Goal: Answer question/provide support: Share knowledge or assist other users

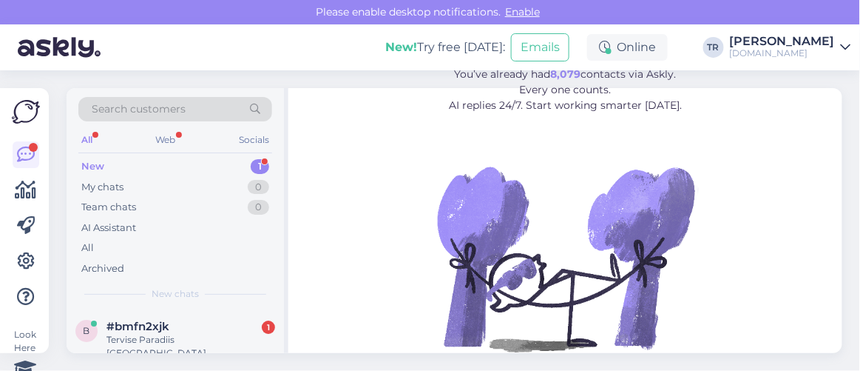
click at [195, 325] on div "#bmfn2xjk 1" at bounding box center [191, 326] width 169 height 13
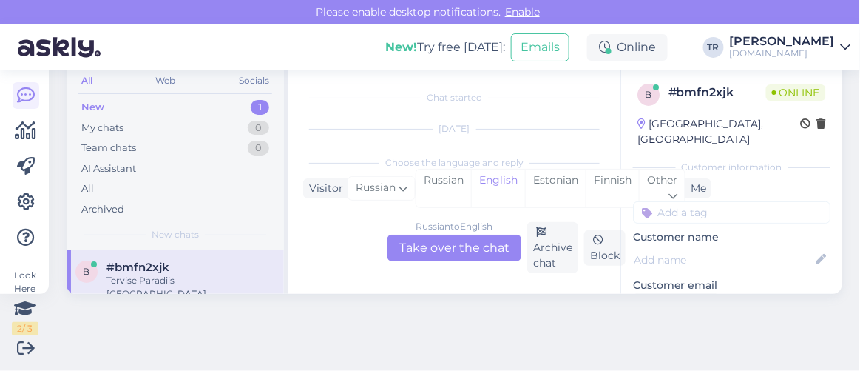
scroll to position [30, 0]
click at [538, 186] on div "Estonian" at bounding box center [555, 188] width 61 height 38
click at [470, 243] on div "Russian to Estonian Take over the chat" at bounding box center [455, 247] width 134 height 27
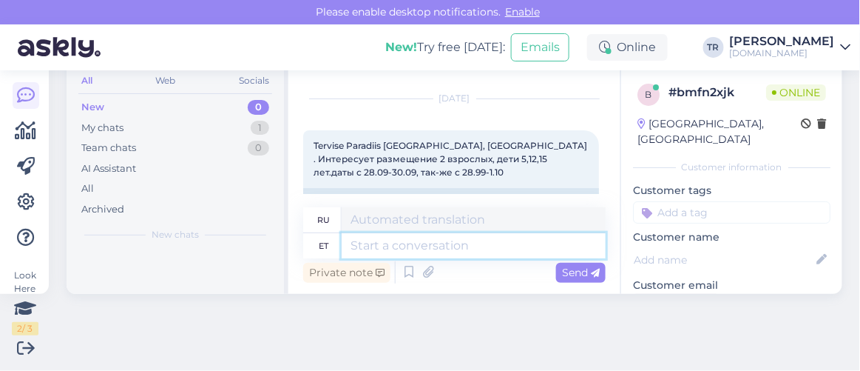
click at [431, 241] on textarea at bounding box center [474, 245] width 264 height 25
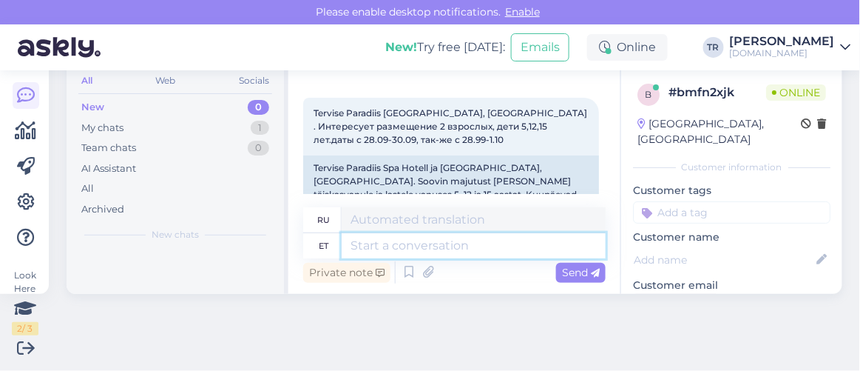
scroll to position [92, 0]
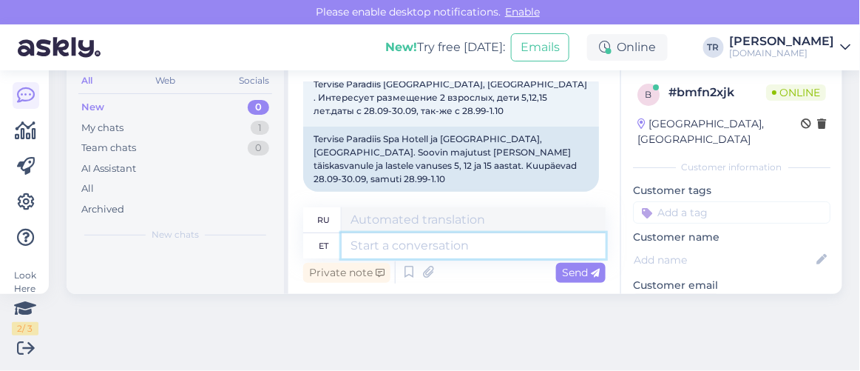
click at [460, 251] on textarea at bounding box center [474, 245] width 264 height 25
type textarea "td"
type textarea "тд"
type textarea "t"
paste textarea "Здравствуйте"
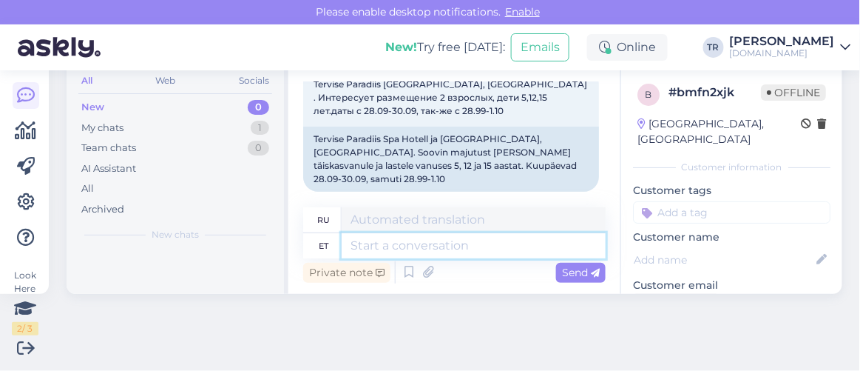
type textarea "Здравствуйте"
type textarea "Привет"
type textarea "Здравствуйте"
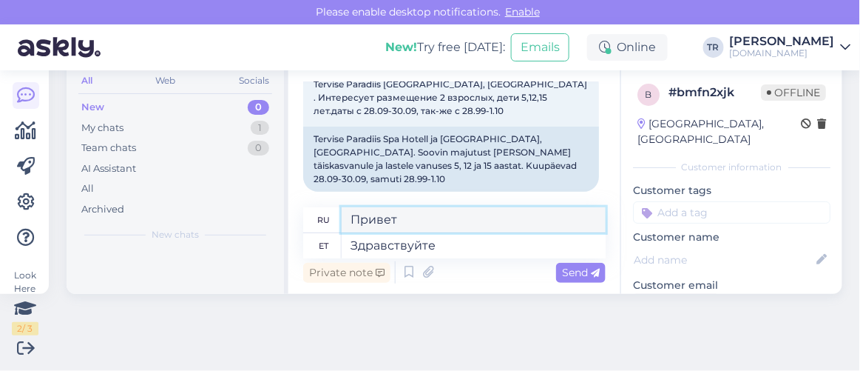
drag, startPoint x: 418, startPoint y: 223, endPoint x: 330, endPoint y: 209, distance: 89.3
click at [330, 209] on div "ru Привет" at bounding box center [454, 220] width 303 height 26
paste textarea "дравствуйте"
type textarea "Здравствуйте"
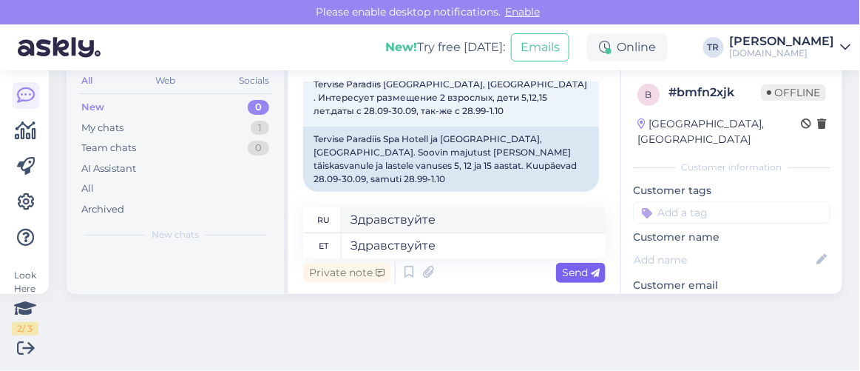
click at [591, 274] on div "Send" at bounding box center [581, 273] width 50 height 20
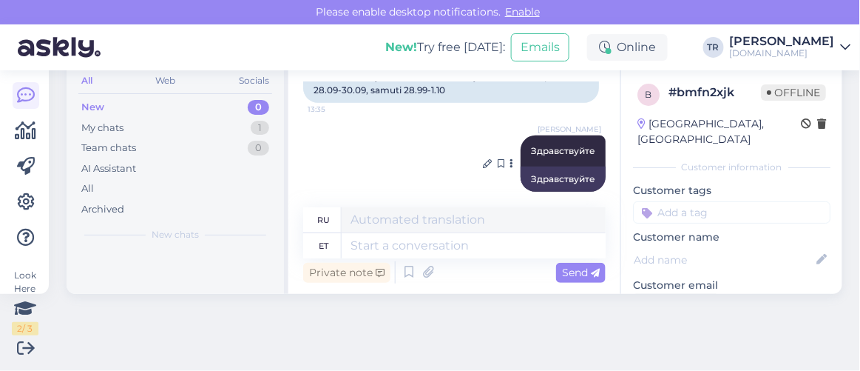
scroll to position [113, 0]
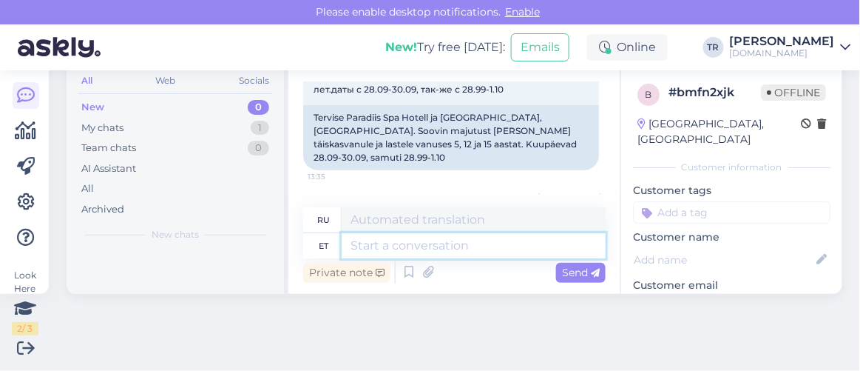
click at [499, 245] on textarea at bounding box center [474, 245] width 264 height 25
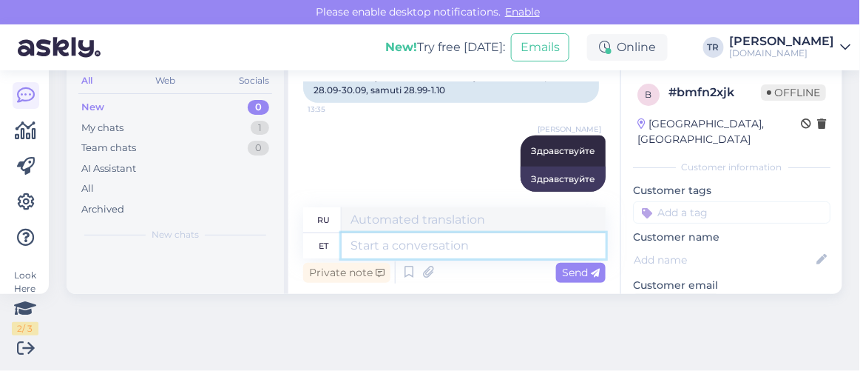
click at [508, 240] on textarea at bounding box center [474, 245] width 264 height 25
type textarea "Otselink p"
type textarea "Прямая ссылка"
type textarea "Otselink paketi ju"
type textarea "Прямая ссылка на пакет"
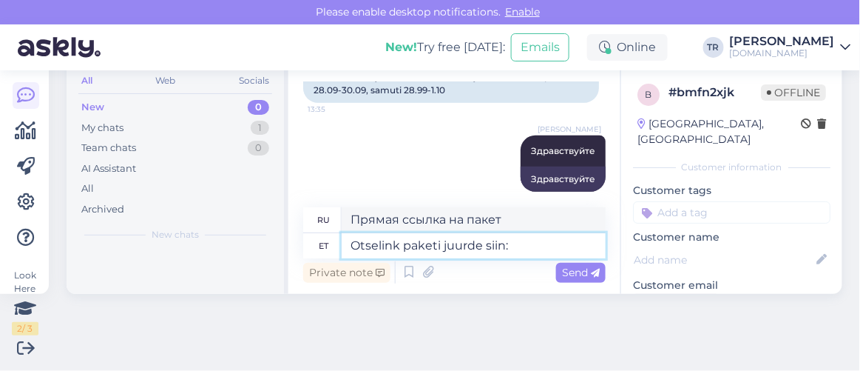
type textarea "Otselink paketi juurde siin:"
type textarea "Прямая ссылка на пакет здесь:"
paste textarea "https://hookusbookus.com/ru/hotellid-spaad/tervise-paradiisi-spaa-hotell-veekes…"
type textarea "Otselink paketi juurde siin: https://hookusbookus.com/ru/hotellid-spaad/tervise…"
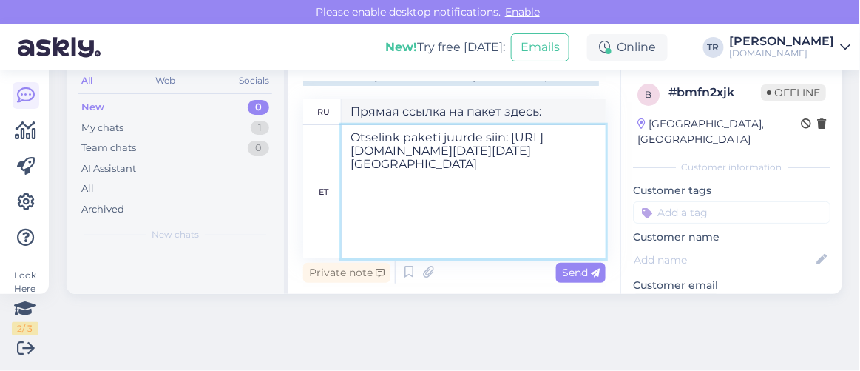
type textarea "Прямая ссылка на пакет здесь: https://hookusbookus.com/ru/hotellid-spaad/tervis…"
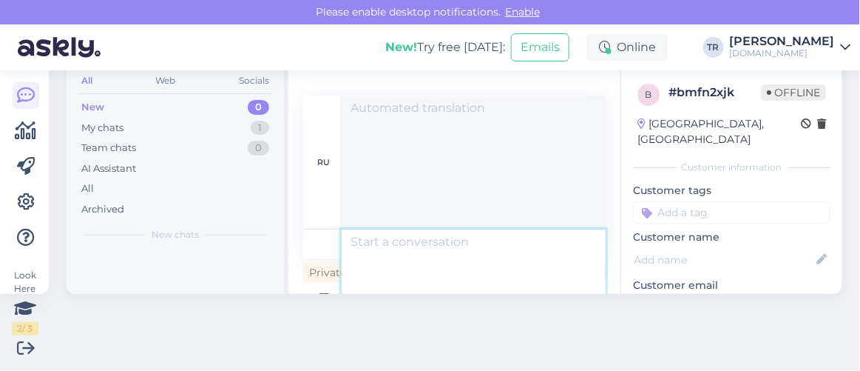
scroll to position [774, 0]
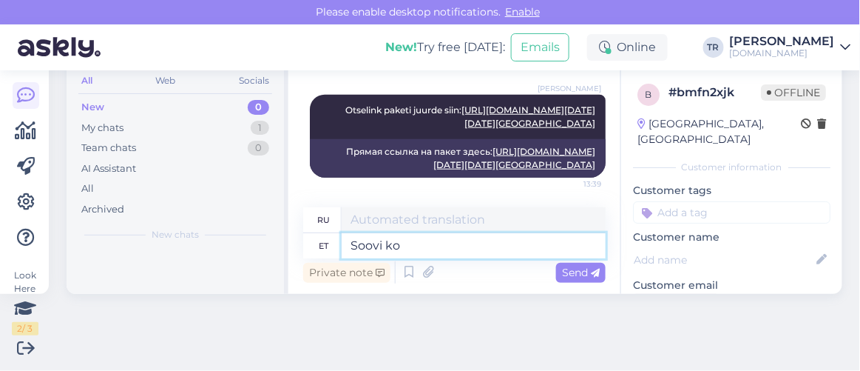
type textarea "Soovi kor"
type textarea "Желание"
type textarea "Soovi korral s"
type textarea "При желании"
type textarea "Soovi korral saate"
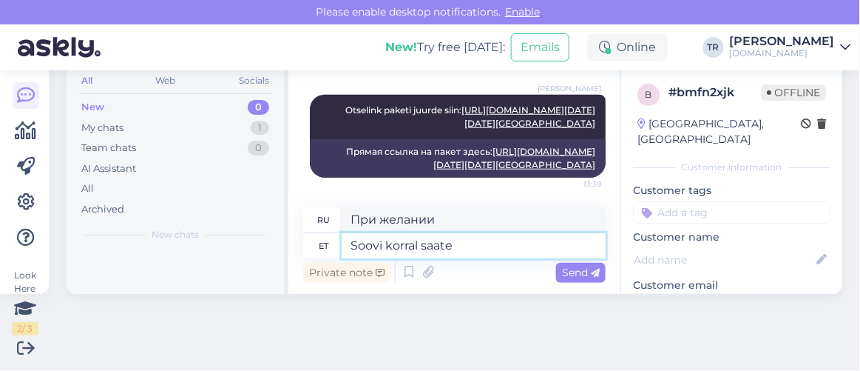
type textarea "Если хочешь, можешь"
type textarea "Soovi korral saate ise kuupäevi m"
type textarea "Если хотите, вы можете назначить даты самостоятельно."
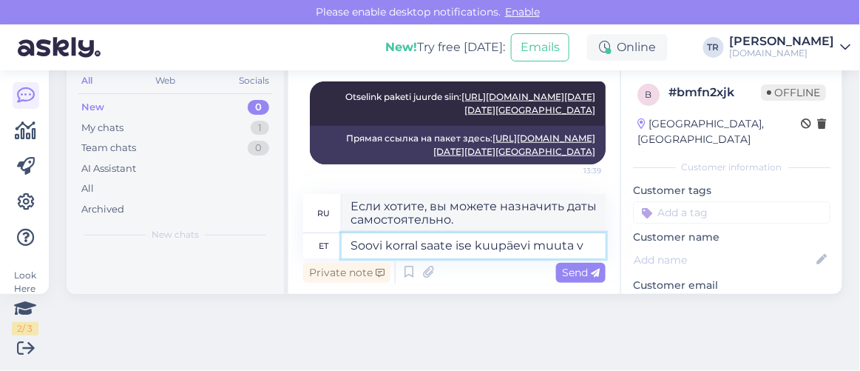
type textarea "Soovi korral saate ise kuupäevi muuta va"
type textarea "При желании вы можете изменить даты самостоятельно."
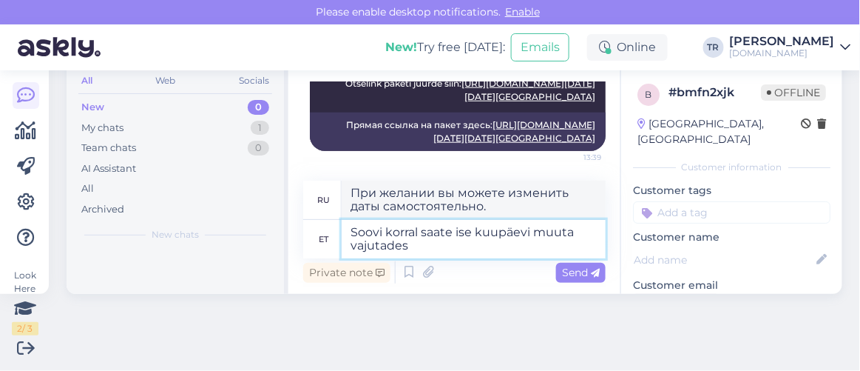
type textarea "Soovi korral saate ise kuupäevi muuta vajutades"
type textarea "Если вы хотите, вы можете изменить даты самостоятельно, нажав"
type textarea "Soovi korral saate ise kuupäevi muuta vajutades kalendril"
type textarea "При желании вы можете изменить даты самостоятельно, нажав на календарь."
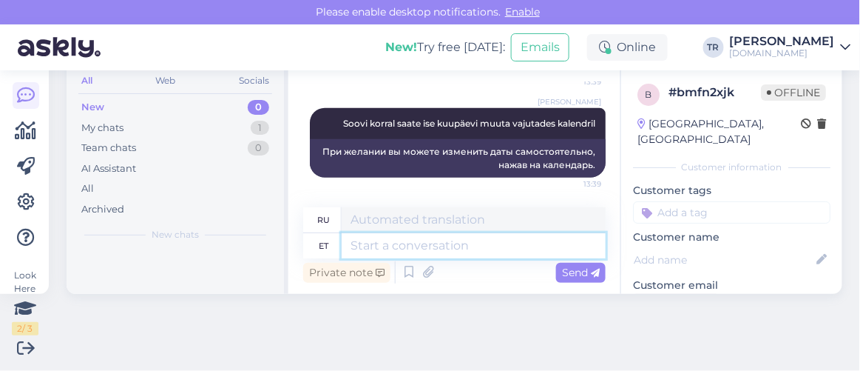
scroll to position [877, 0]
type textarea "Kas s"
type textarea "Является"
type textarea "Kas saan ve"
type textarea "Могу ли я"
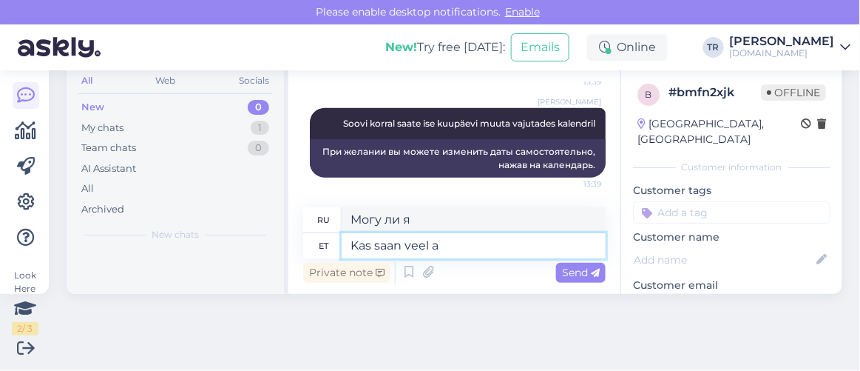
type textarea "Kas saan veel ab"
type textarea "Можно мне еще?"
type textarea "Kas saan veel abiks ol"
type textarea "Могу ли я еще помочь?"
type textarea "Kas saan veel abiks olla?"
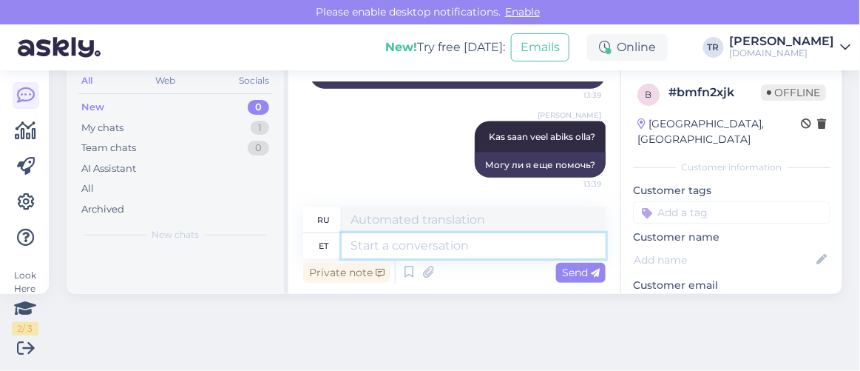
scroll to position [0, 0]
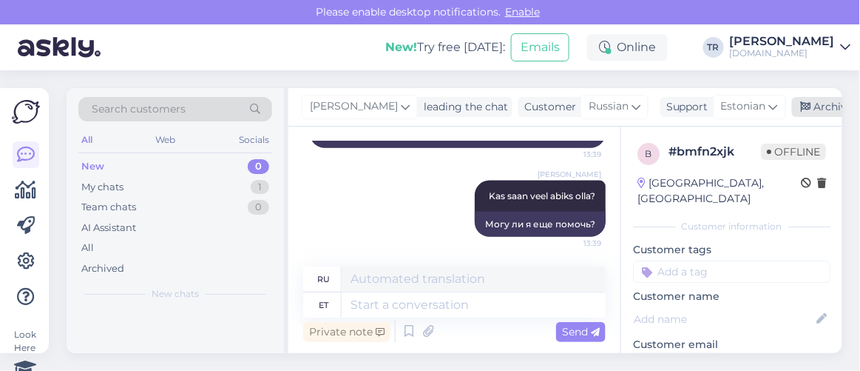
click at [796, 104] on div "Archive chat" at bounding box center [838, 107] width 93 height 20
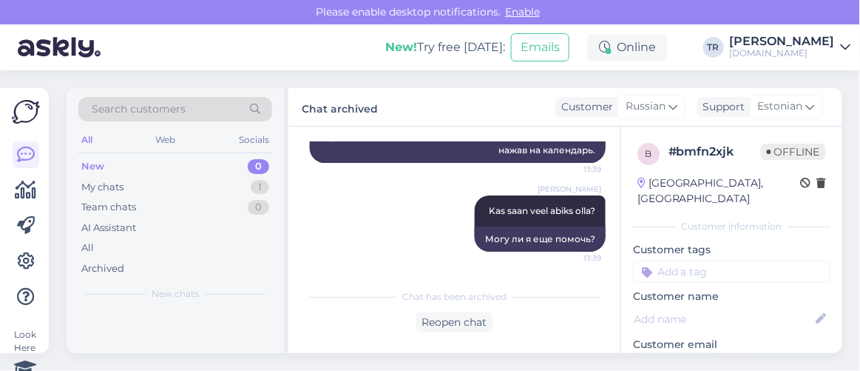
scroll to position [951, 0]
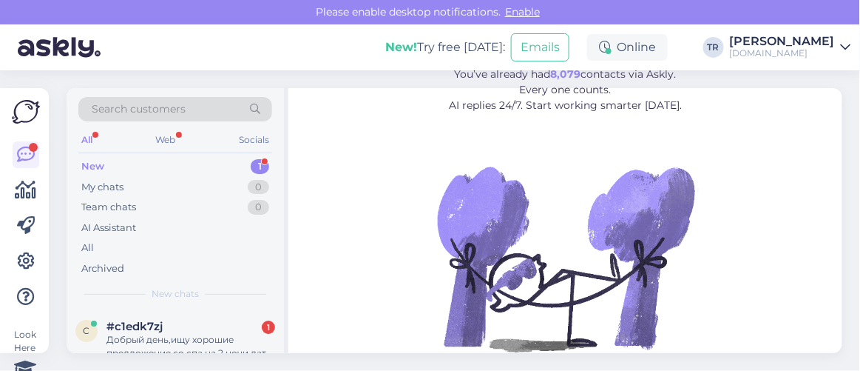
click at [161, 328] on span "#c1edk7zj" at bounding box center [135, 326] width 56 height 13
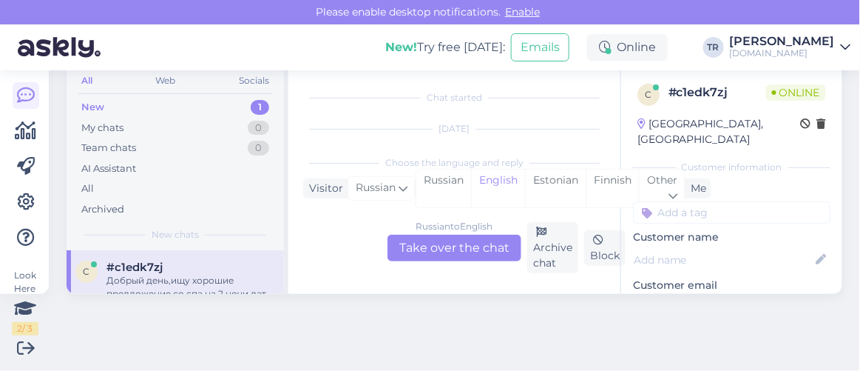
scroll to position [30, 0]
click at [558, 175] on div "Estonian" at bounding box center [555, 188] width 61 height 38
click at [423, 240] on div "Russian to Estonian Take over the chat" at bounding box center [455, 247] width 134 height 27
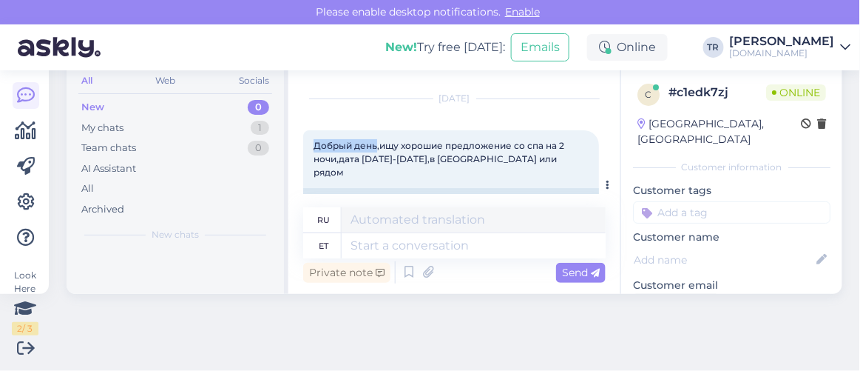
drag, startPoint x: 314, startPoint y: 140, endPoint x: 375, endPoint y: 144, distance: 61.6
click at [375, 144] on span "Добрый день,ищу хорошие предложение со спа на 2 ночи,дата 23-25 декабря,в Талли…" at bounding box center [440, 159] width 253 height 38
copy span "Добрый день"
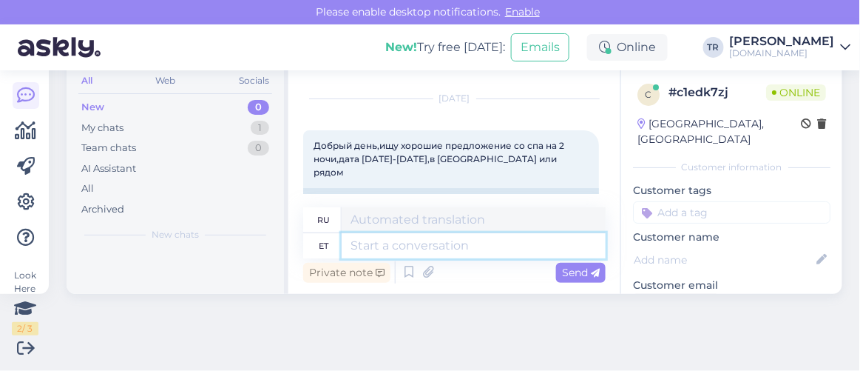
click at [453, 245] on textarea at bounding box center [474, 245] width 264 height 25
paste textarea "Добрый день"
type textarea "Добрый день"
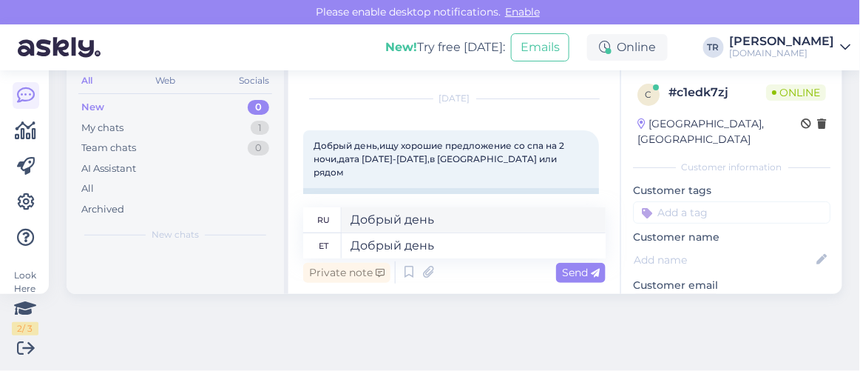
click at [562, 269] on span "Send" at bounding box center [581, 272] width 38 height 13
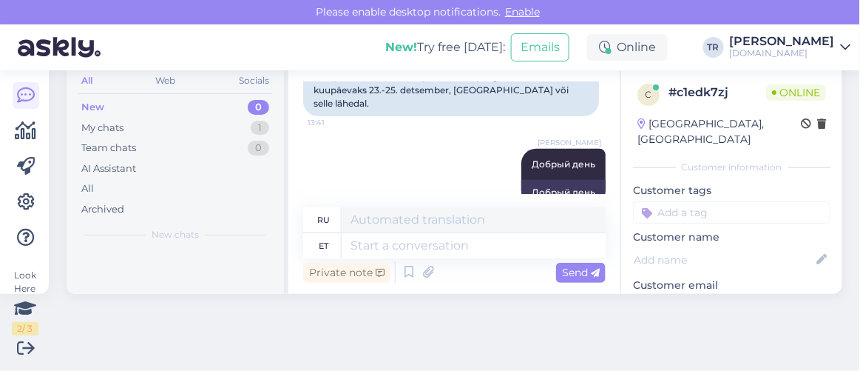
click at [414, 147] on div "Triin Raudtamm Добрый день 13:41 Добрый день" at bounding box center [454, 176] width 303 height 89
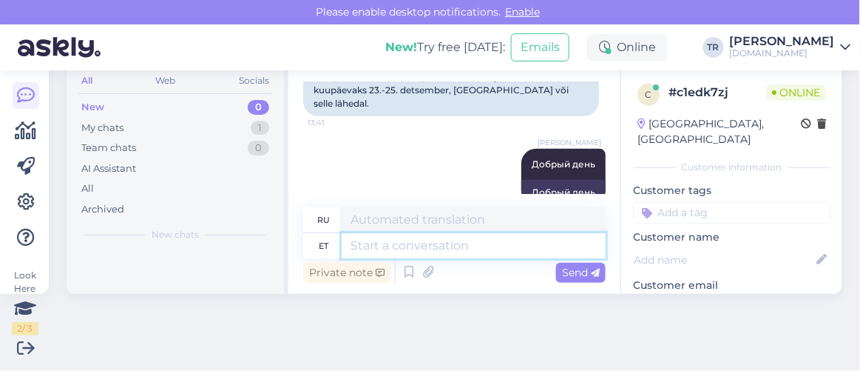
drag, startPoint x: 482, startPoint y: 234, endPoint x: 483, endPoint y: 202, distance: 32.6
click at [482, 233] on textarea at bounding box center [474, 245] width 264 height 25
type textarea "Kõiki pak"
type textarea "Все"
type textarea "Kõiki pakette, mid"
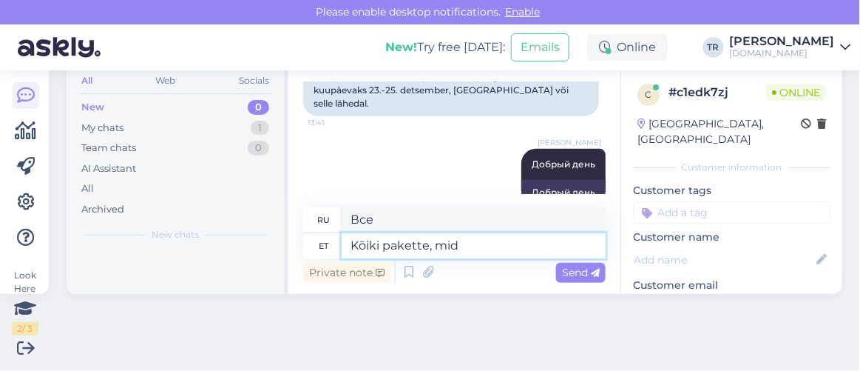
type textarea "Все пакеты,"
type textarea "Kõiki pakette, mida p"
type textarea "Все пакеты, которые"
type textarea "Kõiki pakette, mida on võ"
type textarea "Все пакеты, которые есть"
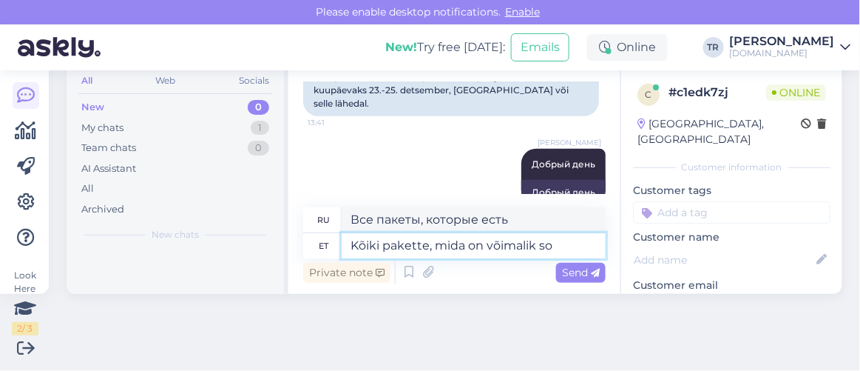
type textarea "Kõiki pakette, mida on võimalik soo"
type textarea "Все возможные пакеты"
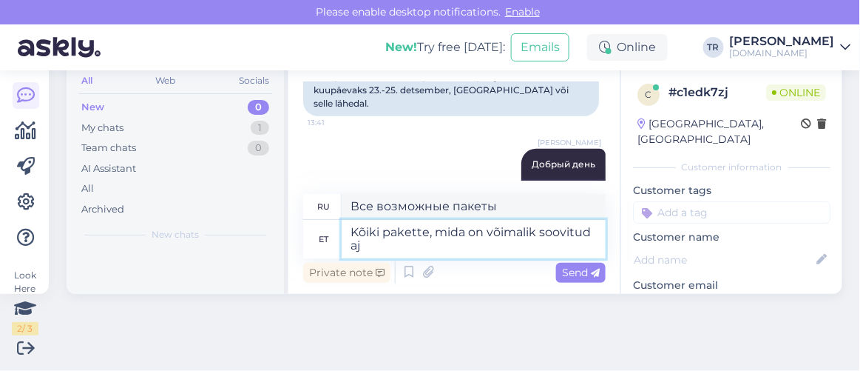
type textarea "Kõiki pakette, mida on võimalik soovitud aja"
type textarea "Все пакеты, которые можно запросить"
type textarea "Kõiki pakette, mida on võimalik soovitud ajaks"
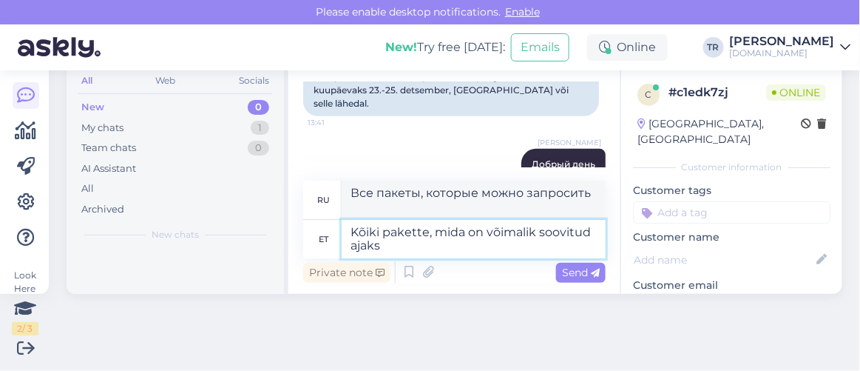
type textarea "Все пакеты доступны на желаемое время"
type textarea "Kõiki pakette, mida on võimalik soovitud ajaks Tallinnasse bro"
type textarea "Все пакеты доступны для Таллинна в желаемое время"
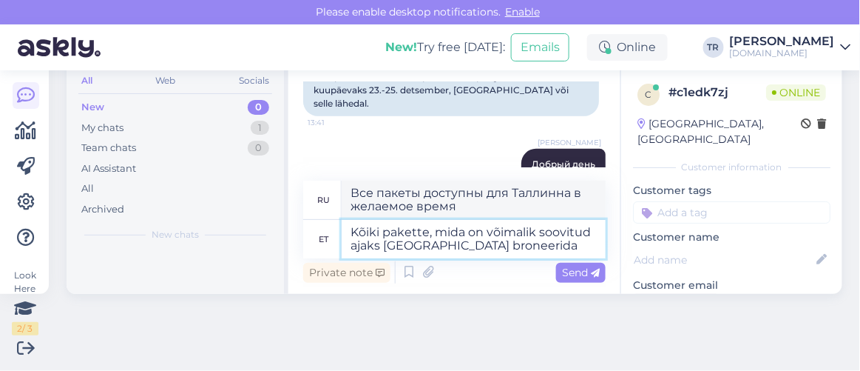
type textarea "Kõiki pakette, mida on võimalik soovitud ajaks Tallinnasse broneerida"
type textarea "Все пакеты, которые можно забронировать в Таллинн на желаемое время"
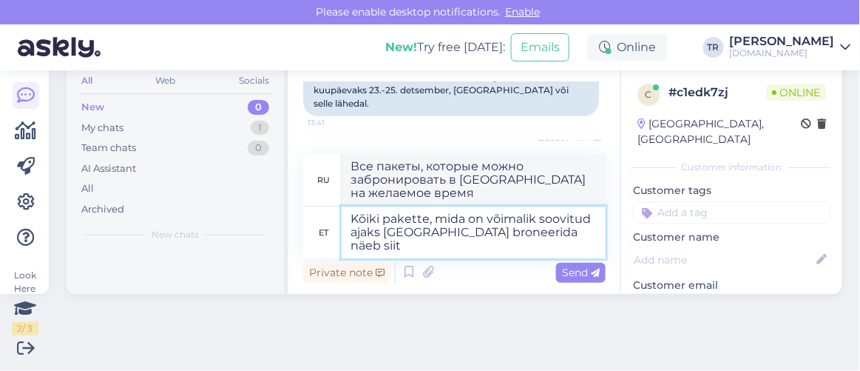
type textarea "Kõiki pakette, mida on võimalik soovitud ajaks Tallinnasse broneerida näeb siit:"
type textarea "Вы можете посмотреть все пакеты, которые можно забронировать в Таллинн на желае…"
type textarea "Kõiki pakette, mida on võimalik soovitud ajaks Tallinnasse broneerida näeb siit:"
type textarea "Все пакеты, которые можно забронировать в Таллинн на желаемое время, можно посм…"
type textarea "Kõiki pakette, mida on võimalik soovitud ajaks Tallinnasse broneerida näeb siit:"
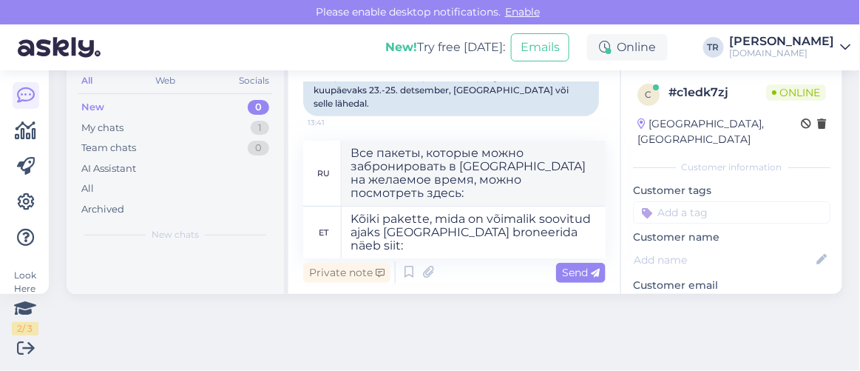
type textarea "Все пакеты, которые можно забронировать на желаемое время в Таллинне, можно пос…"
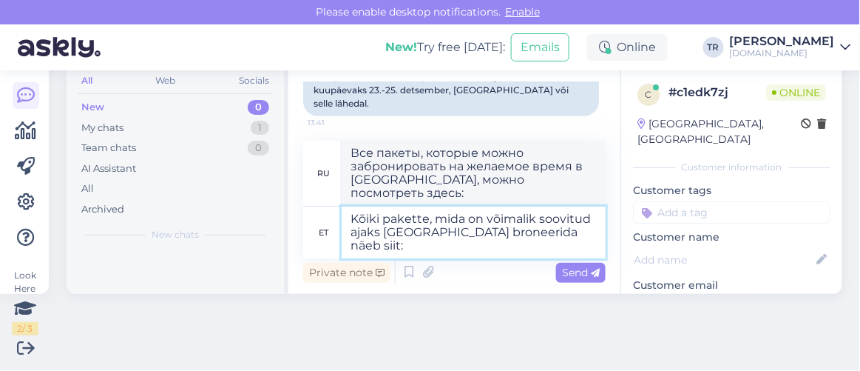
paste textarea "https://hookusbookus.com/ru/hotels-spas/estonia/tallinn;dateArrival=2025-12-23;…"
type textarea "Kõiki pakette, mida on võimalik soovitud ajaks Tallinnasse broneerida näeb siit…"
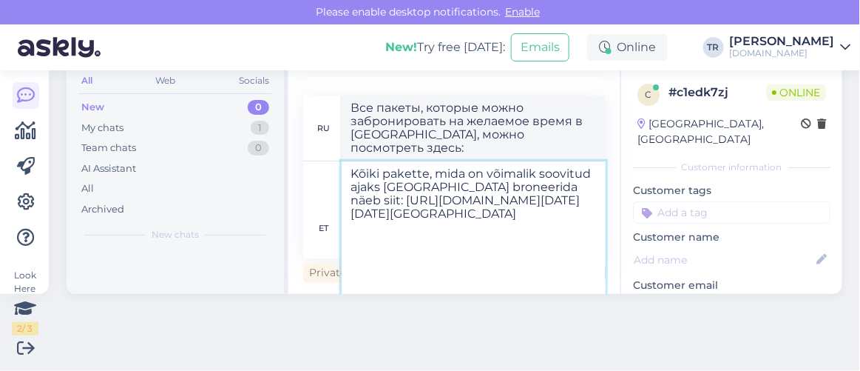
type textarea "Все пакеты, которые можно забронировать на желаемое время в Таллинне, можно уви…"
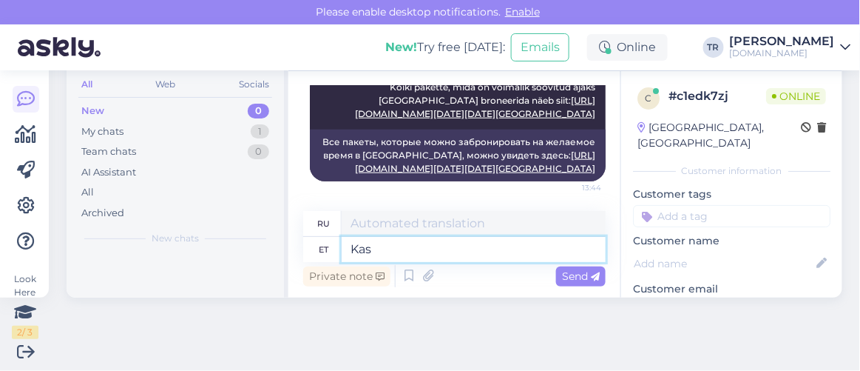
type textarea "Kas s"
type textarea "Является"
type textarea "Kas saan ve"
type textarea "Могу ли я"
type textarea "Kas saan veel a"
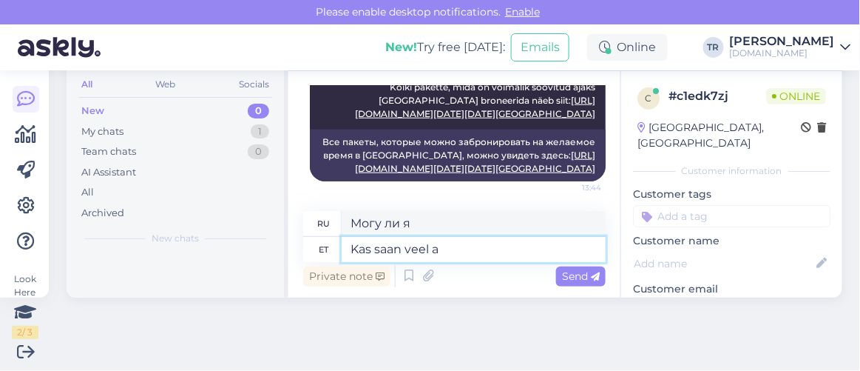
type textarea "Можно мне еще?"
type textarea "Kas saan veel abiks ol"
type textarea "Могу ли я еще помочь?"
type textarea "Kas saan veel abiks olla?"
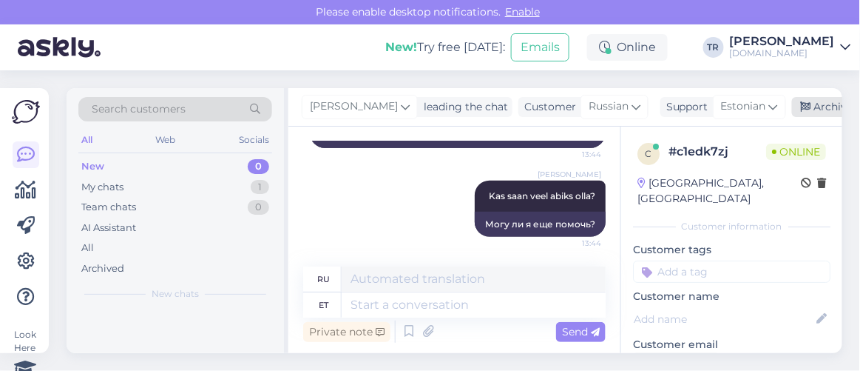
click at [811, 98] on div "Archive chat" at bounding box center [838, 107] width 93 height 20
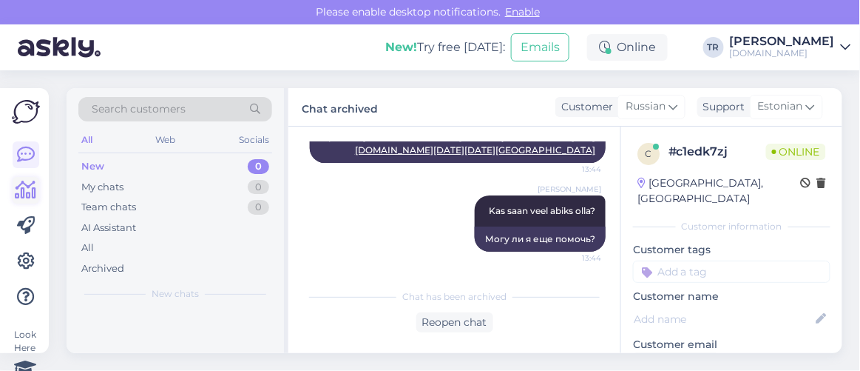
click at [36, 188] on icon at bounding box center [26, 190] width 21 height 18
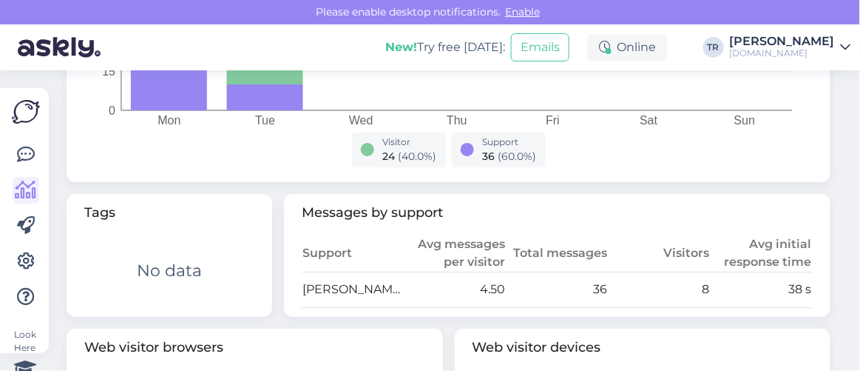
scroll to position [672, 0]
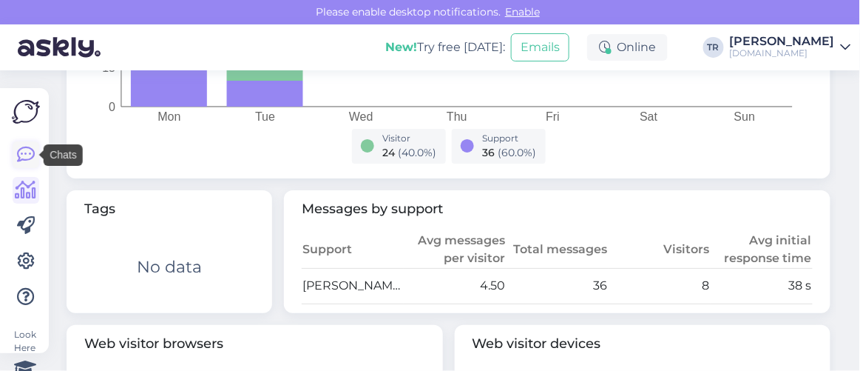
click at [20, 146] on icon at bounding box center [26, 155] width 18 height 18
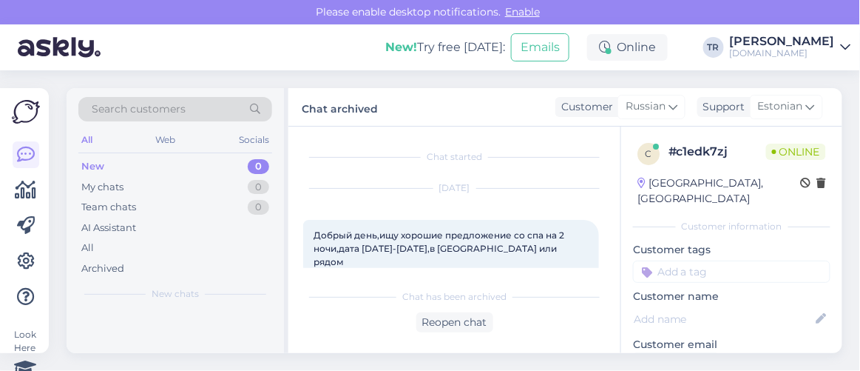
scroll to position [30, 0]
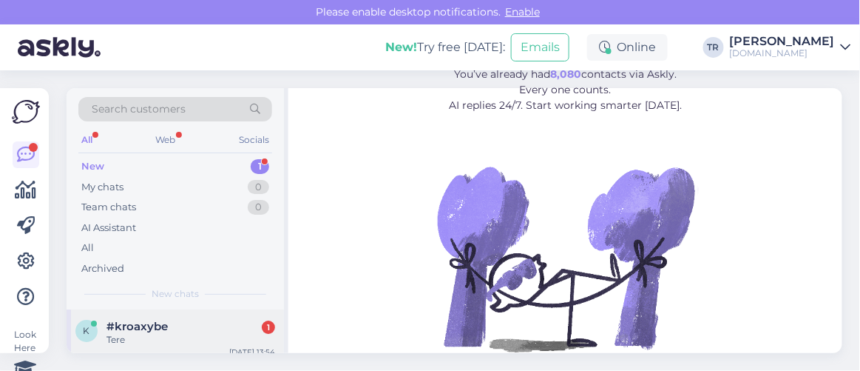
click at [185, 338] on div "Tere" at bounding box center [191, 339] width 169 height 13
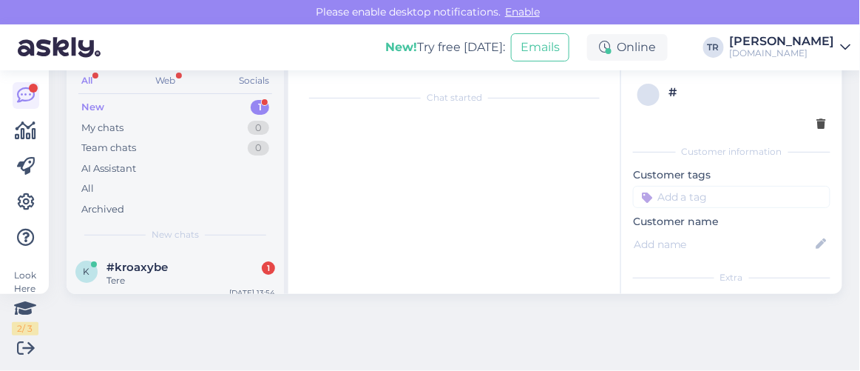
scroll to position [5538, 0]
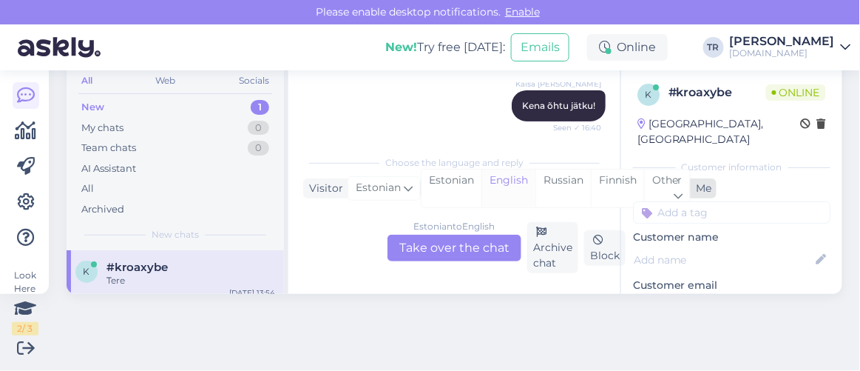
click at [485, 188] on div "English" at bounding box center [509, 188] width 54 height 38
click at [466, 187] on div "Estonian" at bounding box center [452, 188] width 60 height 38
click at [467, 254] on div "Estonian to Estonian Take over the chat" at bounding box center [455, 247] width 134 height 27
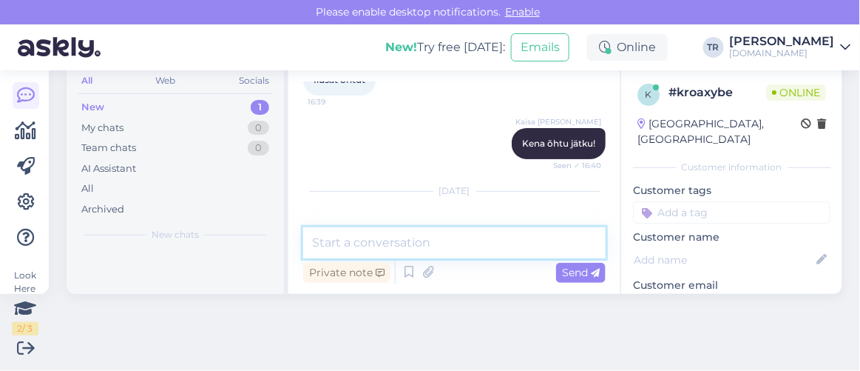
click at [465, 242] on textarea at bounding box center [454, 242] width 303 height 31
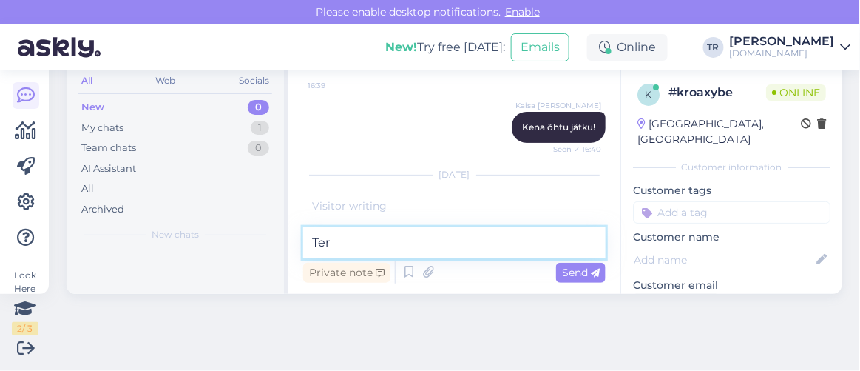
type textarea "Tere"
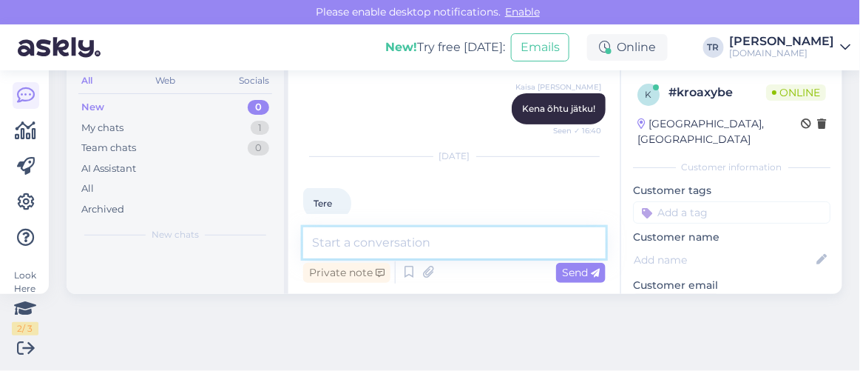
scroll to position [5565, 0]
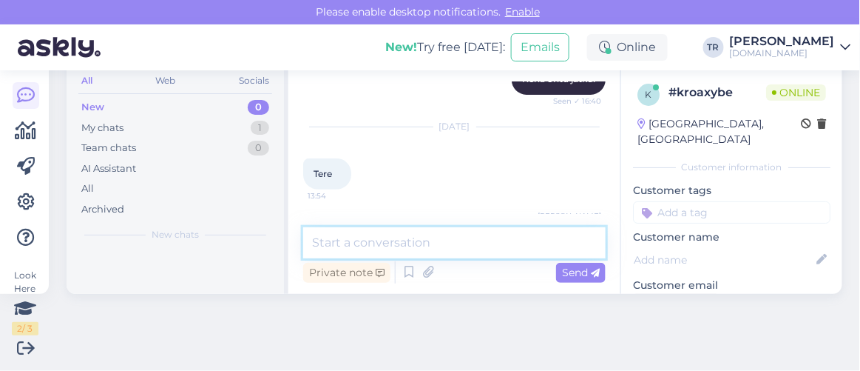
click at [469, 232] on textarea at bounding box center [454, 242] width 303 height 31
type textarea "Kuidas saan abiks olla?"
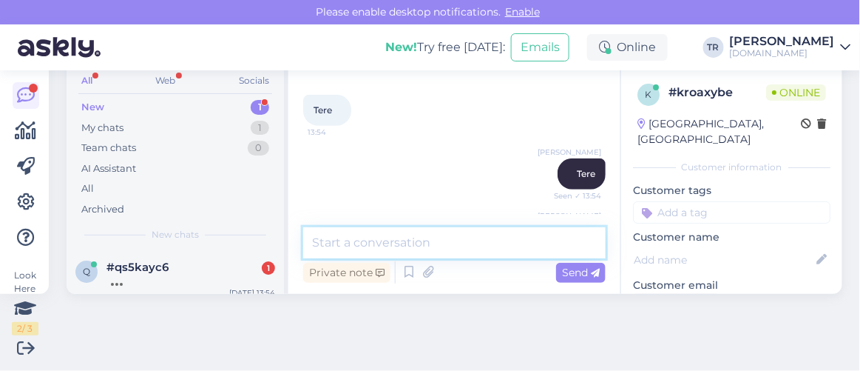
scroll to position [58, 0]
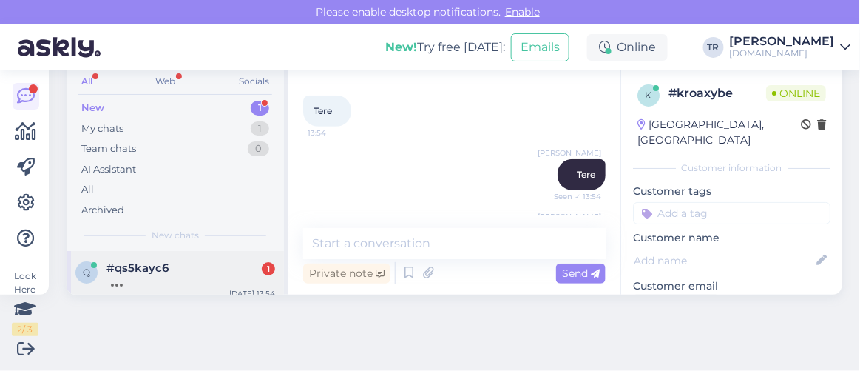
click at [145, 277] on div at bounding box center [191, 280] width 169 height 13
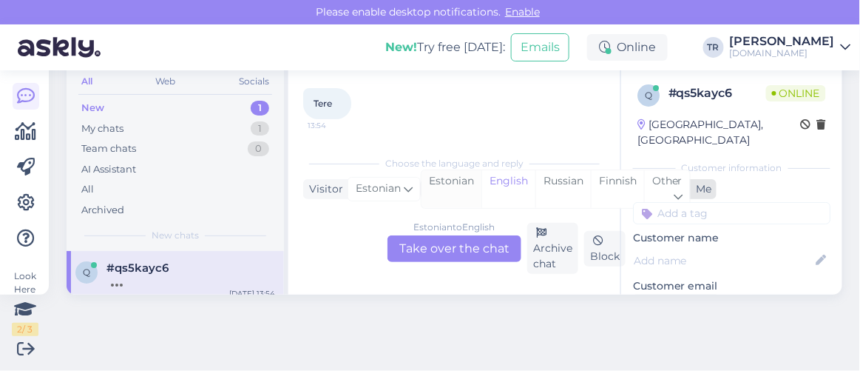
click at [442, 181] on div "Estonian" at bounding box center [452, 189] width 60 height 38
click at [449, 232] on div "Estonian to Estonian" at bounding box center [455, 226] width 88 height 13
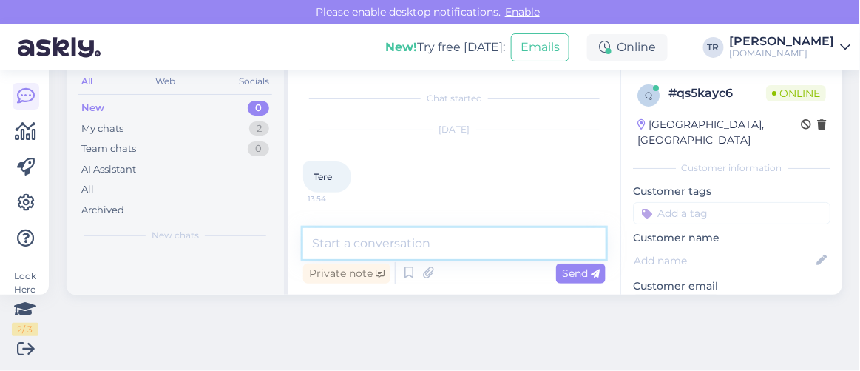
click at [502, 249] on textarea at bounding box center [454, 243] width 303 height 31
type textarea "Tere"
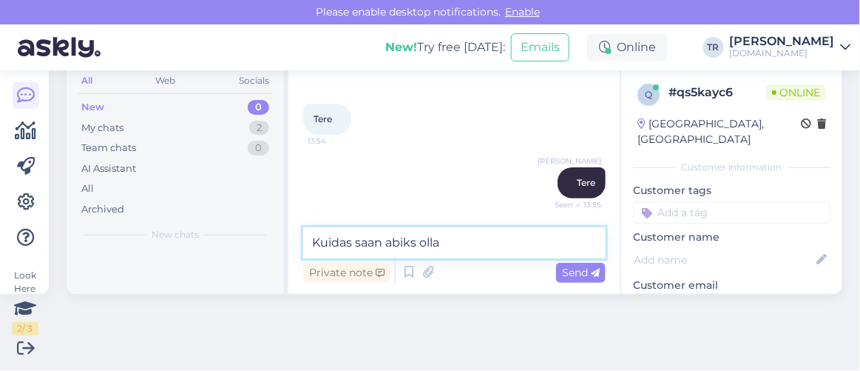
type textarea "Kuidas saan abiks olla?"
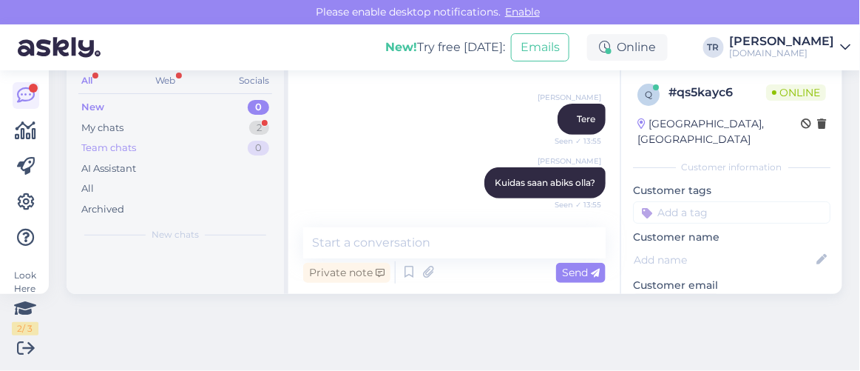
click at [134, 143] on div "Team chats" at bounding box center [108, 148] width 55 height 15
click at [128, 124] on div "My chats 2" at bounding box center [175, 128] width 194 height 21
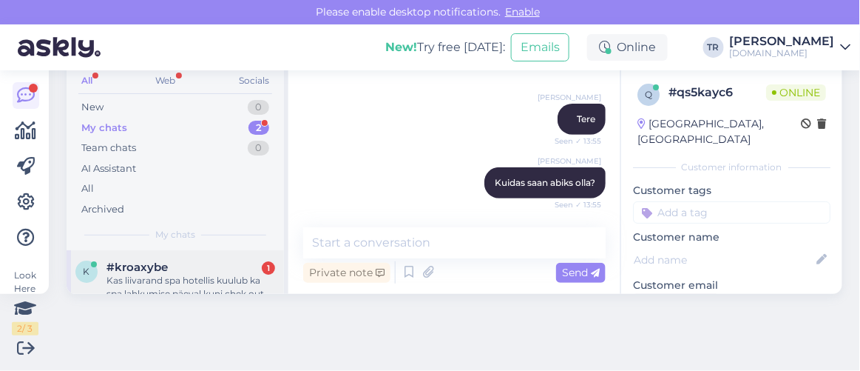
click at [201, 276] on div "Kas liivarand spa hotellis kuulub ka spa lahkumise päeval kuni chek out 12.00?" at bounding box center [191, 287] width 169 height 27
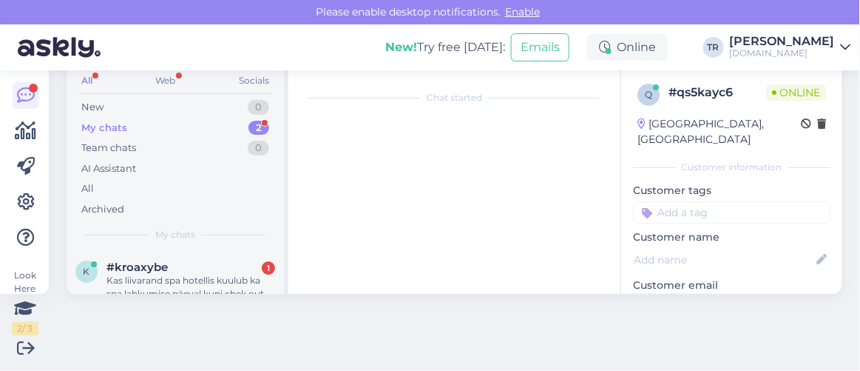
scroll to position [5705, 0]
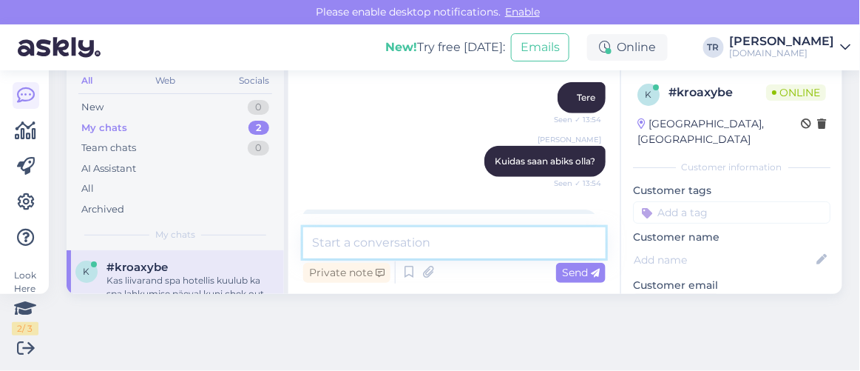
click at [470, 243] on textarea at bounding box center [454, 242] width 303 height 31
click at [466, 227] on textarea at bounding box center [454, 242] width 303 height 31
paste textarea "Noorus SPA veekeskusesse ning vee- ja saunakeskusesse pääseb pärast sisseregist…"
type textarea "Noorus SPA veekeskusesse ning vee- ja saunakeskusesse pääseb pärast sisseregist…"
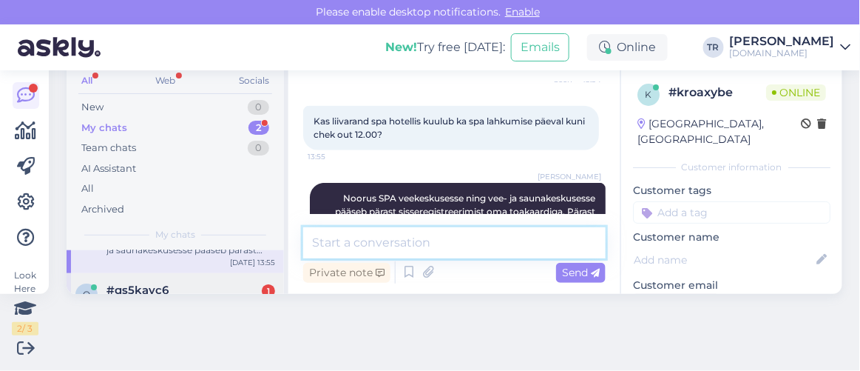
scroll to position [88, 0]
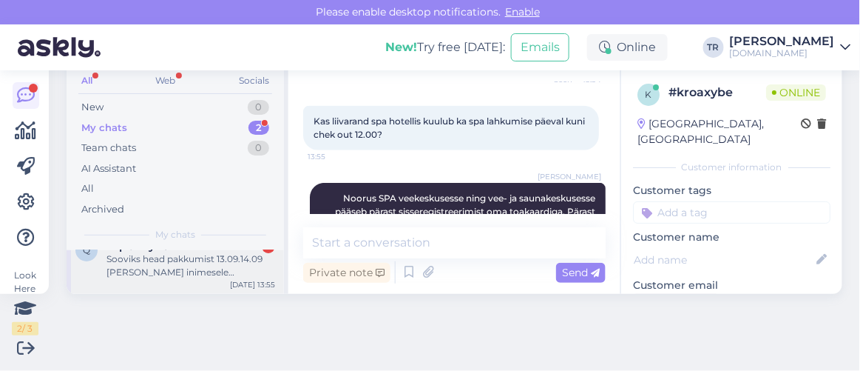
click at [213, 261] on div "Sooviks head pakkumist 13.09.14.09 kahele inimesele Wasa Resort Spaasse Pärnus." at bounding box center [191, 265] width 169 height 27
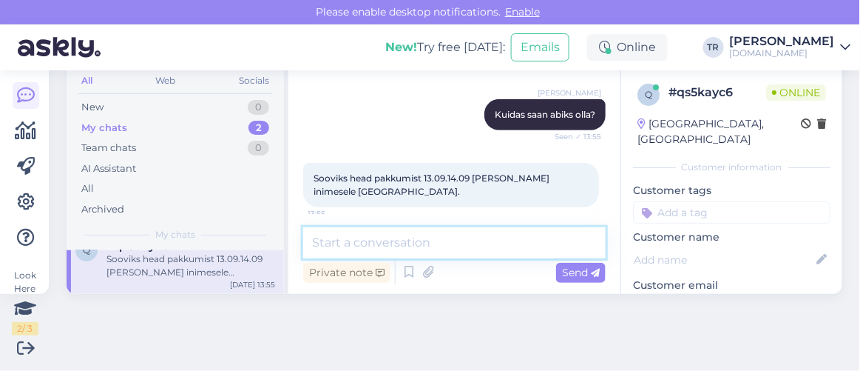
click at [446, 243] on textarea at bounding box center [454, 242] width 303 height 31
click at [445, 240] on textarea at bounding box center [454, 242] width 303 height 31
paste textarea "Wasa Resort"
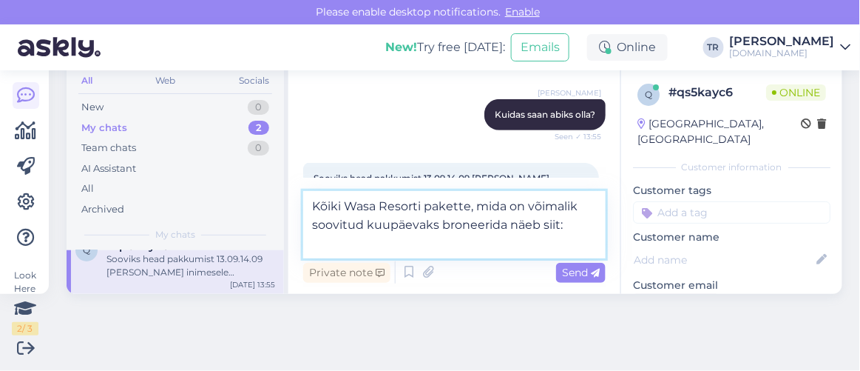
paste textarea "https://hookusbookus.com/et/hotellid-spaad/wasa-resort;dateArrival=2025-09-13;d…"
type textarea "Kõiki Wasa Resorti pakette, mida on võimalik soovitud kuupäevaks broneerida näe…"
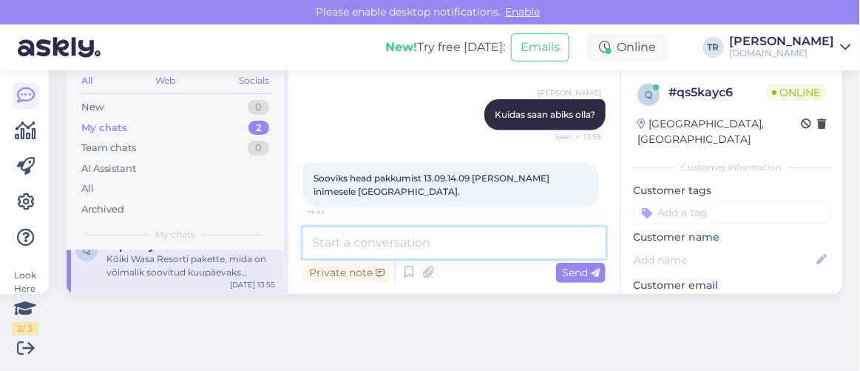
scroll to position [0, 0]
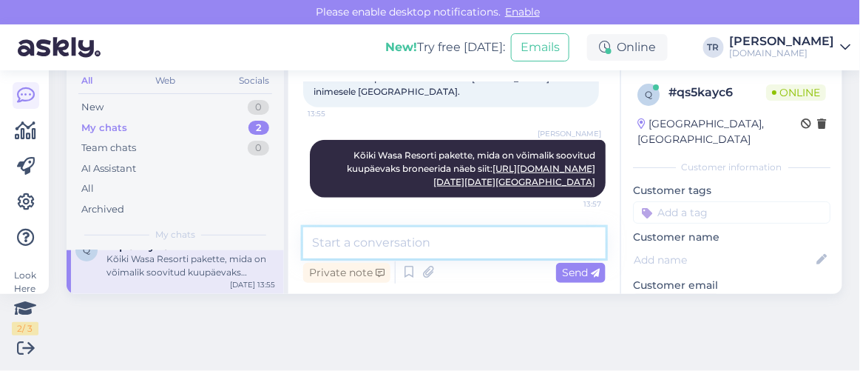
click at [465, 249] on textarea at bounding box center [454, 242] width 303 height 31
type textarea "Kas saan veel abiks olla?"
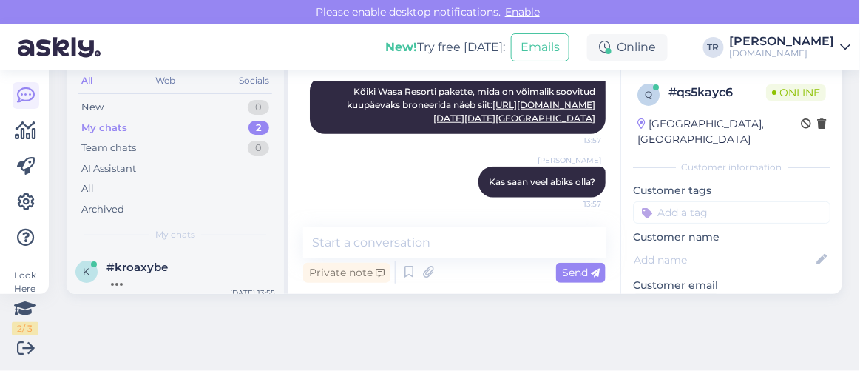
click at [208, 270] on div "#kroaxybe" at bounding box center [191, 266] width 169 height 13
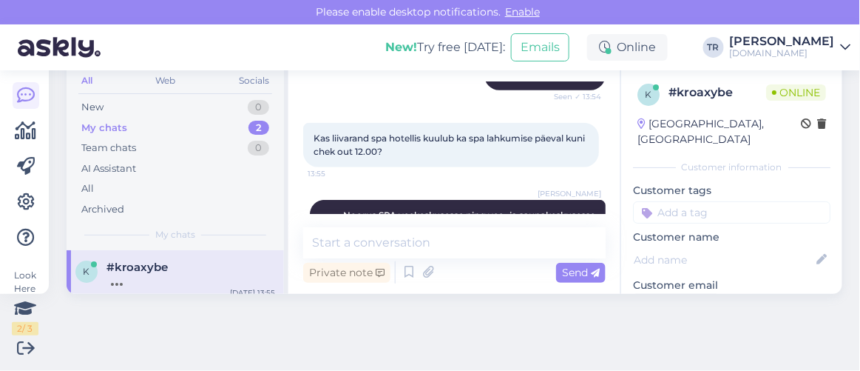
scroll to position [5808, 0]
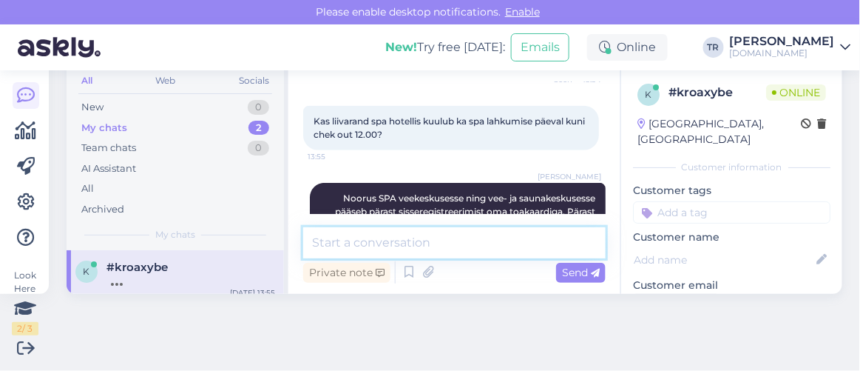
click at [495, 244] on textarea at bounding box center [454, 242] width 303 height 31
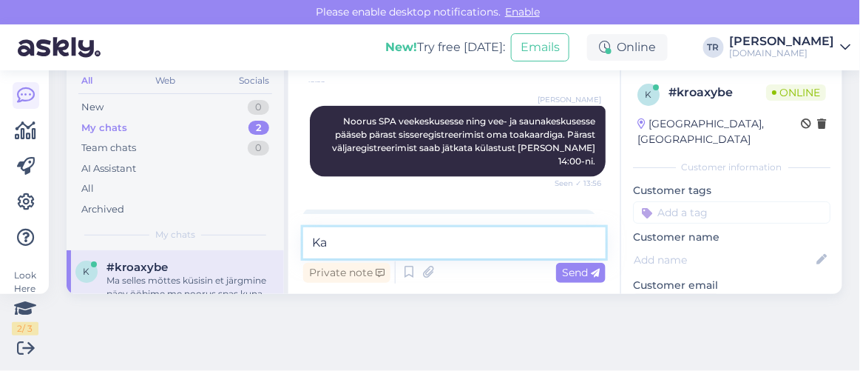
type textarea "K"
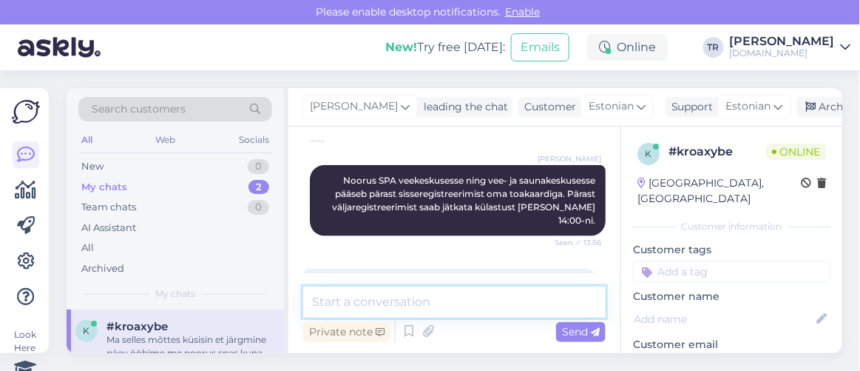
scroll to position [5819, 0]
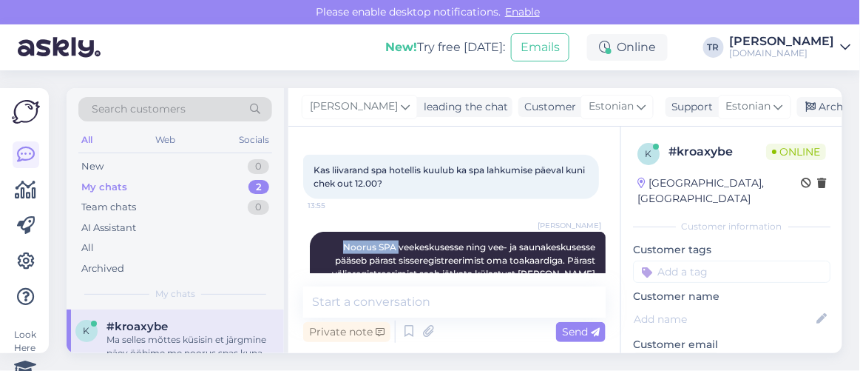
drag, startPoint x: 318, startPoint y: 189, endPoint x: 374, endPoint y: 194, distance: 56.4
click at [374, 241] on span "Noorus SPA veekeskusesse ning vee- ja saunakeskusesse pääseb pärast sisseregist…" at bounding box center [465, 266] width 266 height 51
copy span "Noorus SPA"
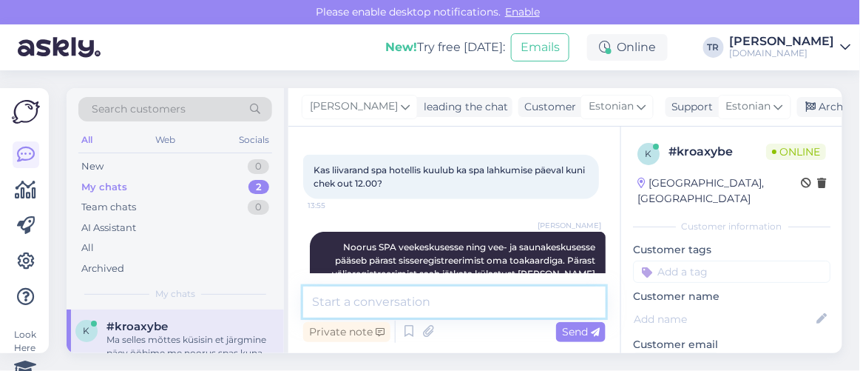
click at [439, 309] on textarea at bounding box center [454, 301] width 303 height 31
paste textarea "Noorus SPA"
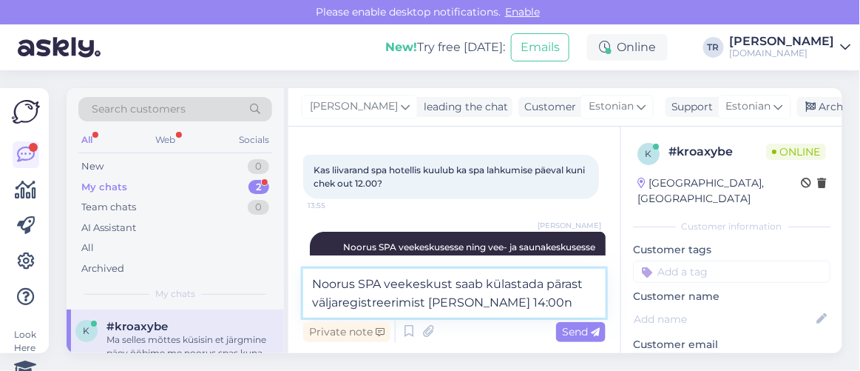
type textarea "Noorus SPA veekeskust saab külastada pärast väljaregistreerimist kuni kella 14:…"
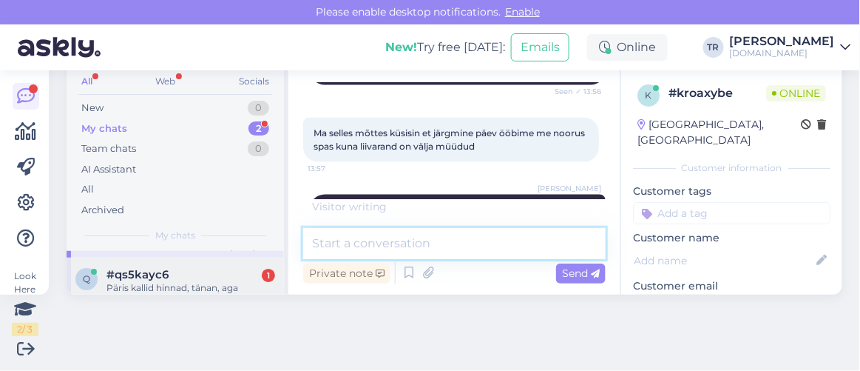
scroll to position [67, 0]
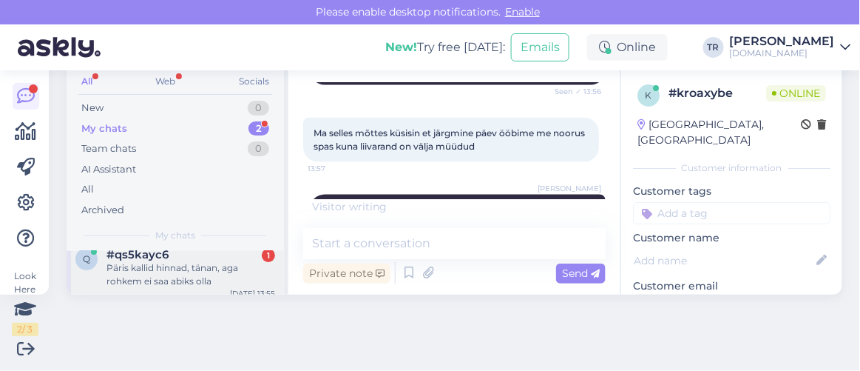
click at [219, 271] on div "Päris kallid hinnad, tänan, aga rohkem ei saa abiks olla" at bounding box center [191, 274] width 169 height 27
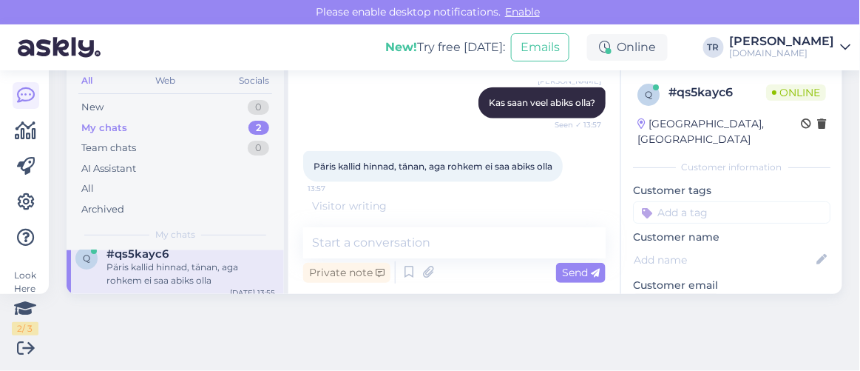
scroll to position [590, 0]
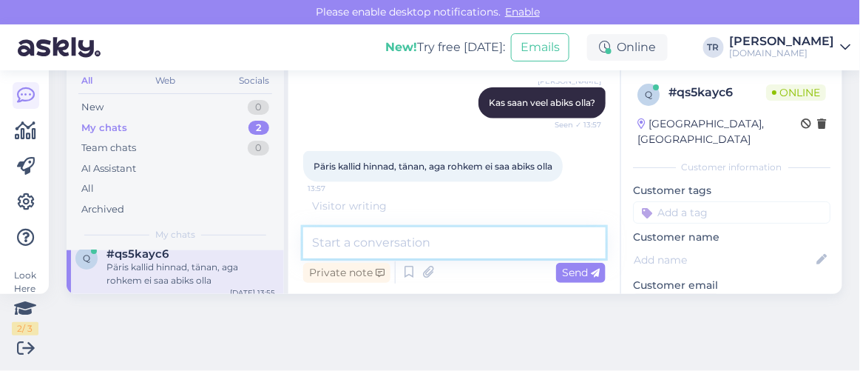
click at [453, 246] on textarea at bounding box center [454, 242] width 303 height 31
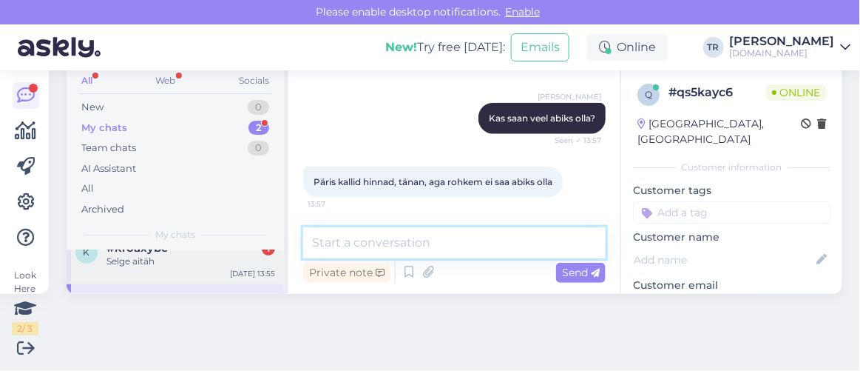
scroll to position [0, 0]
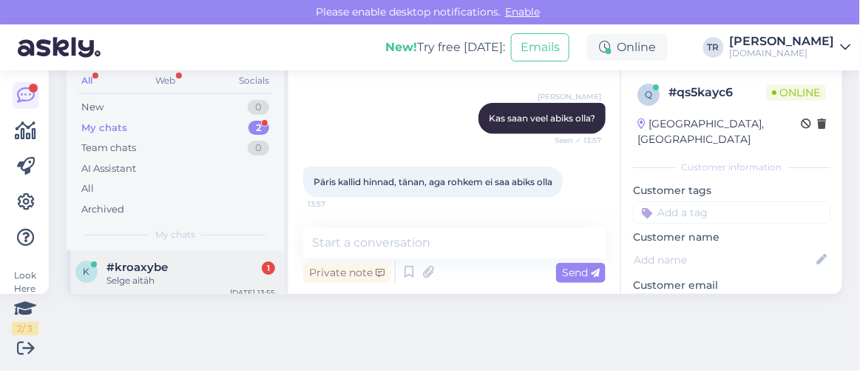
click at [193, 274] on div "Selge aitäh" at bounding box center [191, 280] width 169 height 13
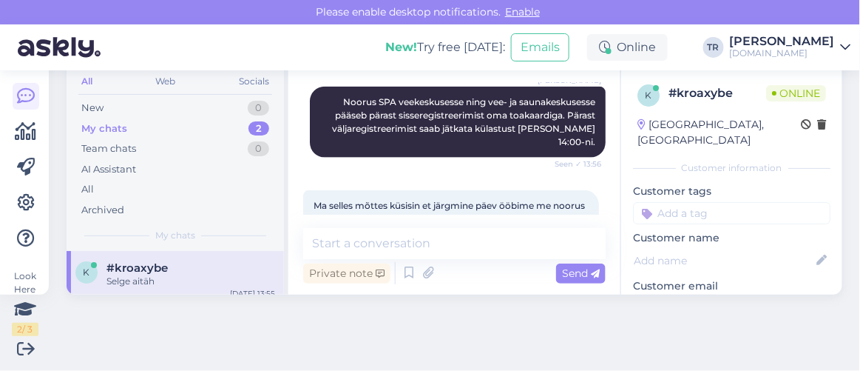
scroll to position [6026, 0]
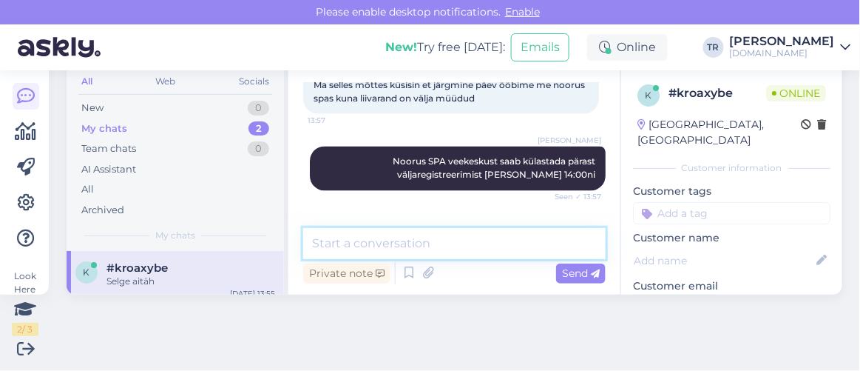
click at [419, 246] on textarea at bounding box center [454, 243] width 303 height 31
type textarea "Palun! :)"
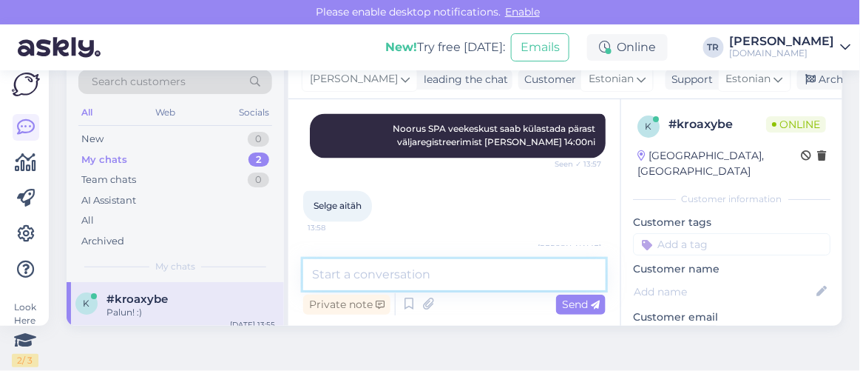
scroll to position [0, 0]
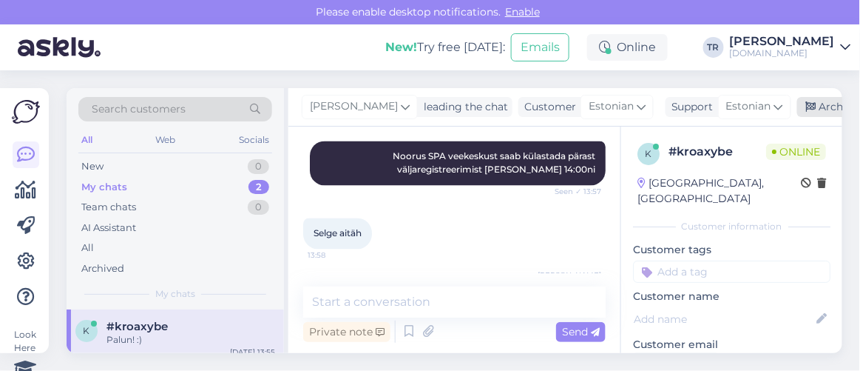
click at [800, 116] on div "Archive chat" at bounding box center [843, 107] width 93 height 20
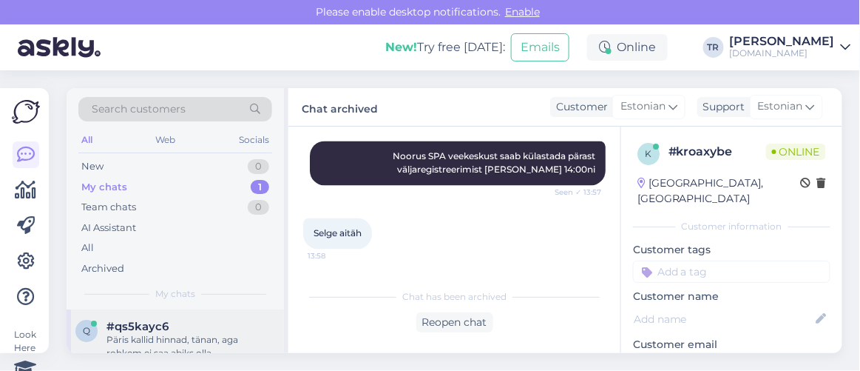
click at [180, 345] on div "Päris kallid hinnad, tänan, aga rohkem ei saa abiks olla" at bounding box center [191, 346] width 169 height 27
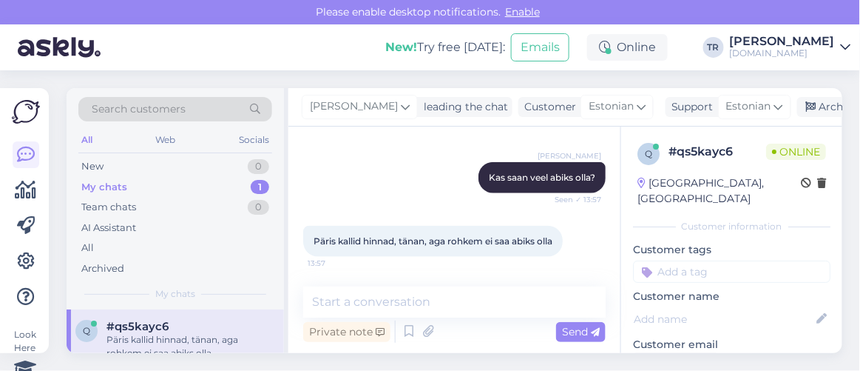
scroll to position [59, 0]
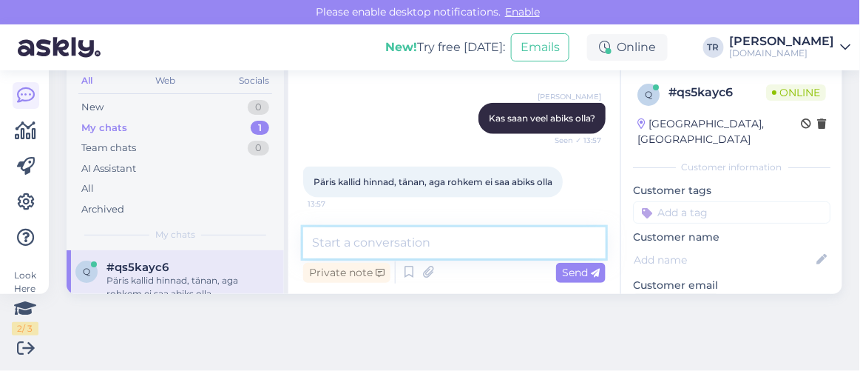
click at [406, 240] on textarea at bounding box center [454, 242] width 303 height 31
click at [430, 239] on textarea at bounding box center [454, 242] width 303 height 31
click at [450, 239] on textarea at bounding box center [454, 242] width 303 height 31
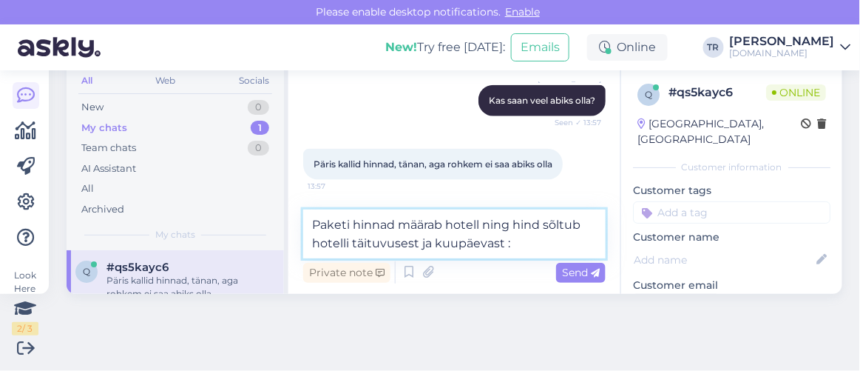
type textarea "Paketi hinnad määrab hotell ning hind sõltub hotelli täituvusest ja kuupäevast …"
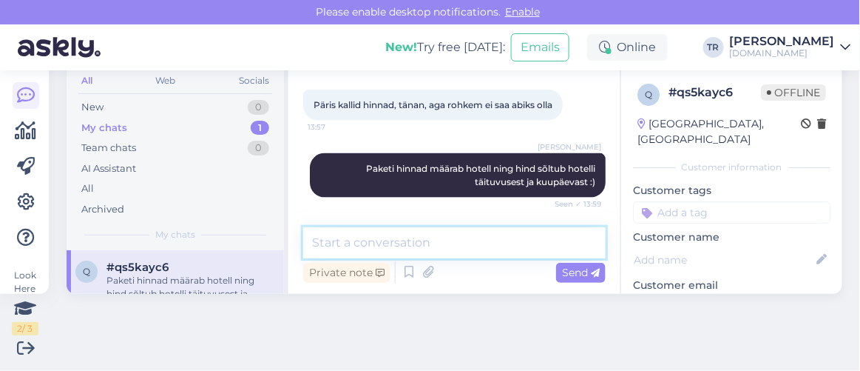
scroll to position [0, 0]
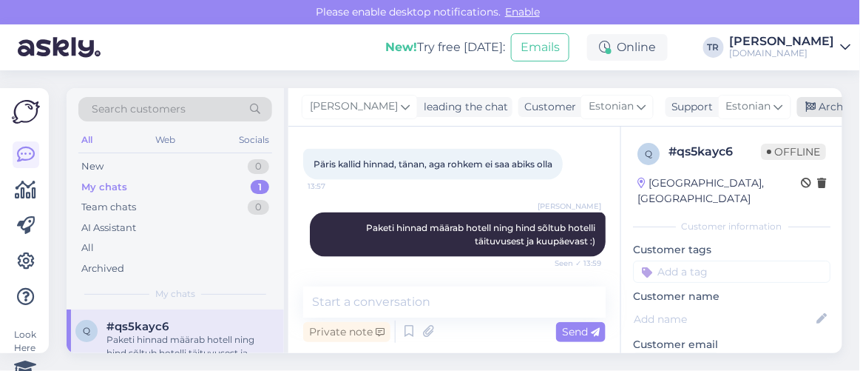
click at [809, 107] on icon at bounding box center [811, 107] width 10 height 10
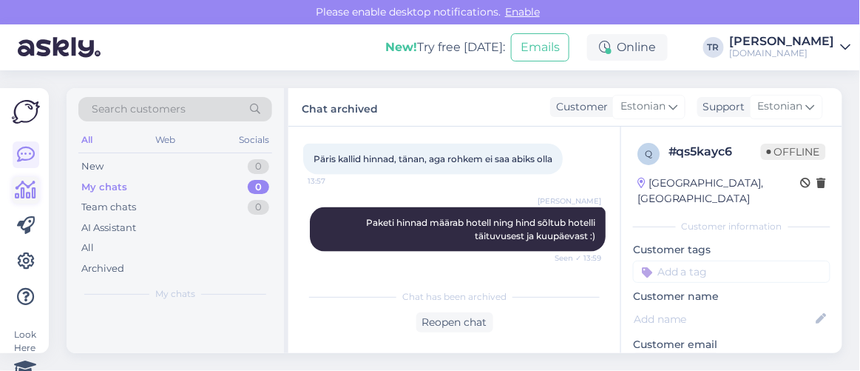
click at [22, 198] on icon at bounding box center [26, 190] width 21 height 18
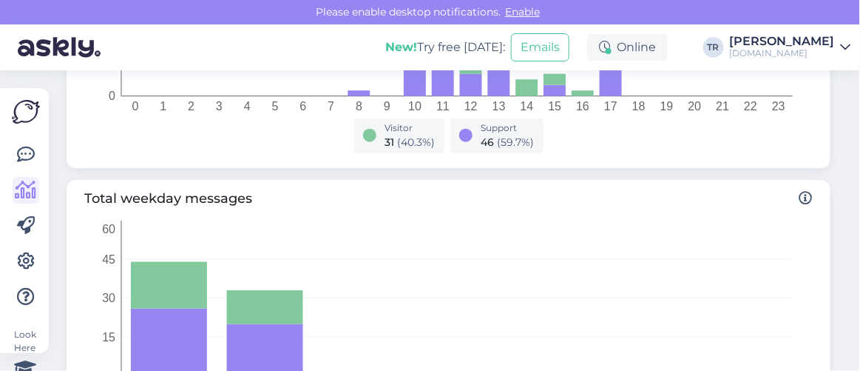
scroll to position [672, 0]
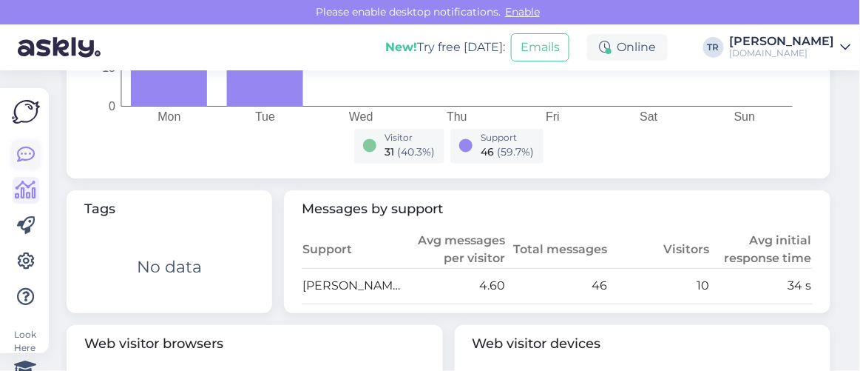
click at [29, 156] on icon at bounding box center [26, 155] width 18 height 18
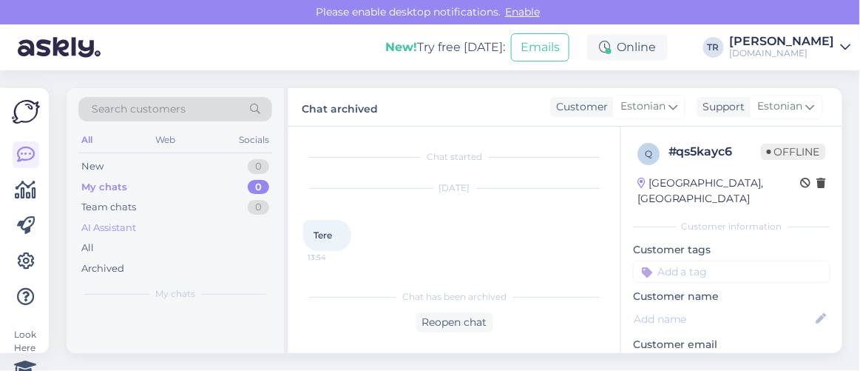
scroll to position [643, 0]
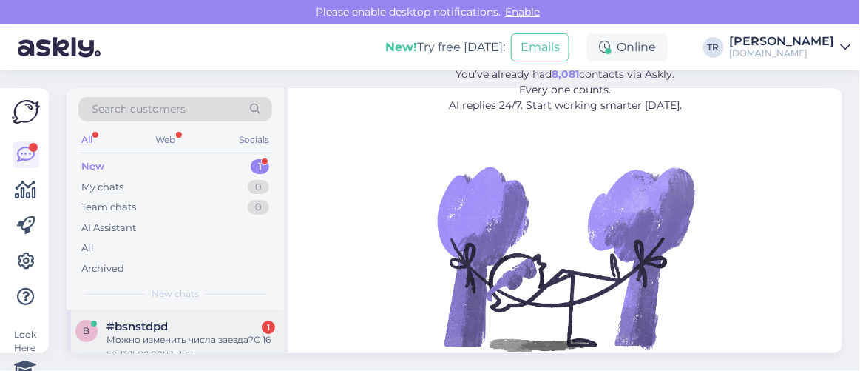
click at [195, 333] on div "Можно изменить числа заезда?С 16 сентяьря,одна ночь" at bounding box center [191, 346] width 169 height 27
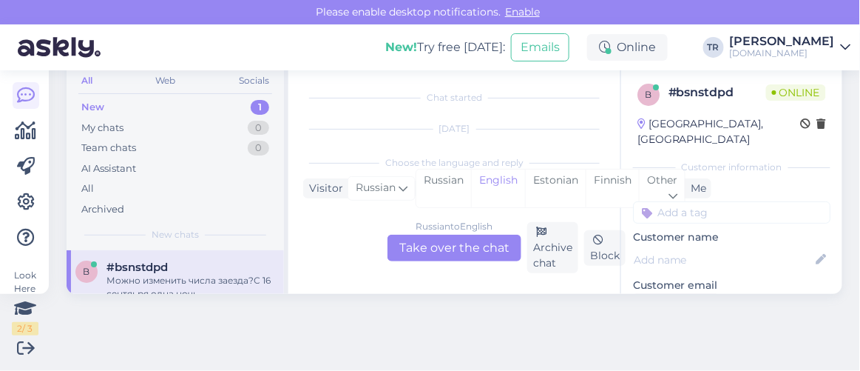
scroll to position [30, 0]
click at [453, 187] on div "Russian" at bounding box center [443, 188] width 55 height 38
click at [556, 187] on div "Estonian" at bounding box center [555, 188] width 61 height 38
click at [467, 232] on div "Russian to Estonian Take over the chat Archive chat Block" at bounding box center [454, 247] width 303 height 51
click at [467, 247] on div "Russian to Estonian Take over the chat" at bounding box center [455, 247] width 134 height 27
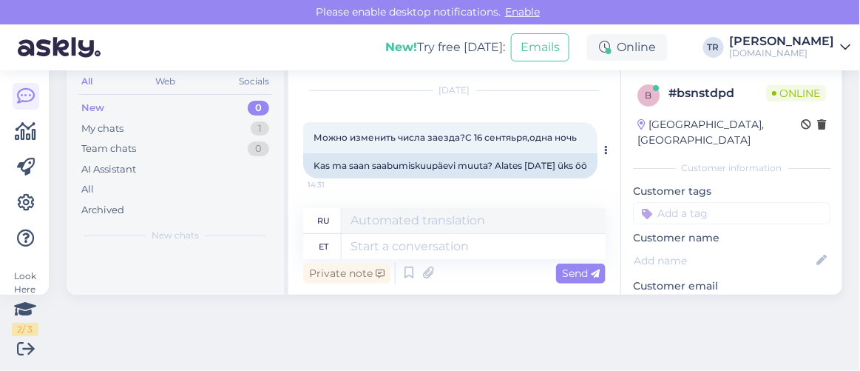
scroll to position [0, 0]
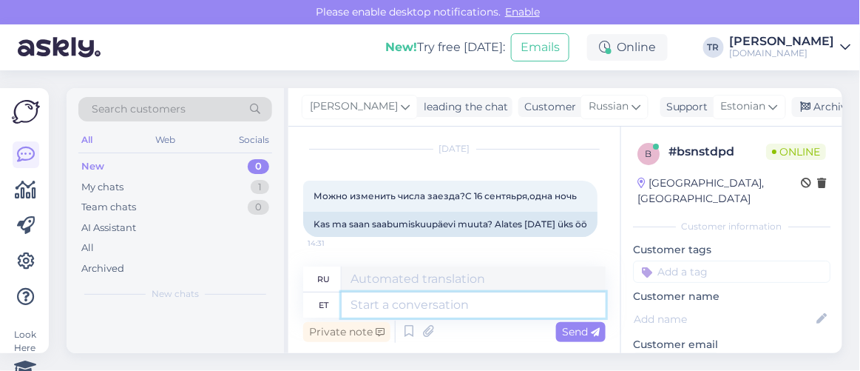
click at [385, 300] on textarea at bounding box center [474, 304] width 264 height 25
paste textarea "Здравствуйте"
type textarea "Здравствуйте"
type textarea "Привет"
type textarea "Здравствуйте"
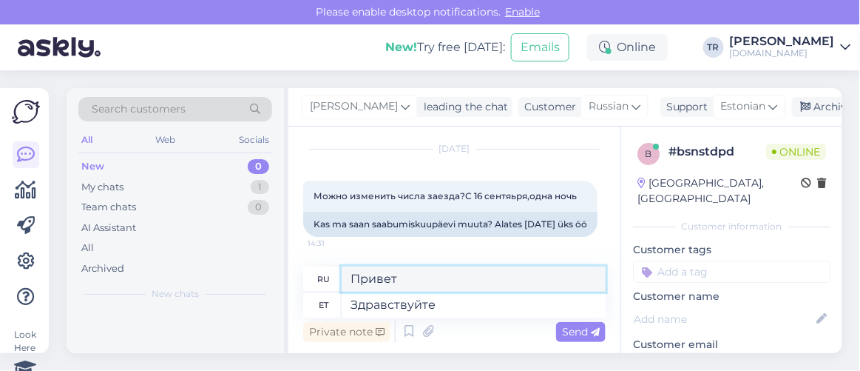
drag, startPoint x: 407, startPoint y: 279, endPoint x: 286, endPoint y: 281, distance: 121.3
click at [286, 278] on div "Search customers All Web Socials New 0 My chats 1 Team chats 0 AI Assistant All…" at bounding box center [455, 220] width 776 height 265
paste textarea "дравствуйте"
type textarea "Здравствуйте"
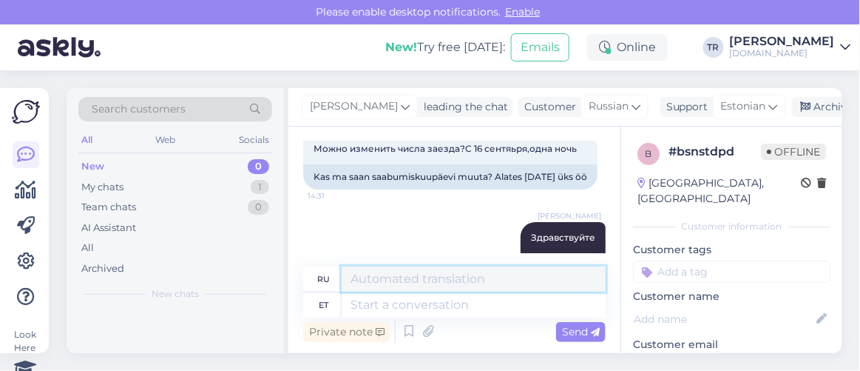
scroll to position [154, 0]
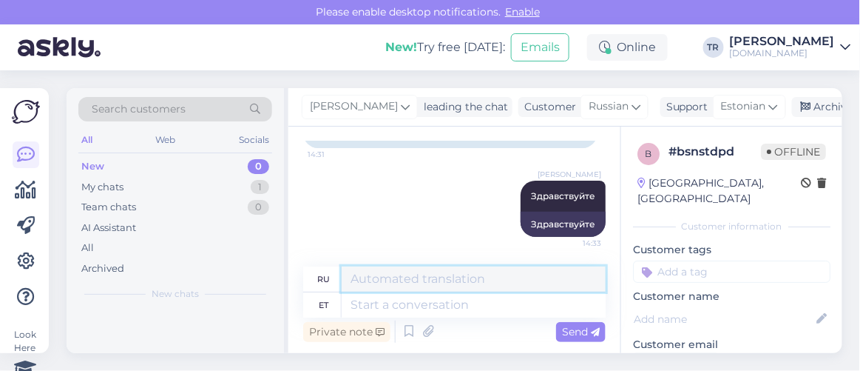
click at [457, 280] on textarea at bounding box center [474, 278] width 264 height 25
type textarea "K"
click at [439, 305] on textarea at bounding box center [474, 304] width 264 height 25
type textarea "Kas s"
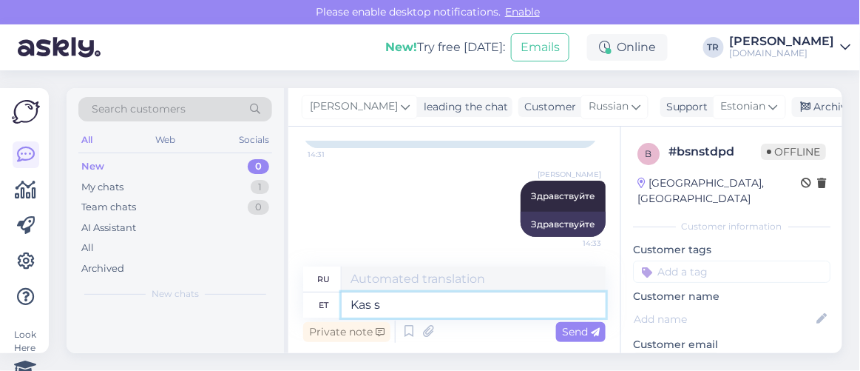
type textarea "Является"
type textarea "Kas saaksite p"
type textarea "Не могли бы вы"
type textarea "Kas saaksite palun t"
type textarea "Не могли бы Вы"
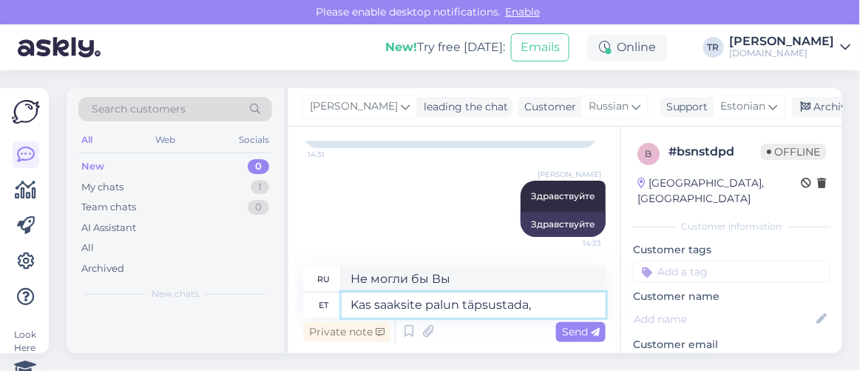
type textarea "Kas saaksite palun täpsustada,"
type textarea "Не могли бы вы пояснить,"
type textarea "Kas saaksite palun täpsustada, [PERSON_NAME] ni"
type textarea "Не могли бы вы уточнить, чей"
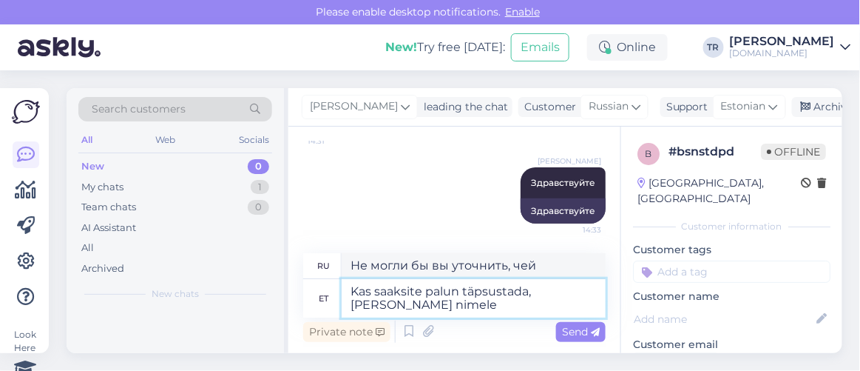
type textarea "Kas saaksite palun täpsustada, [PERSON_NAME] nimele b"
type textarea "Не могли бы вы уточнить, от чьего имени?"
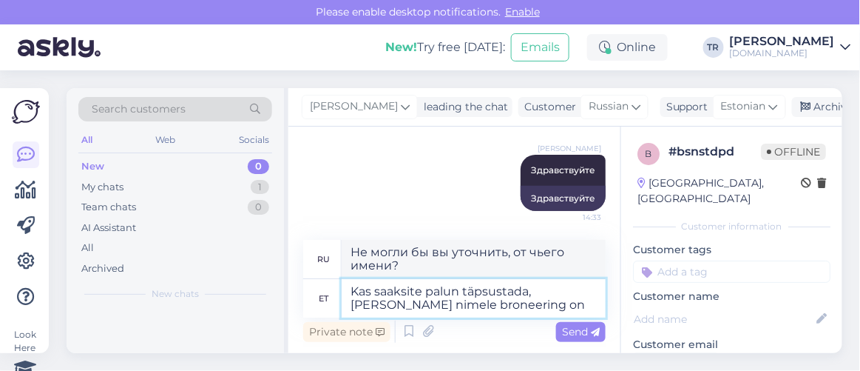
type textarea "Kas saaksite palun täpsustada, [PERSON_NAME] nimele broneering on t"
type textarea "Не могли бы вы уточнить, на чье имя сделано бронирование?"
type textarea "Kas saaksite palun täpsustada, [PERSON_NAME] nimele broneering on tej"
type textarea "Не могли бы вы уточнить, на чье имя оформлено бронирование?"
type textarea "Kas saaksite palun täpsustada, [PERSON_NAME] nimele broneering on tehtud j"
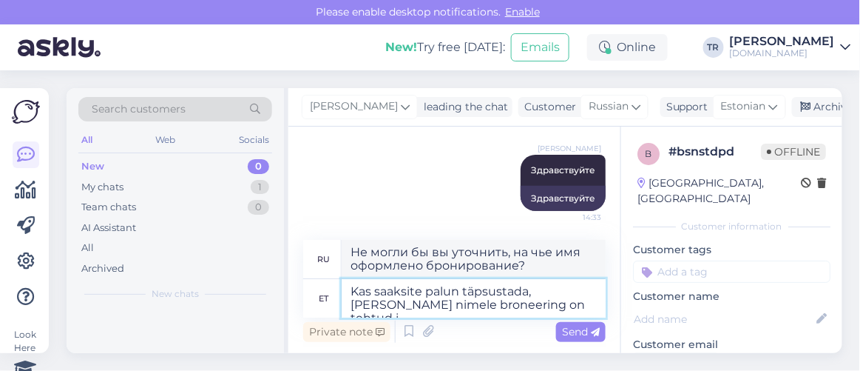
type textarea "Не могли бы вы уточнить, на чье имя сделано бронирование?"
type textarea "Kas saaksite palun täpsustada, [PERSON_NAME] nimele broneering on tehtud [PERSO…"
type textarea "Не могли бы вы уточнить, на чье имя сделано бронирование и"
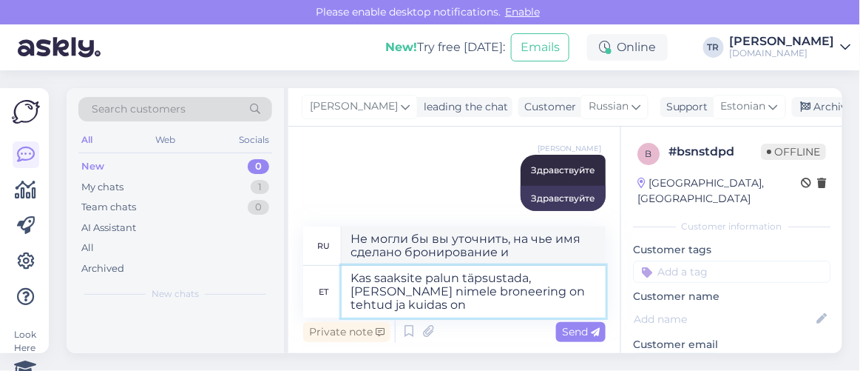
type textarea "Kas saaksite palun täpsustada, [PERSON_NAME] nimele broneering on tehtud ja kui…"
type textarea "Не могли бы вы уточнить, на чье имя было сделано бронирование и как?"
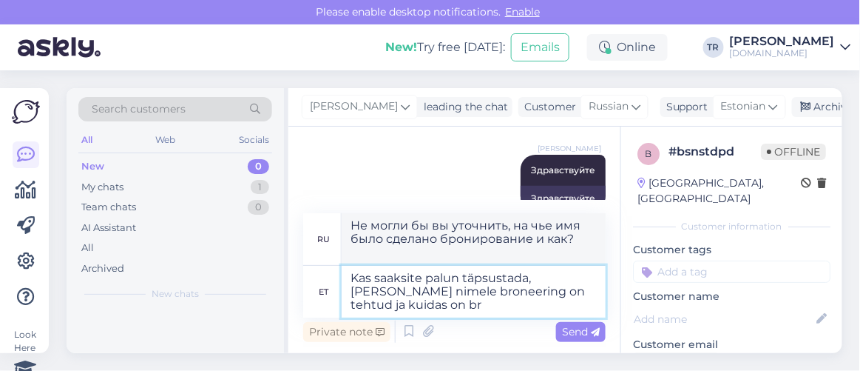
type textarea "Kas saaksite palun täpsustada, [PERSON_NAME] nimele broneering on tehtud ja kui…"
type textarea "Не могли бы вы уточнить, на чье имя и как осуществляется бронирование?"
type textarea "Kas saaksite palun täpsustada, kelle nimele broneering on tehtud ja kuidas on b…"
type textarea "Не могли бы вы уточнить, на чье имя оформляется бронирование и как это осуществ…"
type textarea "Kas saaksite palun täpsustada, kelle nimele broneering on tehtud ja kuidas on b…"
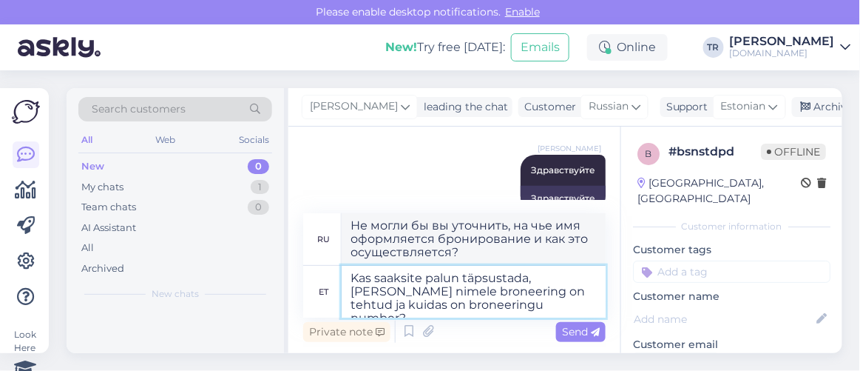
type textarea "Не могли бы вы уточнить, на чье имя оформлено бронирование и каков номер бронир…"
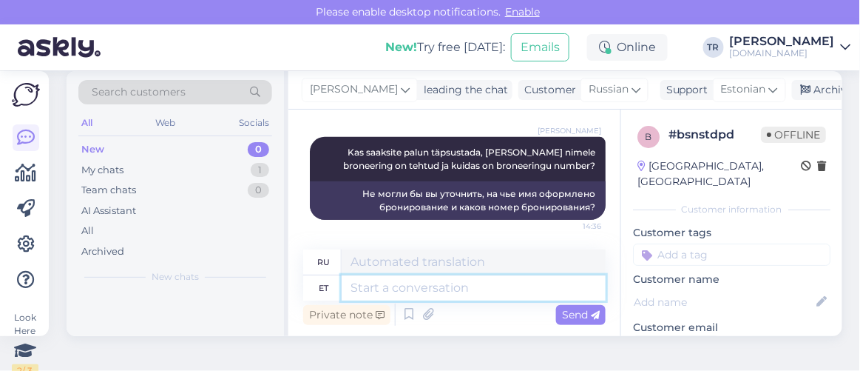
scroll to position [0, 0]
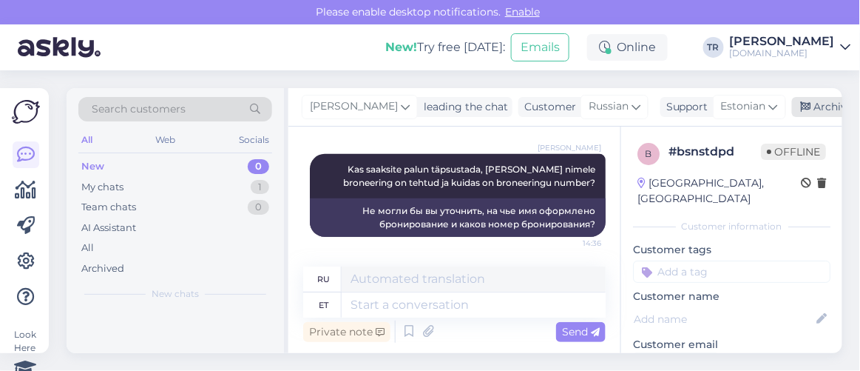
click at [801, 106] on icon at bounding box center [806, 107] width 10 height 10
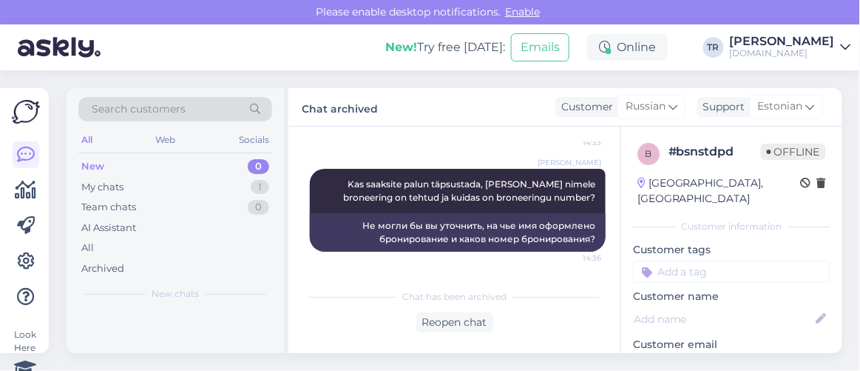
scroll to position [254, 0]
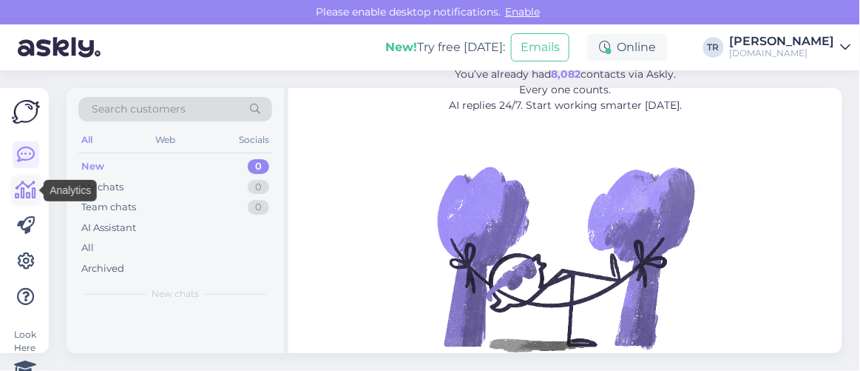
click at [37, 191] on link at bounding box center [26, 190] width 27 height 27
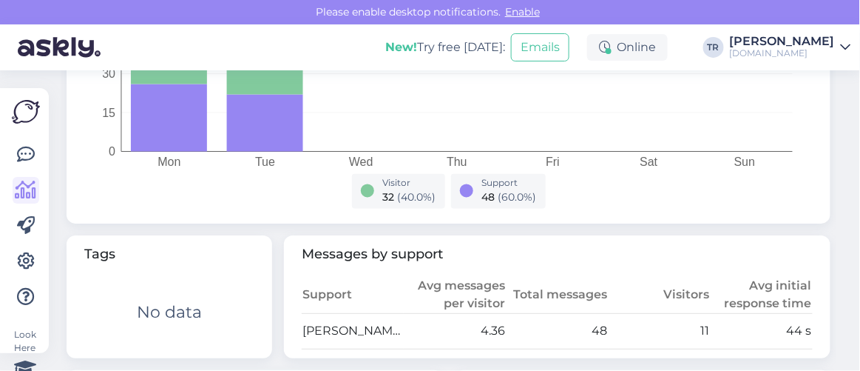
scroll to position [739, 0]
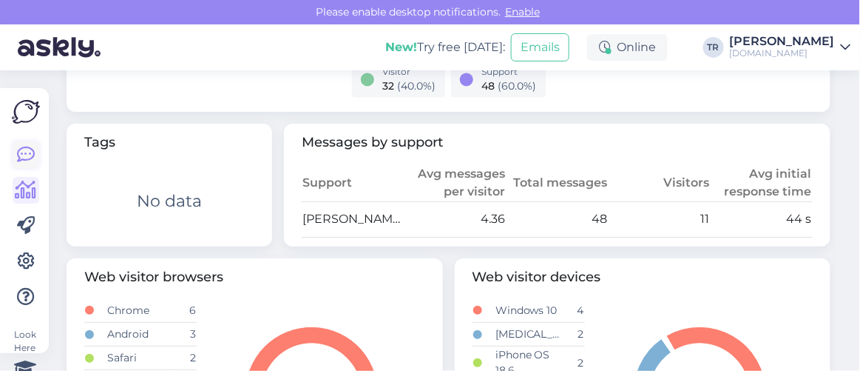
click at [29, 152] on icon at bounding box center [26, 155] width 18 height 18
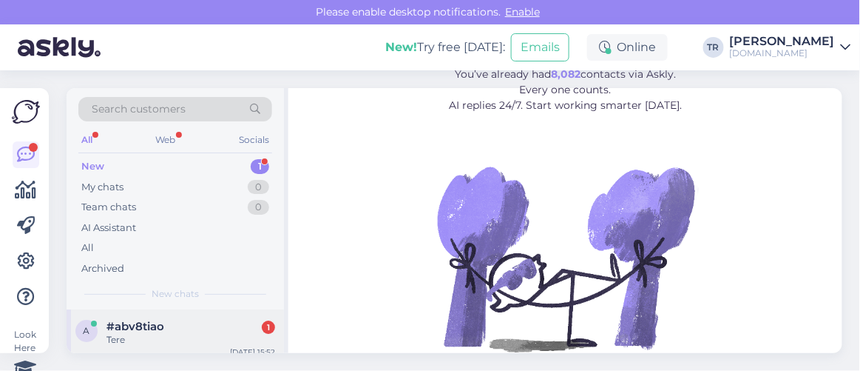
click at [166, 327] on div "#abv8tiao 1" at bounding box center [191, 326] width 169 height 13
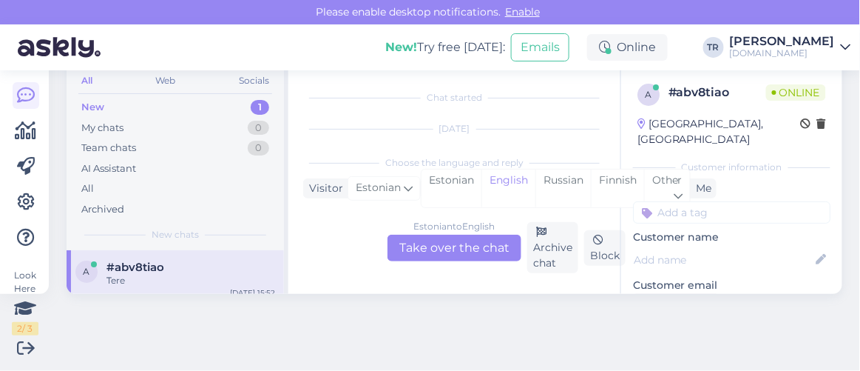
scroll to position [30, 0]
click at [451, 186] on div "Estonian" at bounding box center [452, 188] width 60 height 38
click at [453, 253] on div "Estonian to Estonian Take over the chat" at bounding box center [455, 247] width 134 height 27
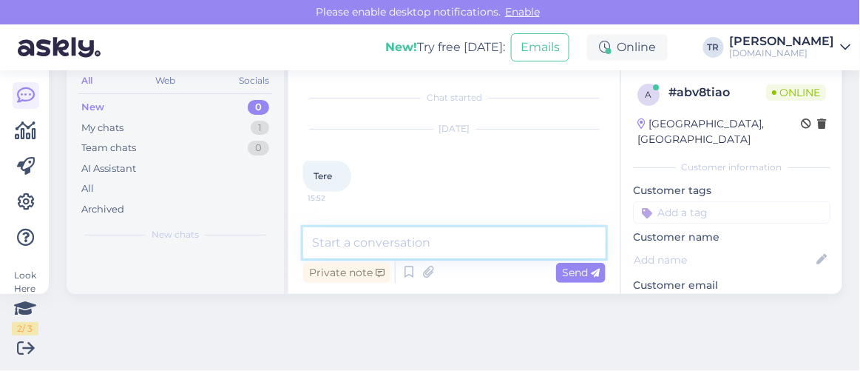
click at [450, 246] on textarea at bounding box center [454, 242] width 303 height 31
type textarea "Tere"
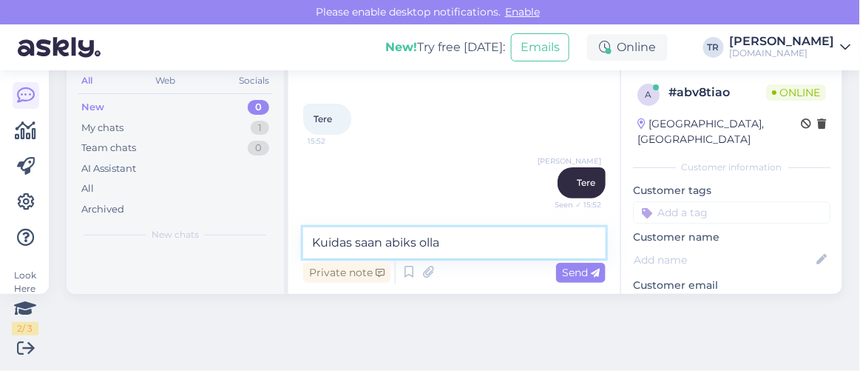
type textarea "Kuidas saan abiks olla?"
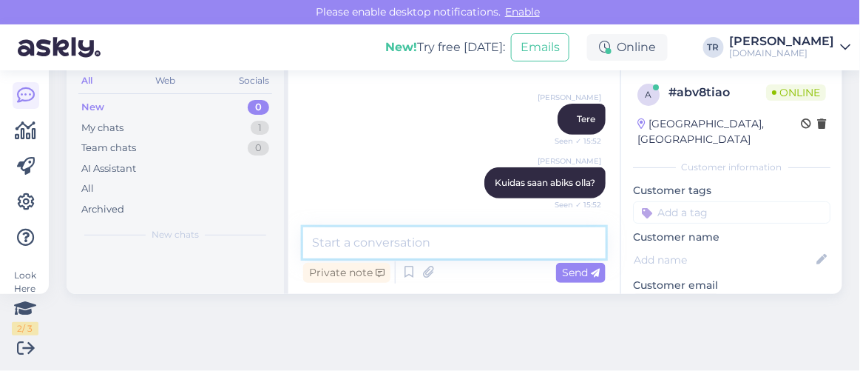
click at [450, 245] on textarea at bounding box center [454, 242] width 303 height 31
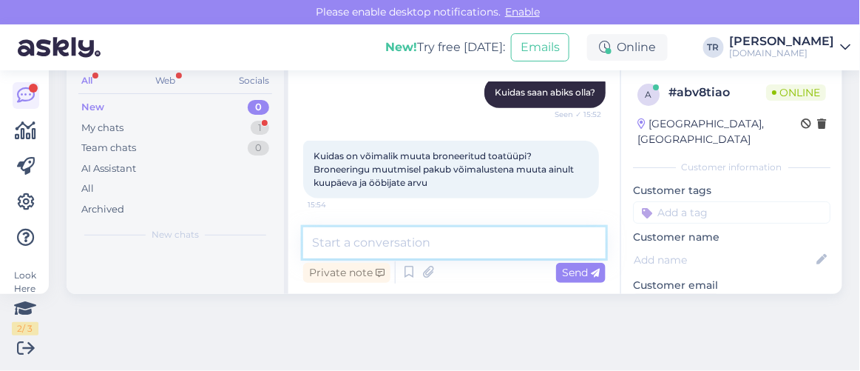
click at [468, 235] on textarea at bounding box center [454, 242] width 303 height 31
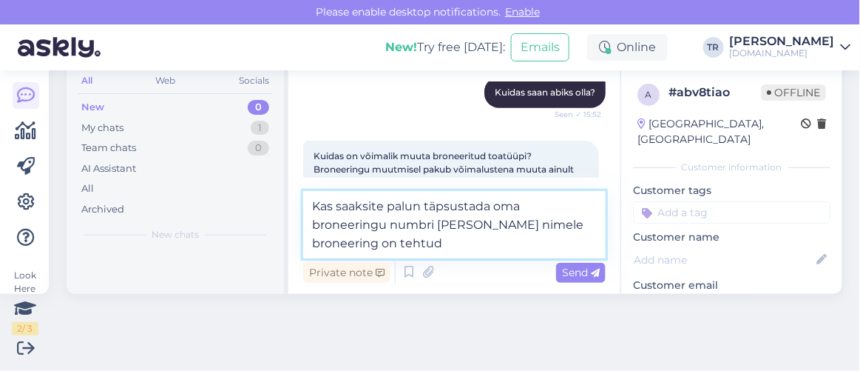
type textarea "Kas saaksite palun täpsustada oma broneeringu numbri ja kelle nimele broneering…"
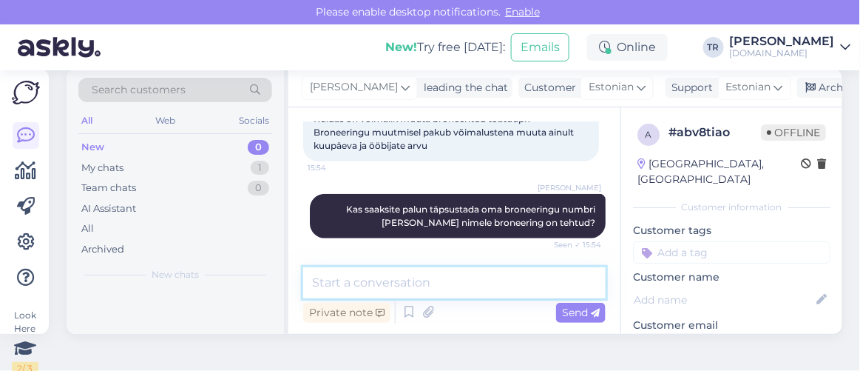
scroll to position [0, 0]
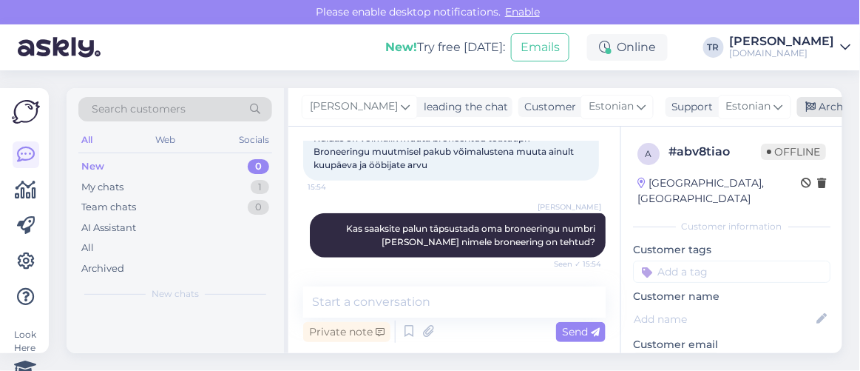
click at [808, 113] on div "Archive chat" at bounding box center [843, 107] width 93 height 20
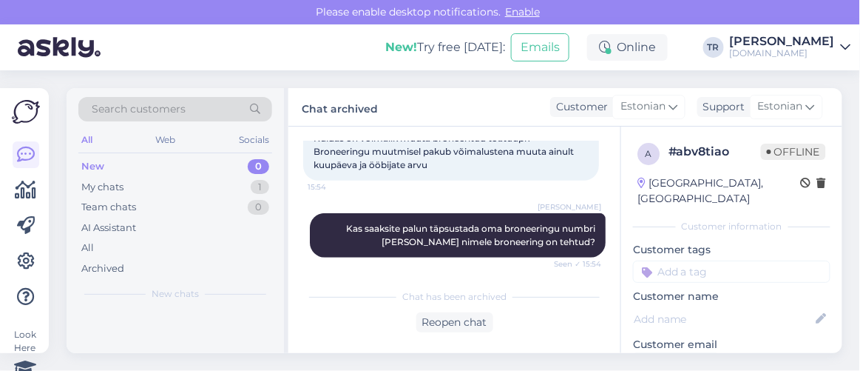
scroll to position [293, 0]
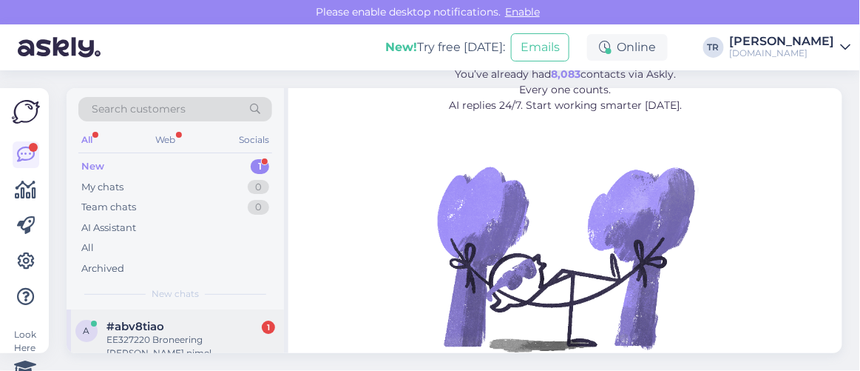
click at [217, 321] on div "#abv8tiao 1" at bounding box center [191, 326] width 169 height 13
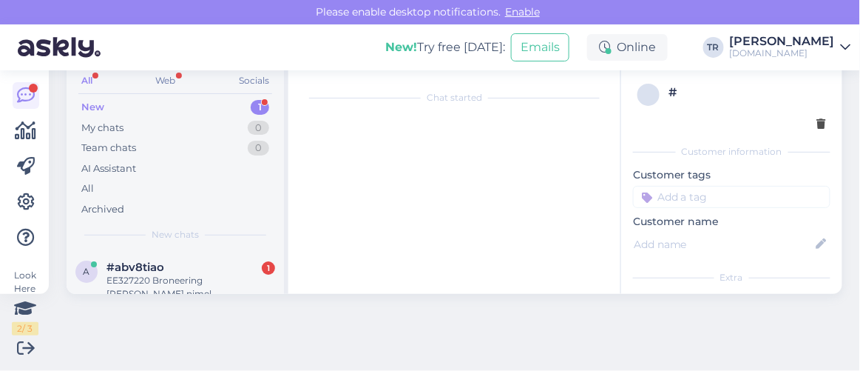
scroll to position [419, 0]
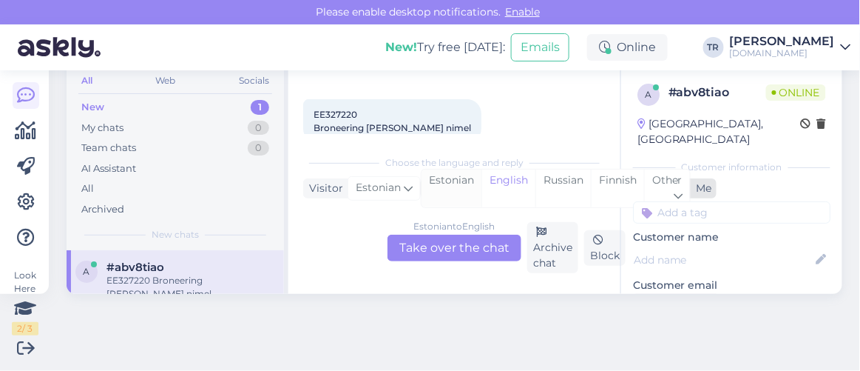
click at [459, 183] on div "Estonian" at bounding box center [452, 188] width 60 height 38
click at [469, 253] on div "Estonian to Estonian Take over the chat" at bounding box center [455, 247] width 134 height 27
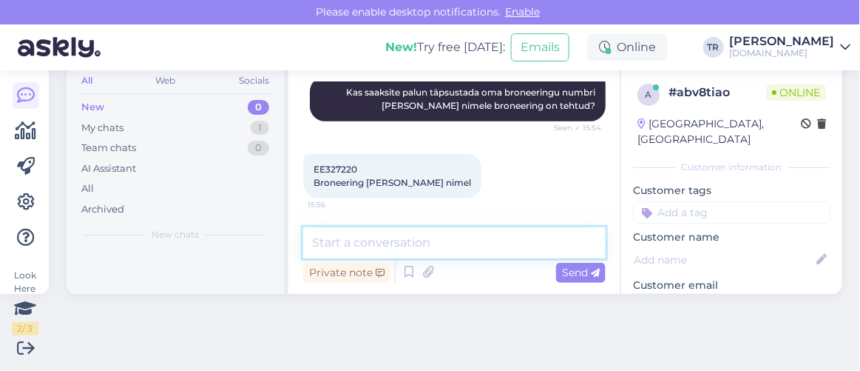
click at [469, 253] on textarea at bounding box center [454, 242] width 303 height 31
type textarea "Üks hetk palun"
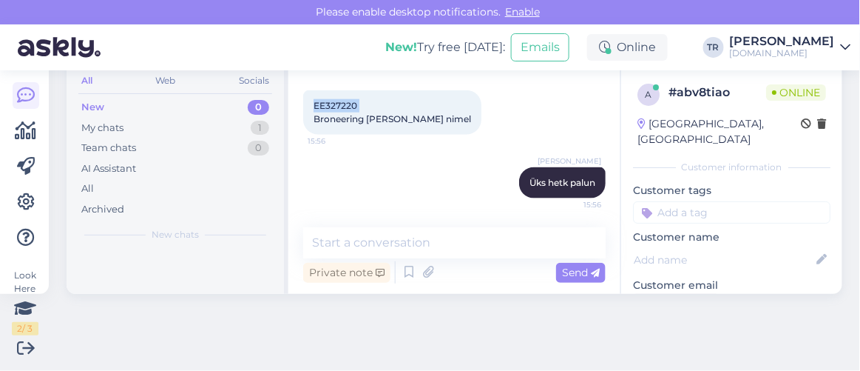
drag, startPoint x: 360, startPoint y: 108, endPoint x: 311, endPoint y: 106, distance: 48.9
click at [311, 106] on div "EE327220 Broneering Alari Suun nimel 15:56" at bounding box center [392, 112] width 178 height 44
copy span "EE327220"
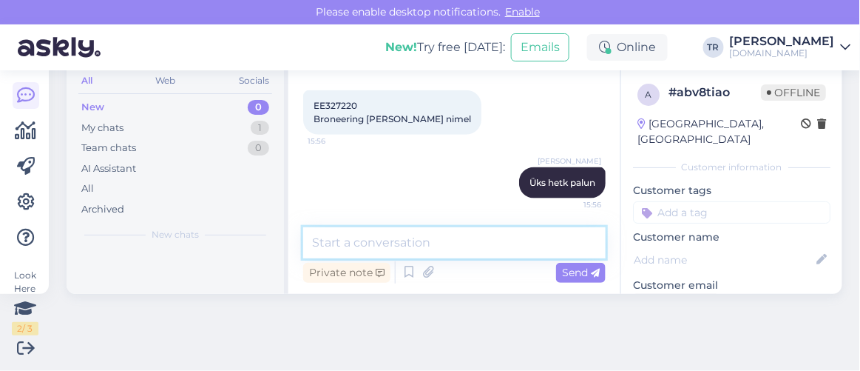
click at [441, 243] on textarea at bounding box center [454, 242] width 303 height 31
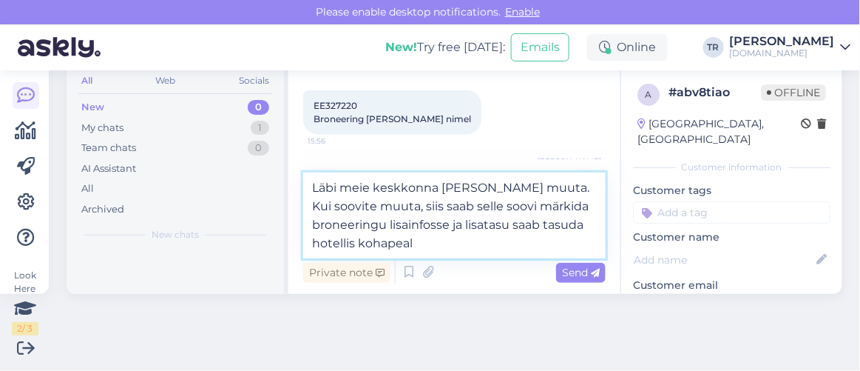
type textarea "Läbi meie keskkonna ei saagi muuta. Kui soovite muuta, siis saab selle soovi mä…"
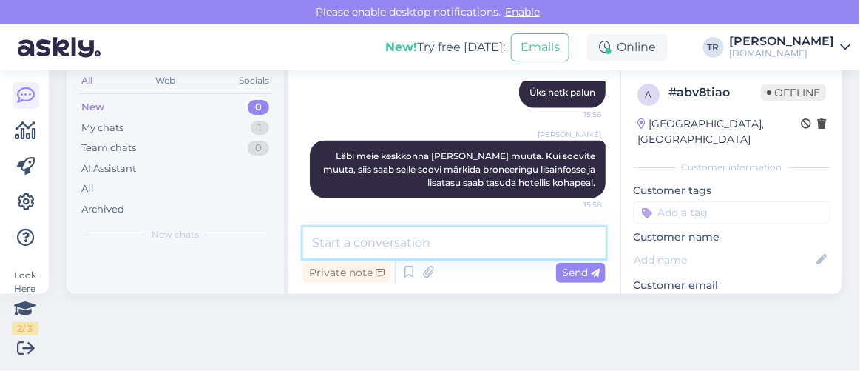
scroll to position [58, 0]
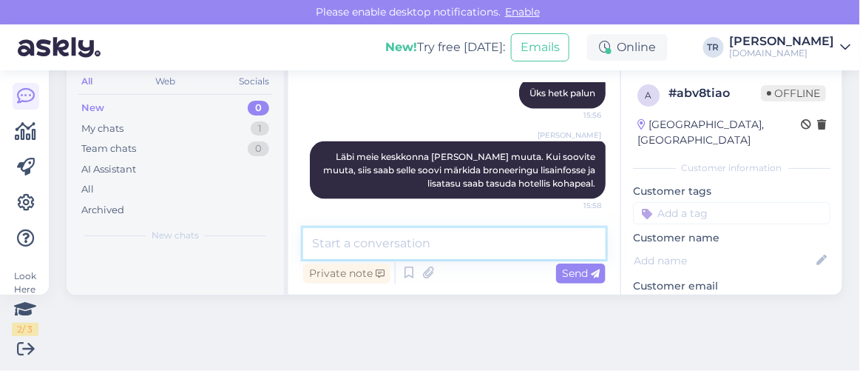
click at [459, 239] on textarea at bounding box center [454, 243] width 303 height 31
type textarea "Millis toatüüpi Te sooviksite?"
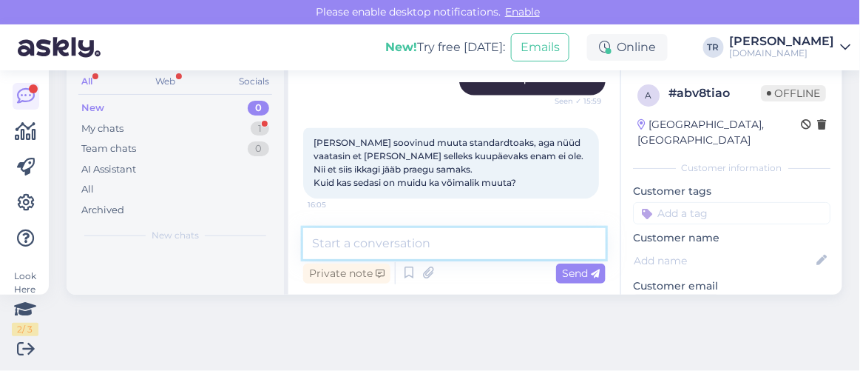
click at [503, 237] on textarea at bounding box center [454, 243] width 303 height 31
type textarea "Te mõtlete superior toas standardtuppa?"
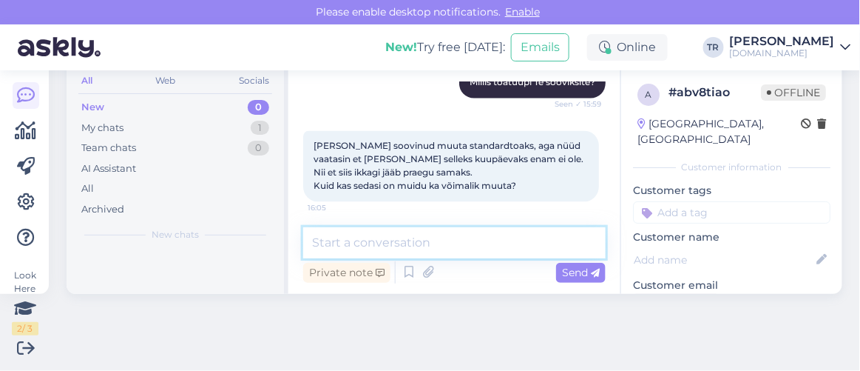
scroll to position [749, 0]
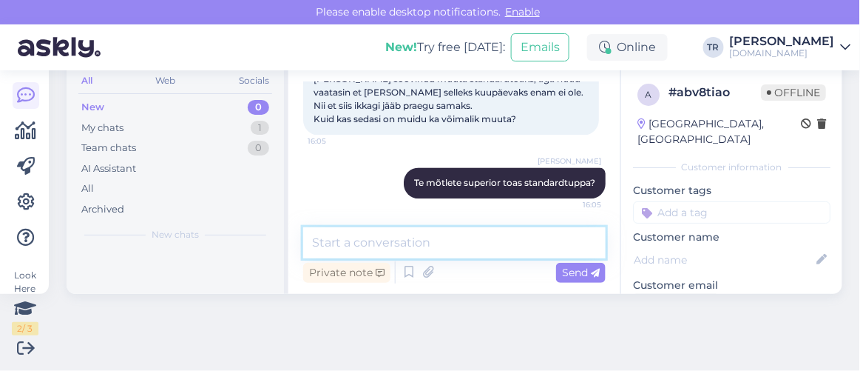
click at [520, 237] on textarea at bounding box center [454, 242] width 303 height 31
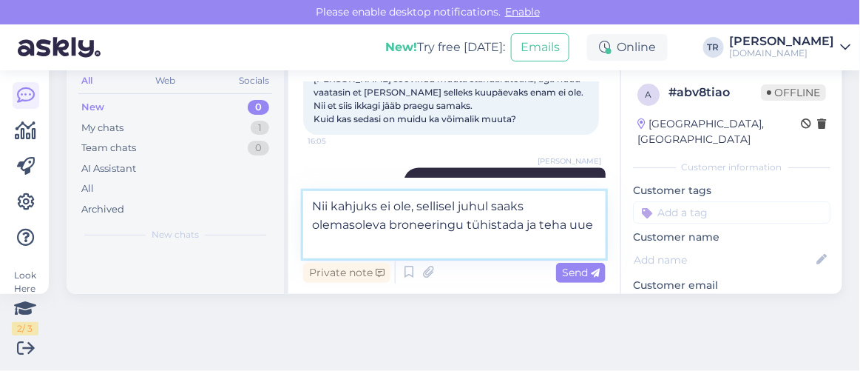
type textarea "Nii kahjuks ei ole, sellisel juhul saaks olemasoleva broneeringu tühistada ja t…"
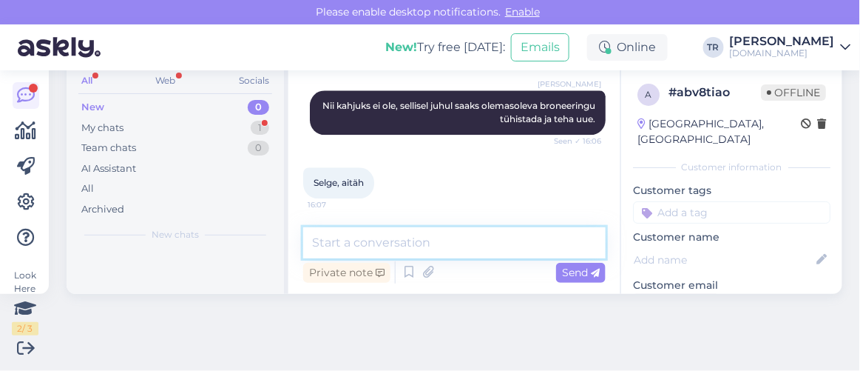
scroll to position [953, 0]
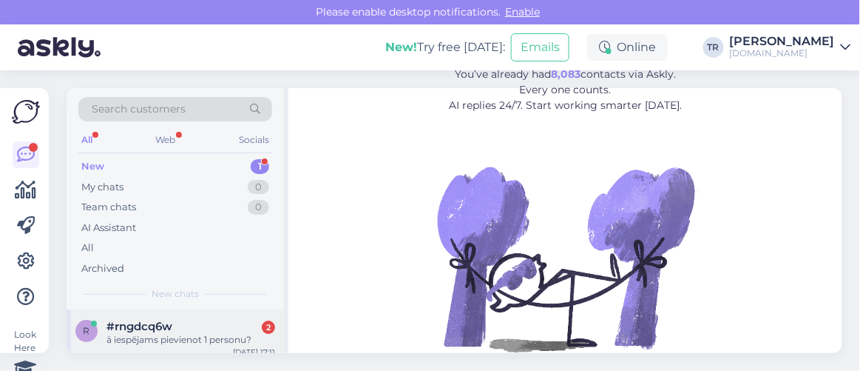
click at [200, 325] on div "#rngdcq6w 2" at bounding box center [191, 326] width 169 height 13
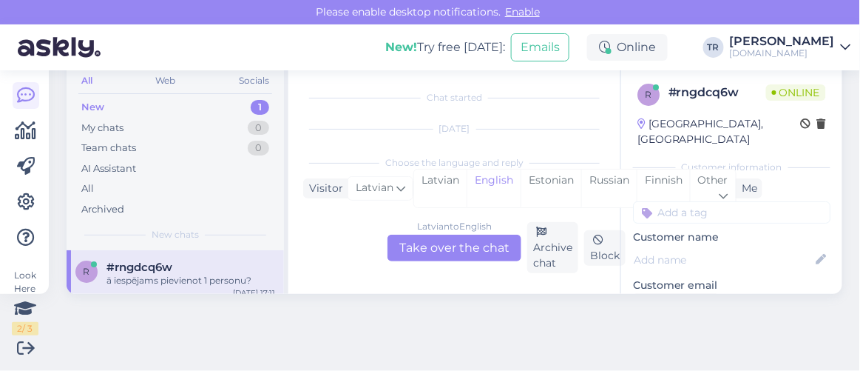
scroll to position [30, 0]
click at [539, 178] on div "Estonian" at bounding box center [551, 188] width 61 height 38
click at [468, 242] on div "Latvian to Estonian Take over the chat" at bounding box center [455, 247] width 134 height 27
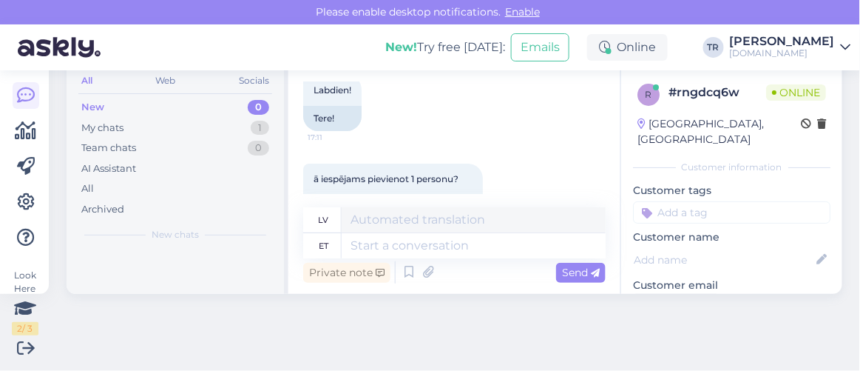
scroll to position [127, 0]
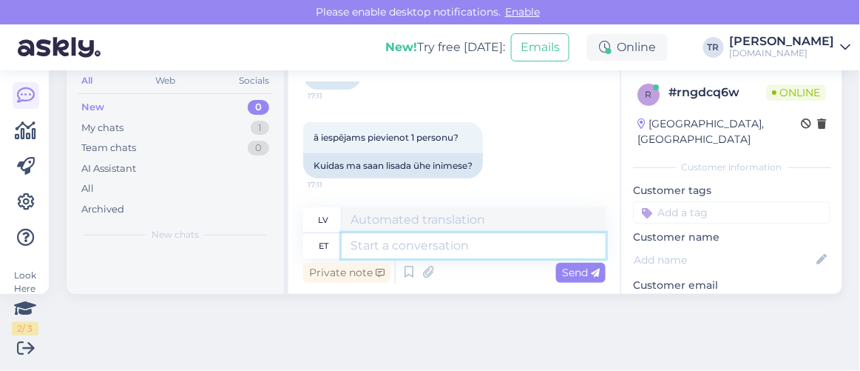
click at [440, 240] on textarea at bounding box center [474, 245] width 264 height 25
type textarea "Tere"
type textarea "Sveiki"
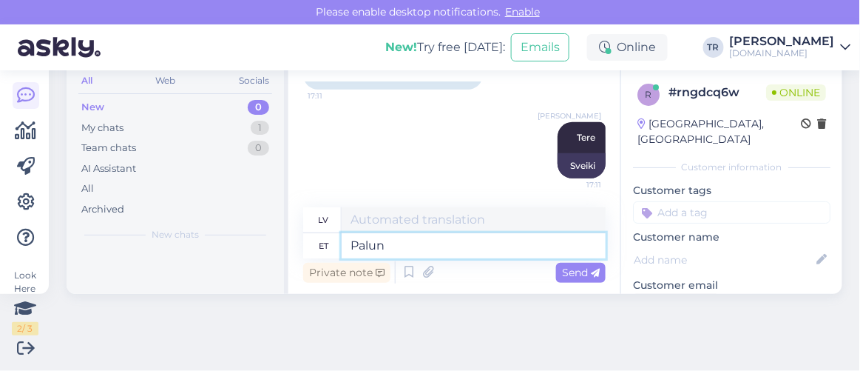
type textarea "Palun t"
type textarea "Lūdzu"
type textarea "Palun täpsustage o"
type textarea "Lūdzu, precizējiet"
type textarea "Palun täpsustage oma b"
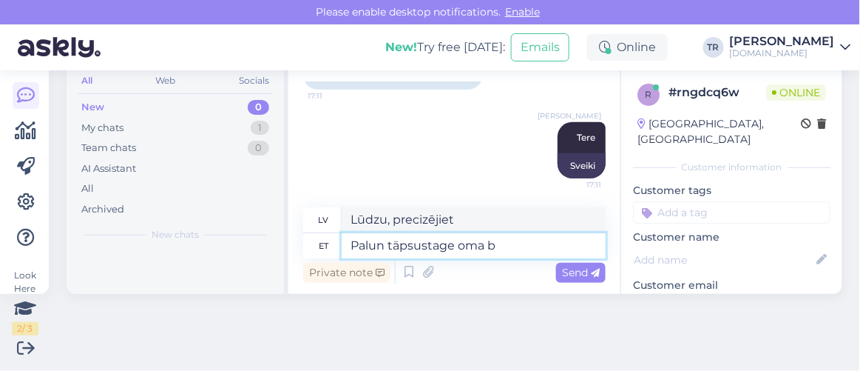
type textarea "Lūdzu, norādiet savu"
type textarea "Palun täpsustage oma broneeringu"
type textarea "Lūdzu, precizējiet savu rezervāciju."
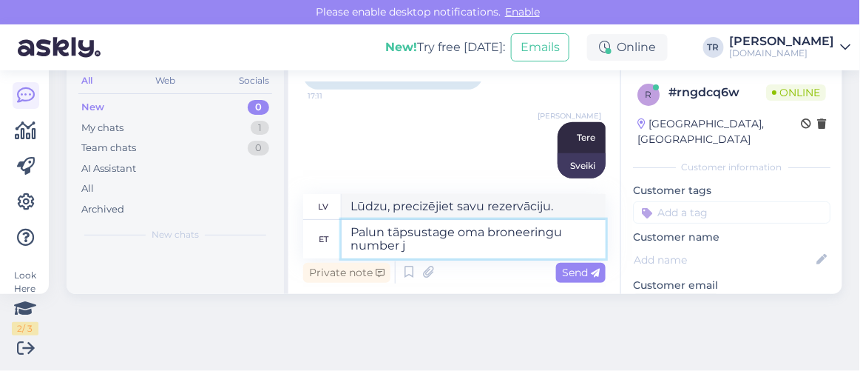
type textarea "Palun täpsustage oma broneeringu number ja"
type textarea "Lūdzu, norādiet savu rezervācijas numuru."
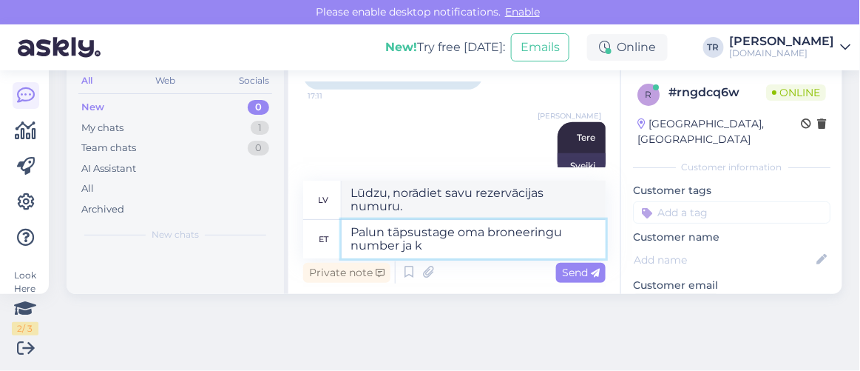
type textarea "Palun täpsustage oma broneeringu number ja ke"
type textarea "Lūdzu, norādiet savu rezervācijas numuru un"
type textarea "Palun täpsustage oma broneeringu number ja keele"
type textarea "Lūdzu, norādiet rezervācijas numuru un valodu."
type textarea "Palun täpsustage oma broneeringu number ja kelle n"
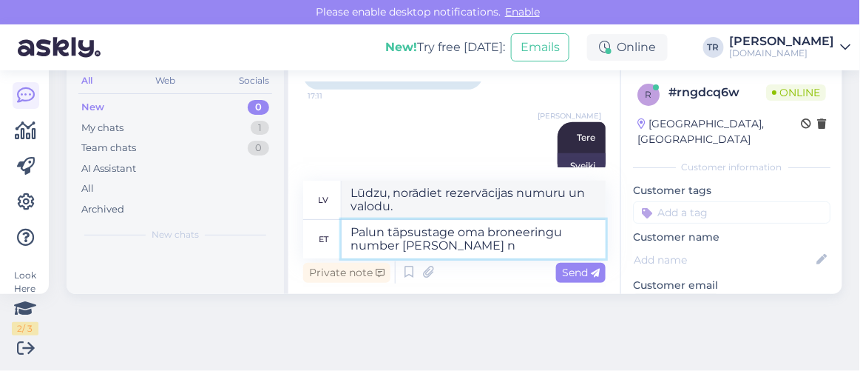
type textarea "Lūdzu, norādiet savu rezervācijas numuru un kura"
type textarea "Palun täpsustage oma broneeringu number ja kelle nimele b"
type textarea "Lūdzu, norādiet savu rezervācijas numuru un vārdu."
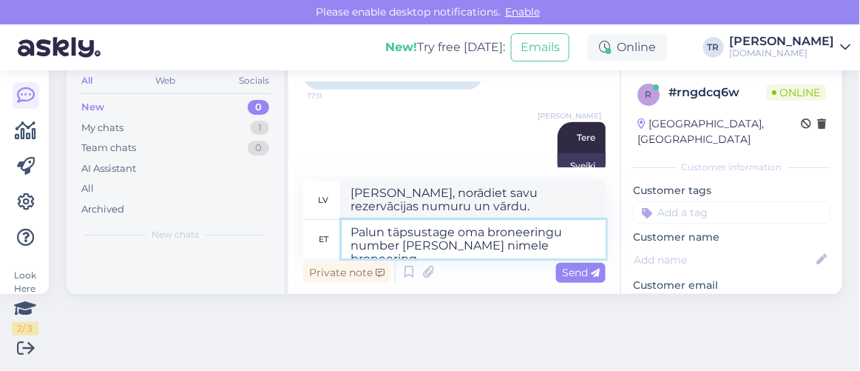
type textarea "Palun täpsustage oma broneeringu number ja kelle nimele broneering o"
type textarea "Lūdzu, norādiet rezervācijas numuru un rezervācijas nosaukumu."
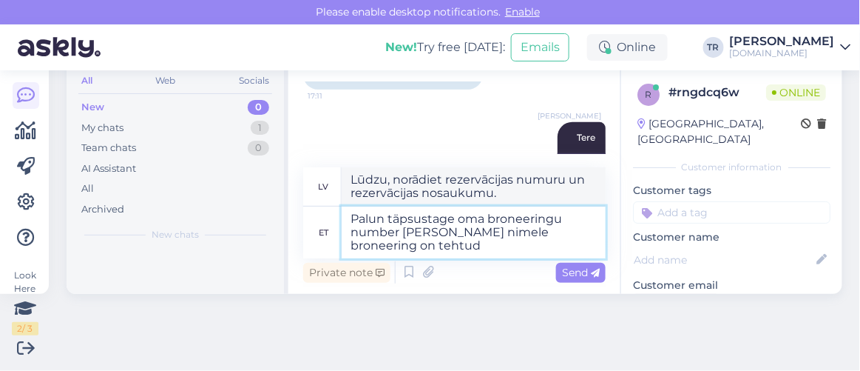
type textarea "Palun täpsustage oma broneeringu number ja kelle nimele broneering on tehtud?"
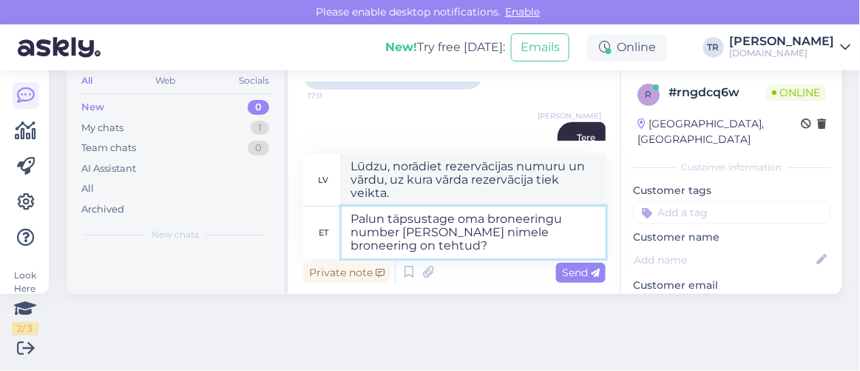
type textarea "Lūdzu, norādiet savu rezervācijas numuru un uz kā vārda rezervācija tiek veikta?"
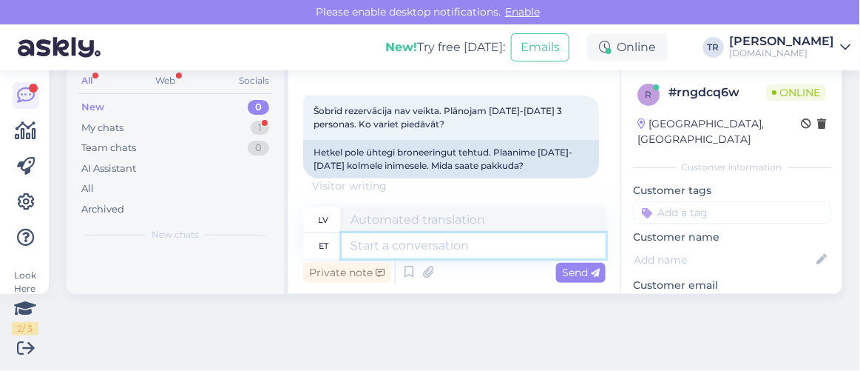
scroll to position [134, 0]
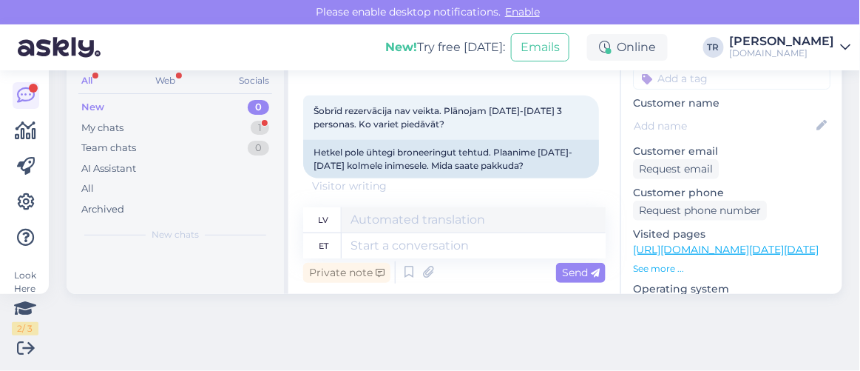
click at [698, 243] on link "https://hookusbookus.com/lv/hotels-spas/castle-spa-wagenkuell/laiks-arpus-laika…" at bounding box center [726, 249] width 186 height 13
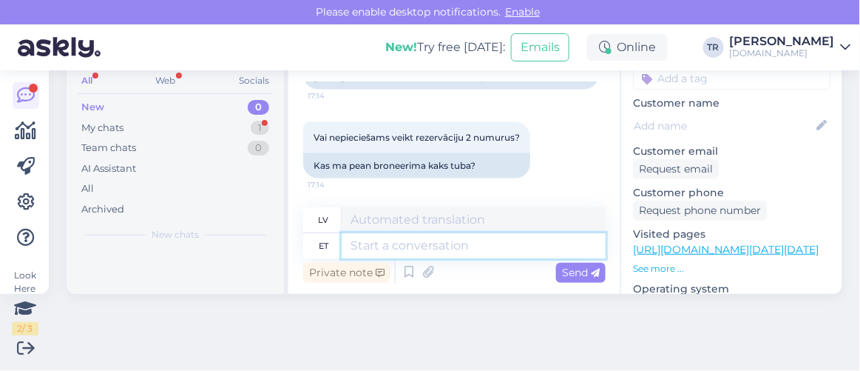
click at [459, 234] on textarea at bounding box center [474, 245] width 264 height 25
type textarea "üks he"
type textarea "viens"
type textarea "üks hetk p"
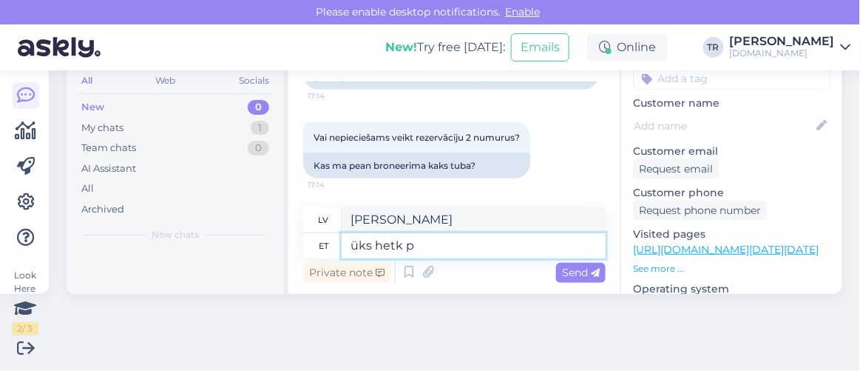
type textarea "viens mirklis"
type textarea "üks hetk palun"
type textarea "Lūdzu, uz mirkli"
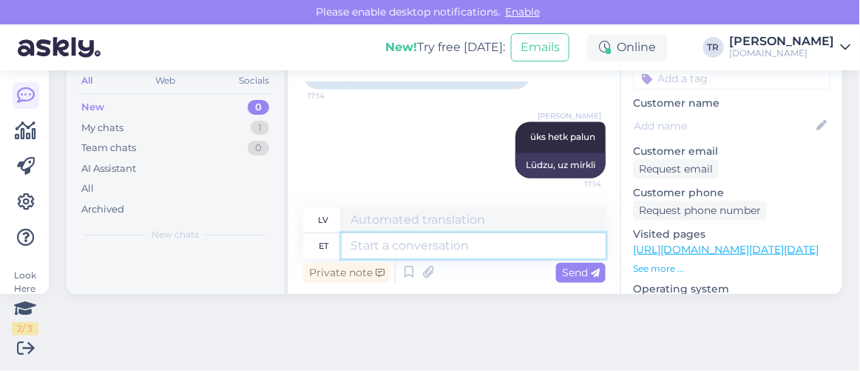
scroll to position [422, 0]
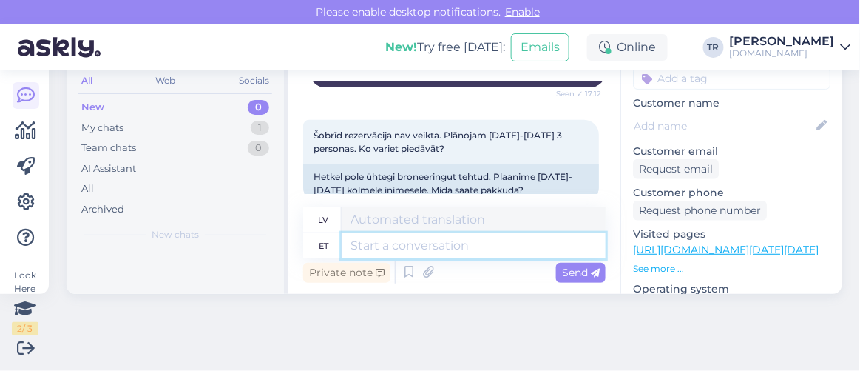
click at [421, 240] on textarea at bounding box center [474, 245] width 264 height 25
type textarea "Teil on"
type textarea "Tu"
type textarea "Teil on v"
type textarea "Jums ir"
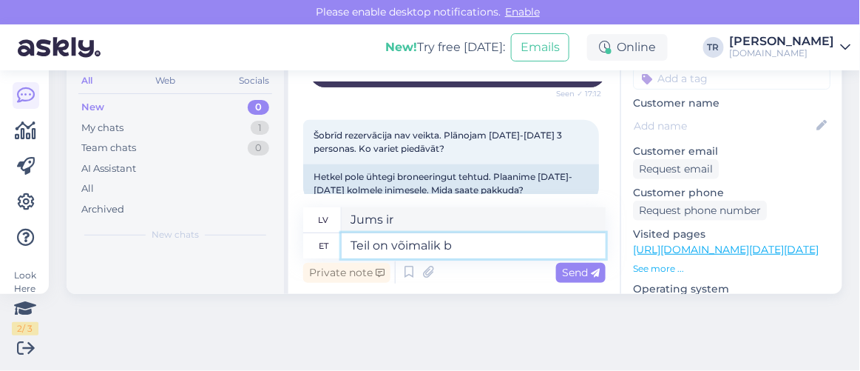
type textarea "Teil on võimalik br"
type textarea "Jūs varat"
type textarea "Teil on võimalik broneerida"
type textarea "Jūs varat rezervēt"
type textarea "Teil on võimalik broneerida kaks eral"
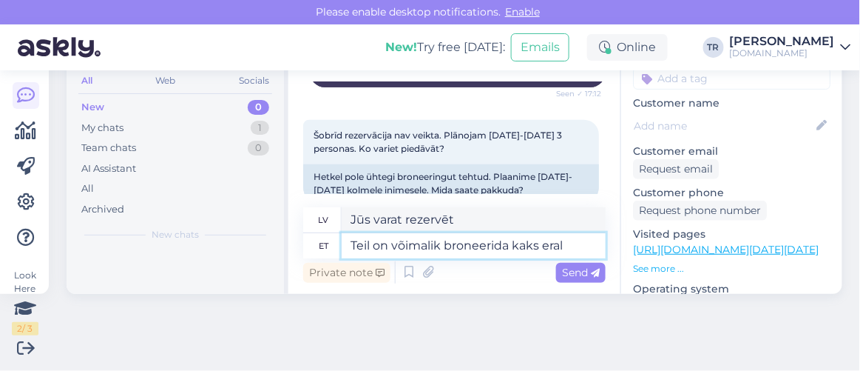
type textarea "Jūs varat rezervēt divus"
type textarea "Teil on võimalik broneerida kaks eraldi"
type textarea "Varat rezervēt divus atsevišķus"
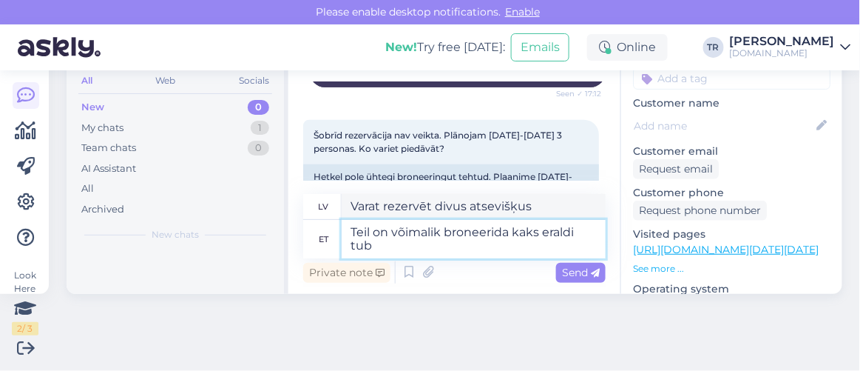
type textarea "Teil on võimalik broneerida kaks eraldi tuba"
type textarea "Jūs varat rezervēt divas atsevišķas istabas."
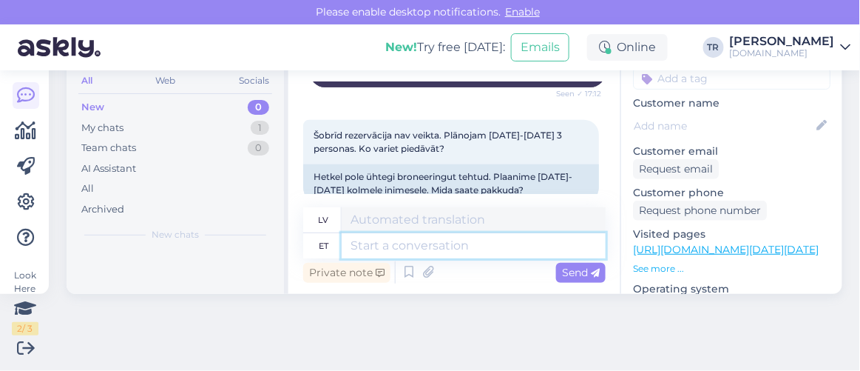
scroll to position [713, 0]
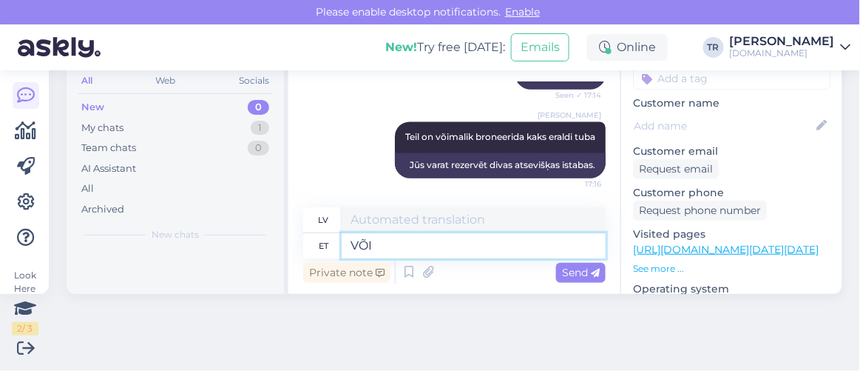
type textarea "VÕI M"
type textarea "VAI"
type textarea "Või m"
type textarea "Vai"
type textarea "Või majutuda pe"
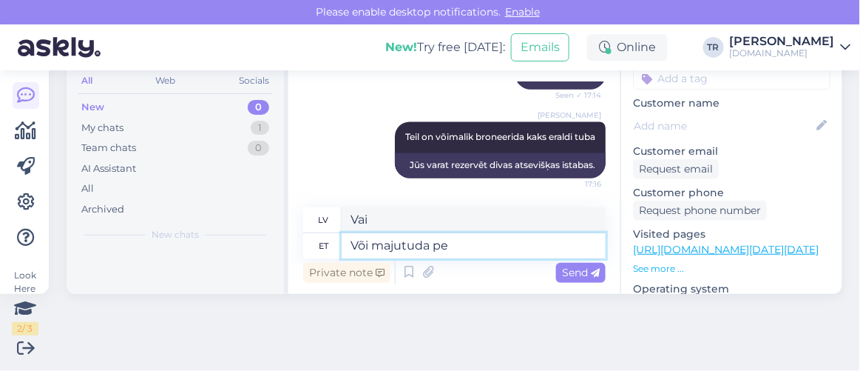
type textarea "Vai palieciet"
type textarea "Või majutuda peretoas, o"
type textarea "Vai arī palikt ģimenes istabā,"
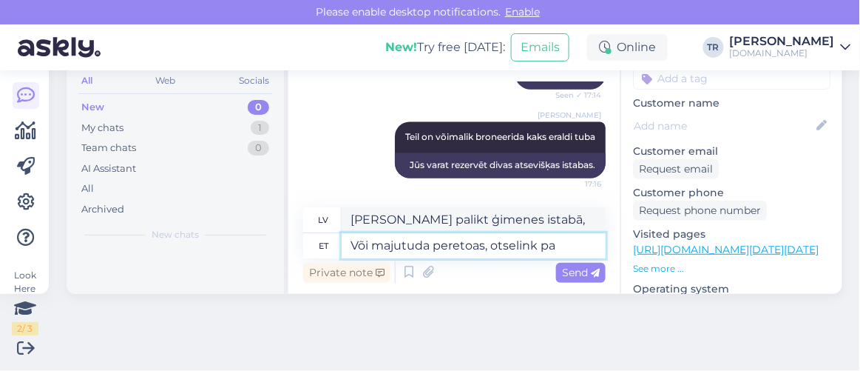
type textarea "Või majutuda peretoas, otselink pak"
type textarea "Vai arī apmesties ģimenes numurā, izmantojot tiešu saiti"
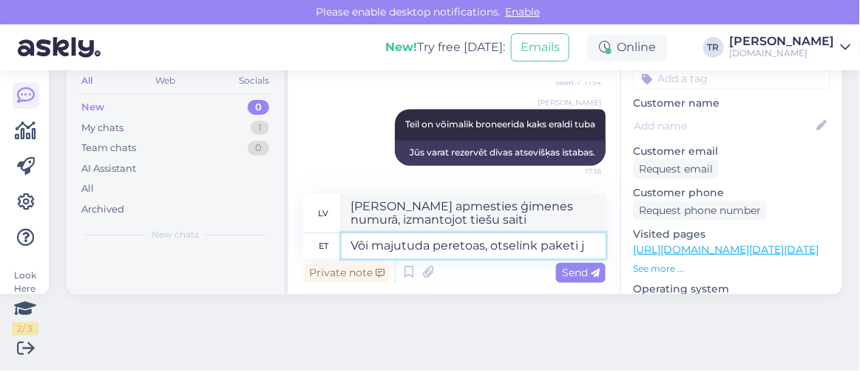
type textarea "Või majutuda peretoas, otselink paketi ju"
type textarea "Vai arī apmesties ģimenes numurā, tieša saite uz paketi"
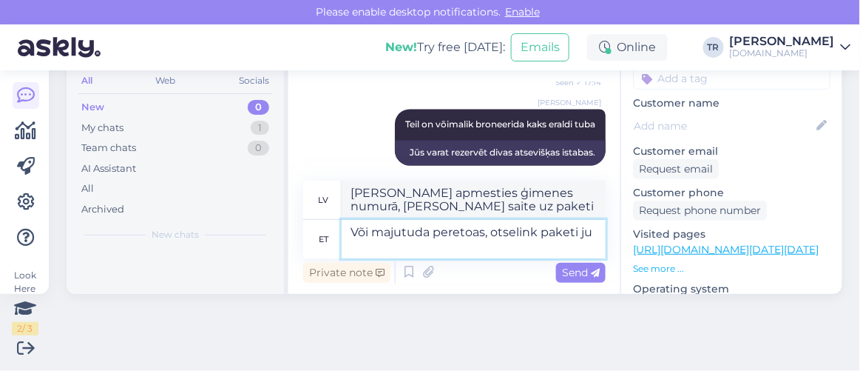
scroll to position [739, 0]
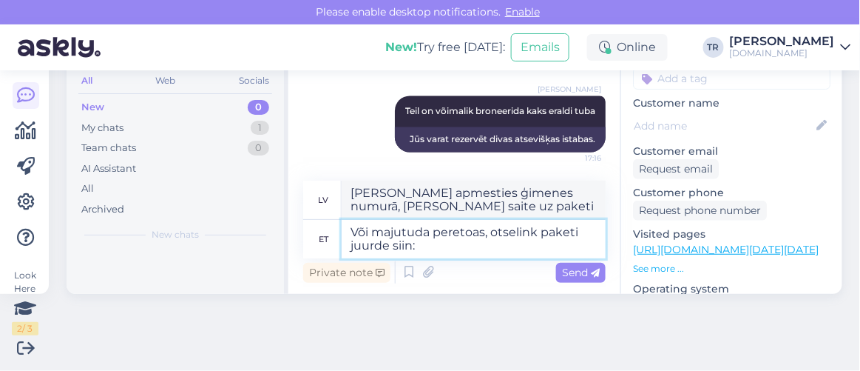
type textarea "Või majutuda peretoas, otselink paketi juurde siin:"
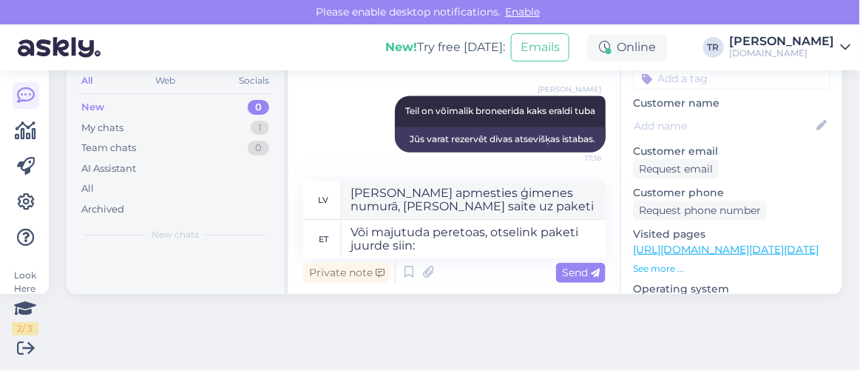
type textarea "Vai arī apmetieties ģimenes numurā, tieša saite uz paketi šeit:"
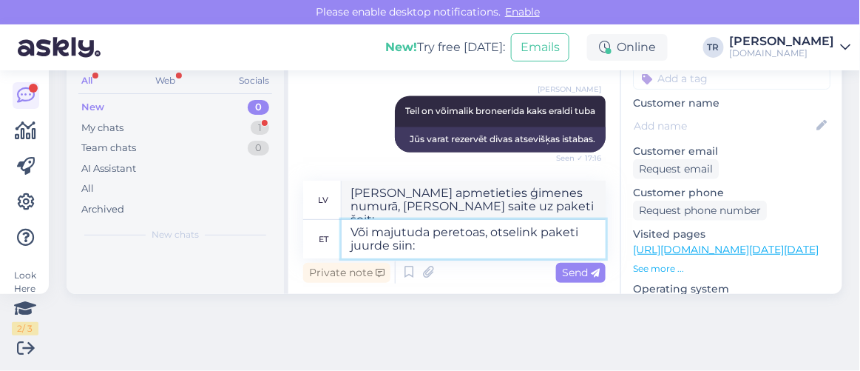
scroll to position [828, 0]
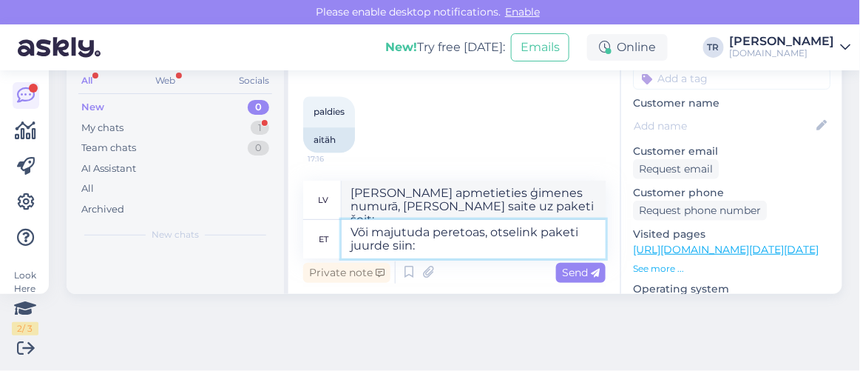
paste textarea "https://hookusbookus.com/lv/hotels-spas/lossispaa-wagenkuell;dateArrival=2025-0…"
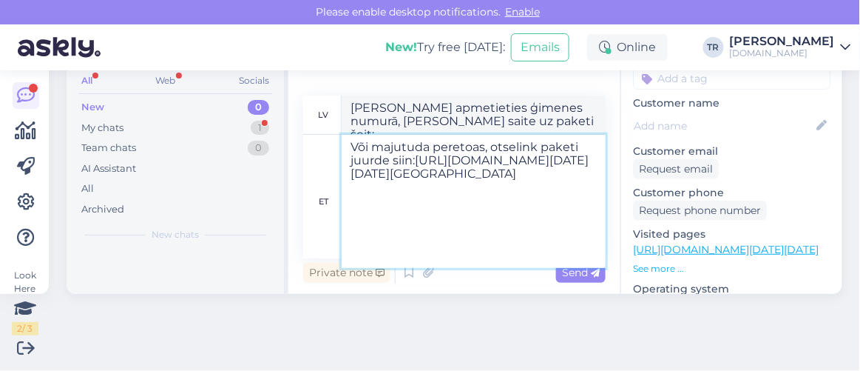
type textarea "Või majutuda peretoas, otselink paketi juurde siin:https://hookusbookus.com/lv/…"
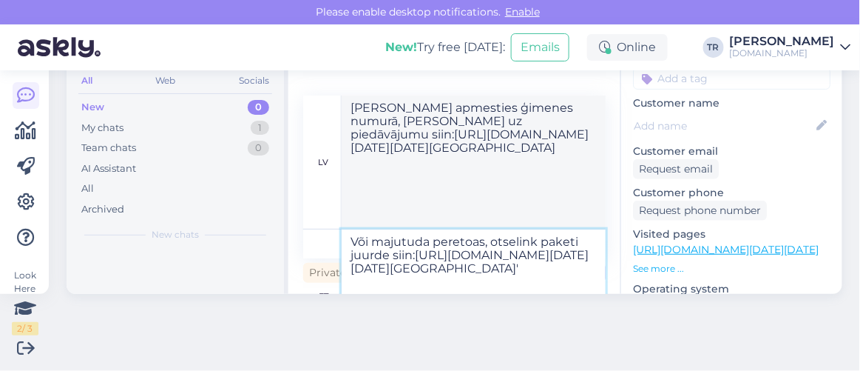
type textarea "Vai arī apmesties ģimenes numurā, tieša saite uz piedāvājumu siin:https://hooku…"
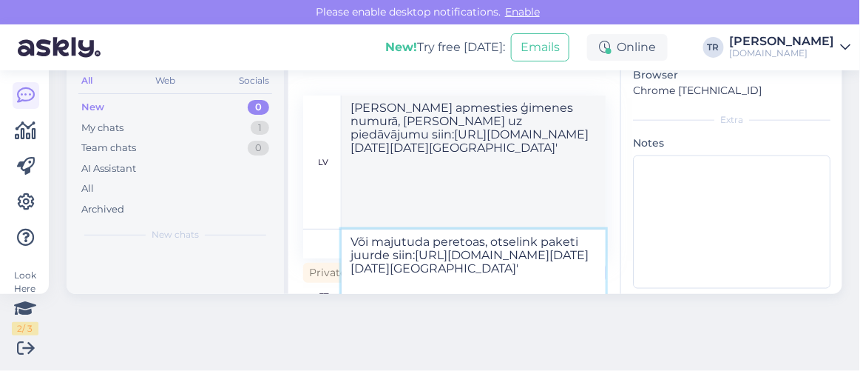
scroll to position [58, 0]
click at [555, 268] on textarea "Või majutuda peretoas, otselink paketi juurde siin:https://hookusbookus.com/lv/…" at bounding box center [474, 296] width 264 height 133
click at [540, 261] on textarea "Või majutuda peretoas, otselink paketi juurde siin:https://hookusbookus.com/lv/…" at bounding box center [474, 296] width 264 height 133
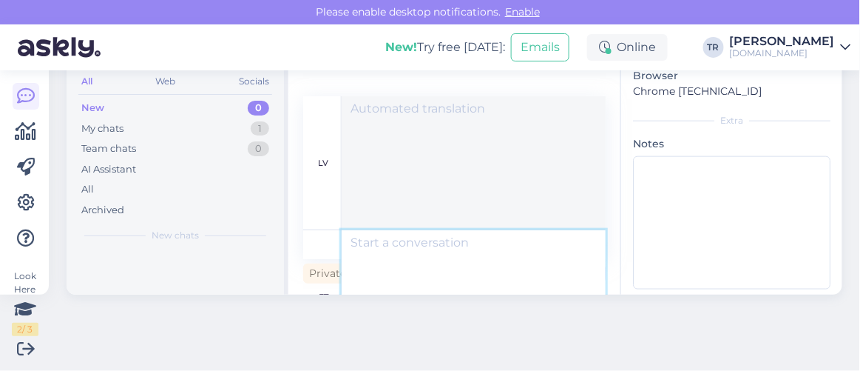
scroll to position [0, 0]
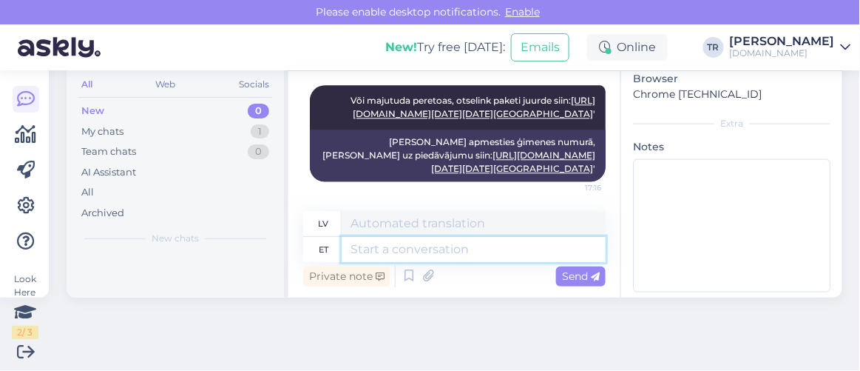
click at [490, 253] on textarea at bounding box center [474, 249] width 264 height 25
type textarea "Kas s"
type textarea "Ir"
type textarea "Kas saan ve"
type textarea "Vai es varu"
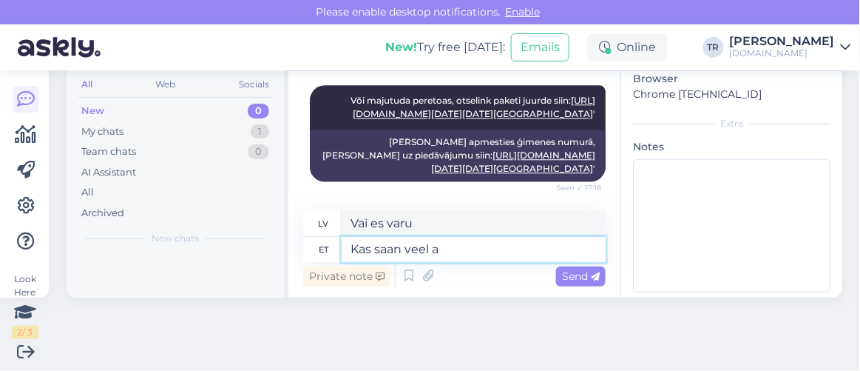
type textarea "Kas saan veel ab"
type textarea "Vai varu dabūt vairāk?"
type textarea "Kas saan veel abiks ol"
type textarea "Vai es joprojām varu palīdzēt?"
type textarea "Kas saan veel abiks olla?"
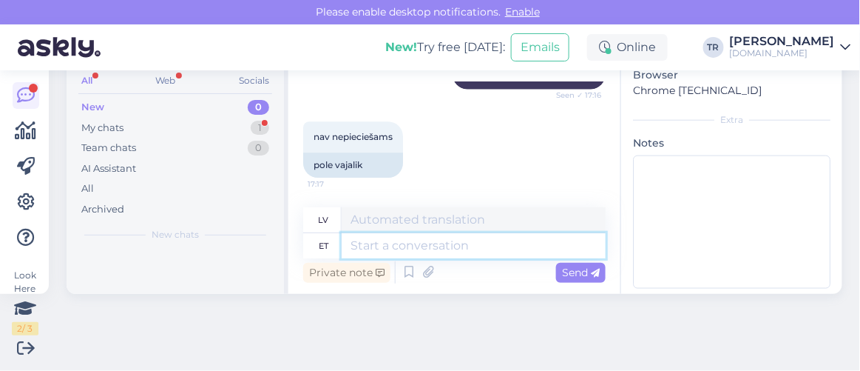
scroll to position [1480, 0]
type textarea "Ilusat"
type textarea "Skaisti"
type textarea "Ilusat õhtut! :"
type textarea "Lai jauks vakars!"
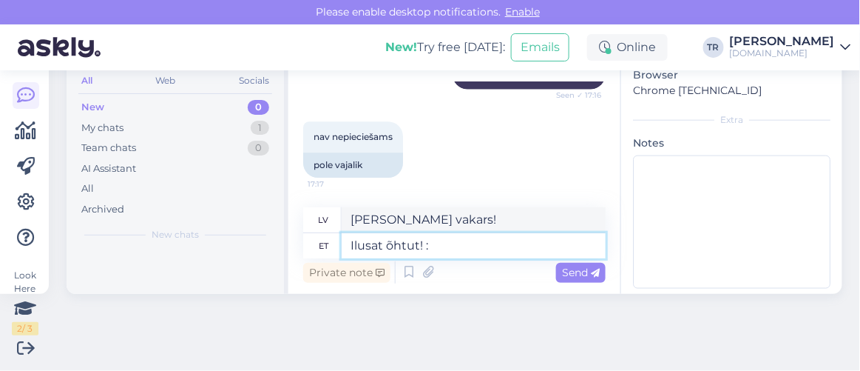
type textarea "Ilusat õhtut! :)"
type textarea "Lai jauks vakars! :)"
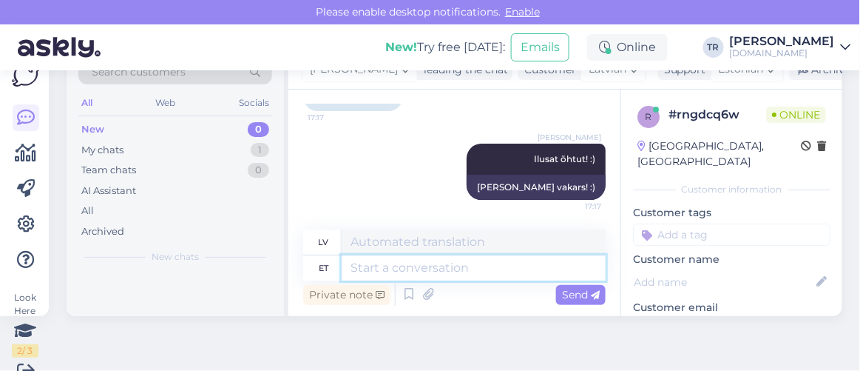
scroll to position [0, 0]
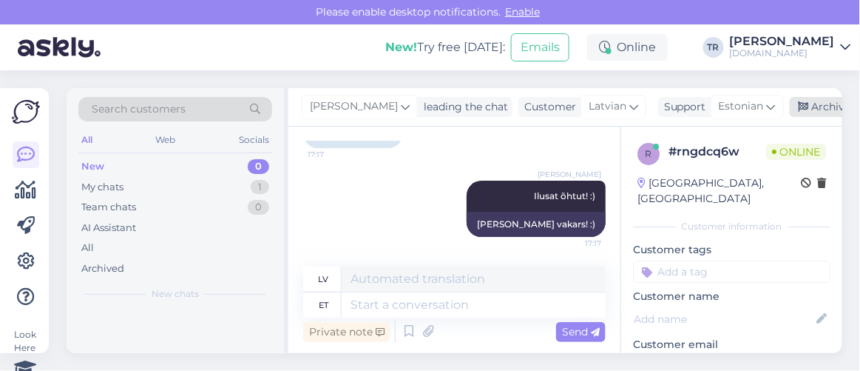
click at [799, 102] on icon at bounding box center [804, 107] width 10 height 10
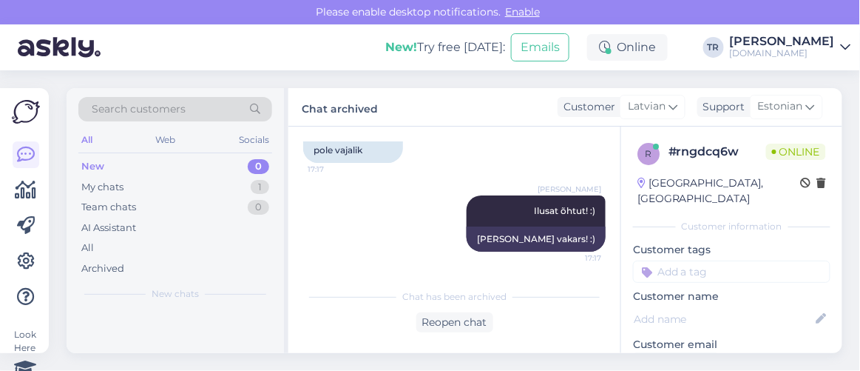
scroll to position [1554, 0]
click at [30, 185] on icon at bounding box center [26, 190] width 21 height 18
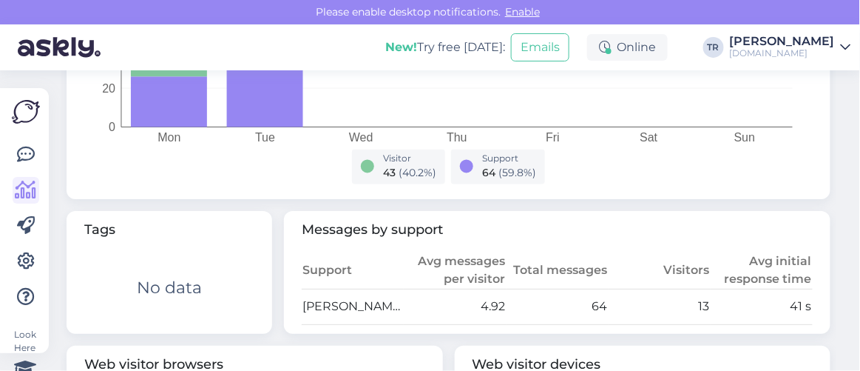
scroll to position [672, 0]
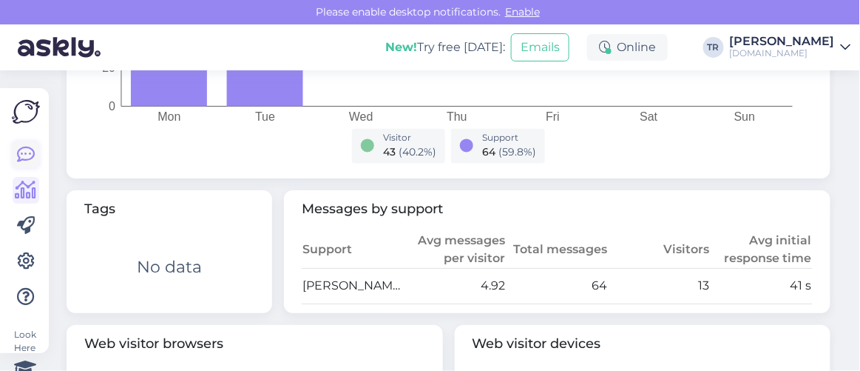
click at [30, 147] on icon at bounding box center [26, 155] width 18 height 18
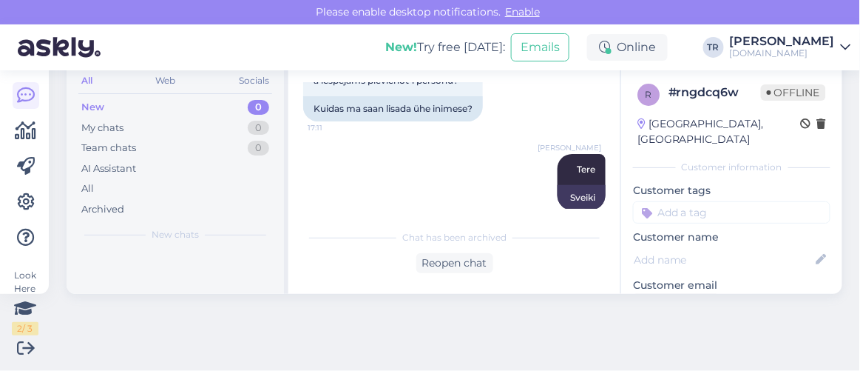
scroll to position [300, 0]
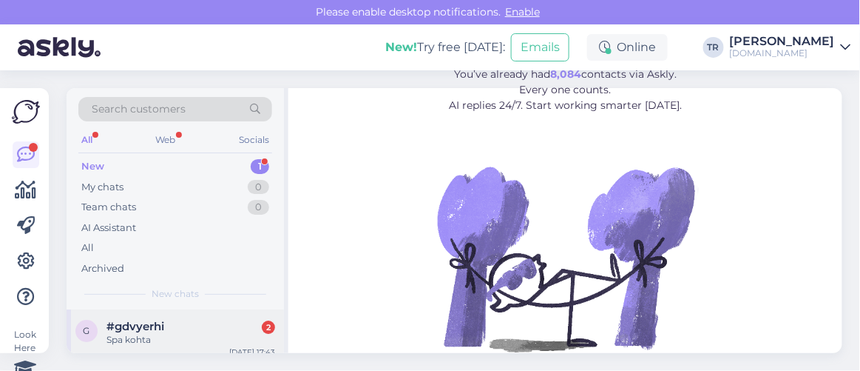
click at [201, 337] on div "Spa kohta" at bounding box center [191, 339] width 169 height 13
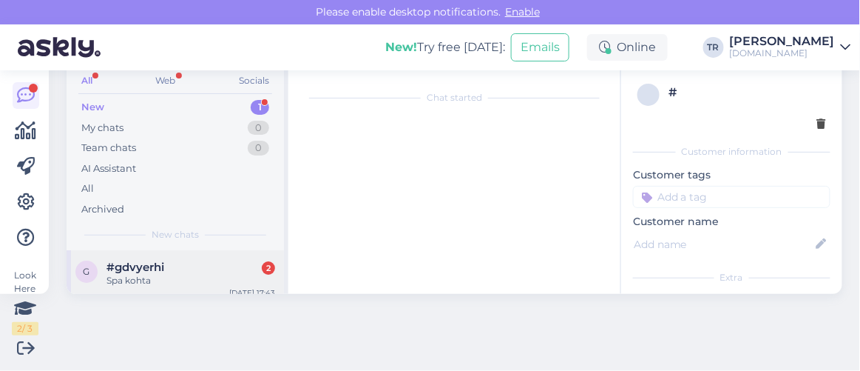
scroll to position [30, 0]
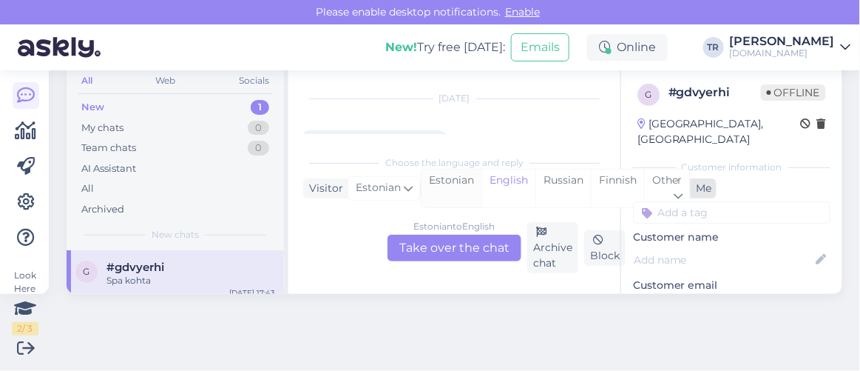
click at [451, 183] on div "Estonian" at bounding box center [452, 188] width 60 height 38
click at [465, 252] on div "Estonian to Estonian Take over the chat" at bounding box center [455, 247] width 134 height 27
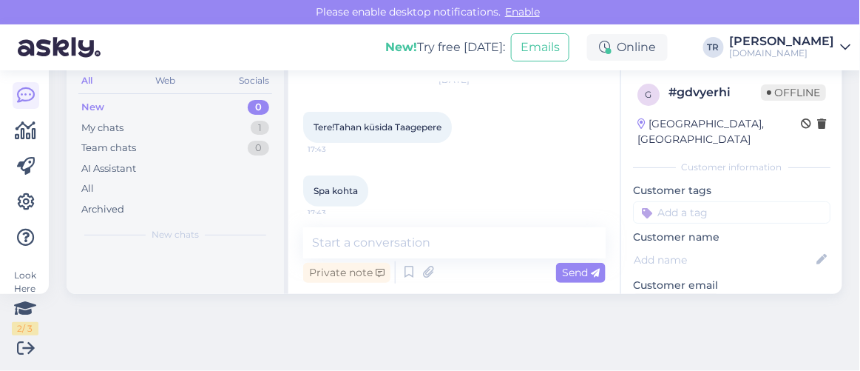
scroll to position [57, 0]
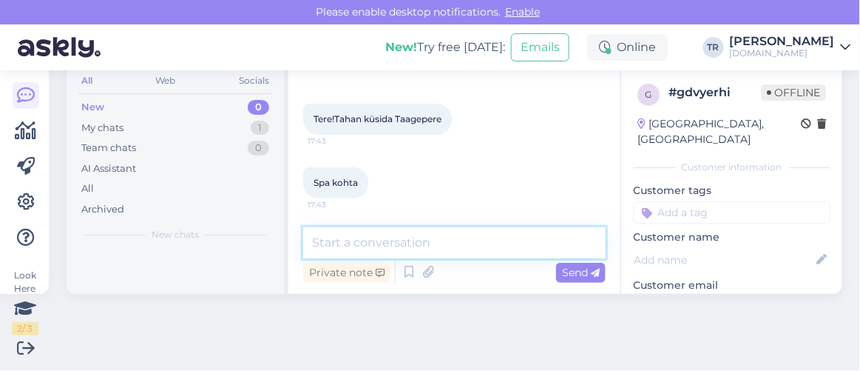
click at [430, 251] on textarea at bounding box center [454, 242] width 303 height 31
type textarea "Tere"
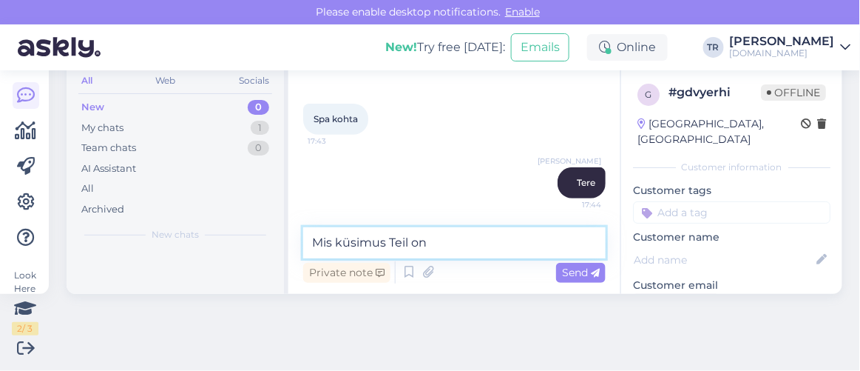
type textarea "Mis küsimus Teil on?"
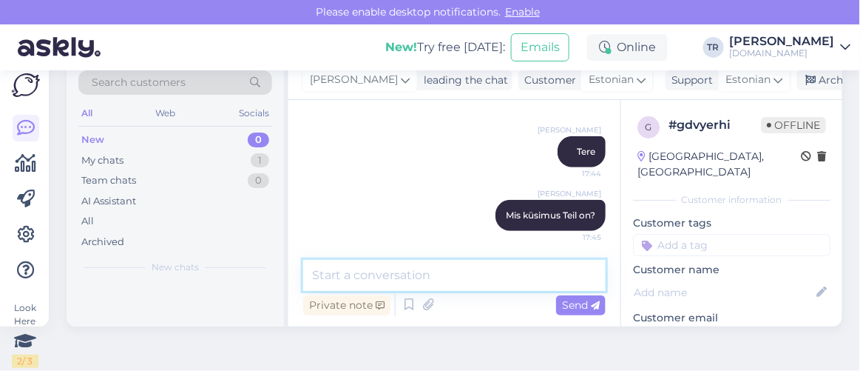
scroll to position [0, 0]
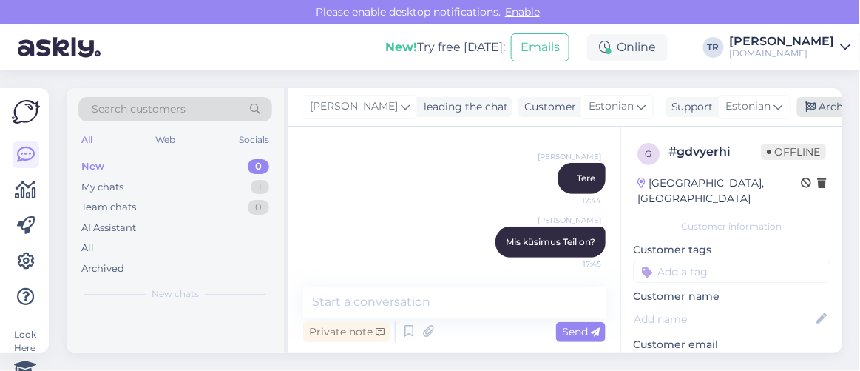
click at [813, 104] on div "Archive chat" at bounding box center [843, 107] width 93 height 20
